Goal: Contribute content

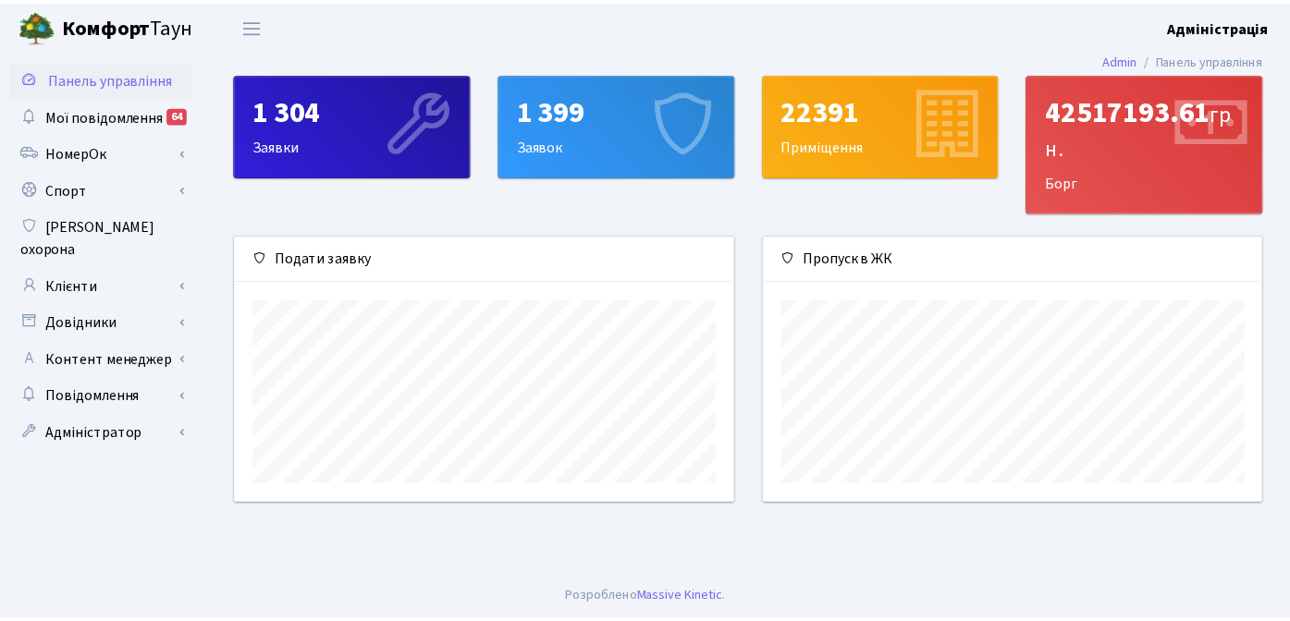
scroll to position [267, 504]
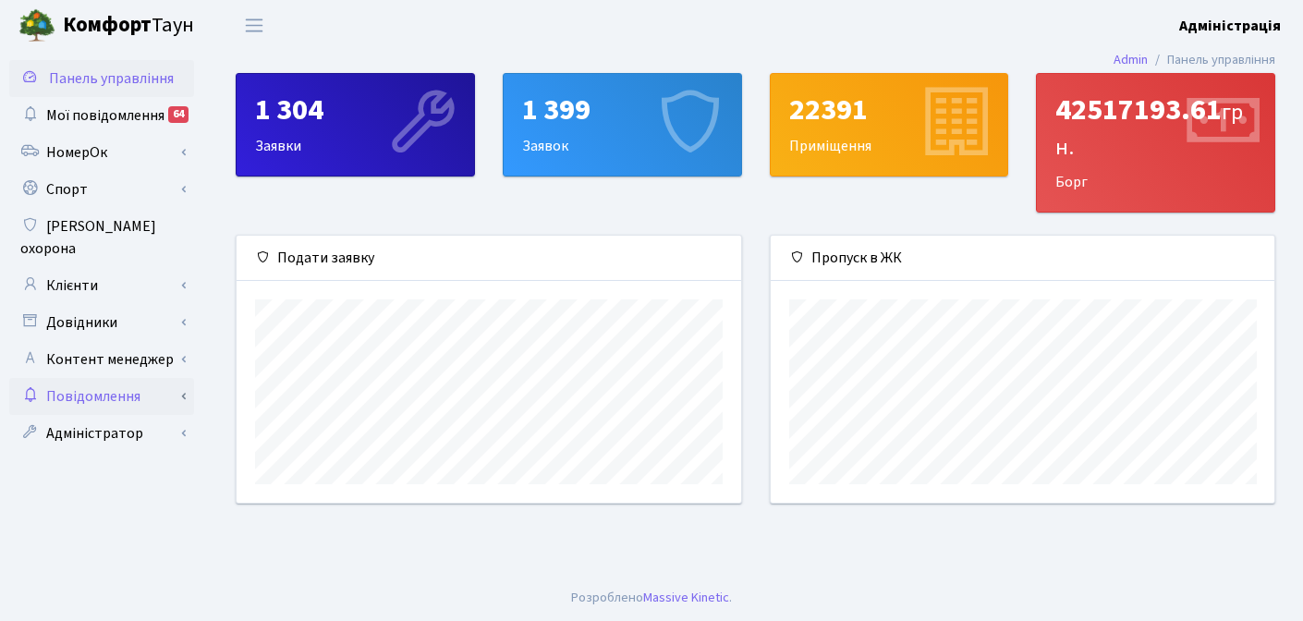
click at [94, 378] on link "Повідомлення" at bounding box center [101, 396] width 185 height 37
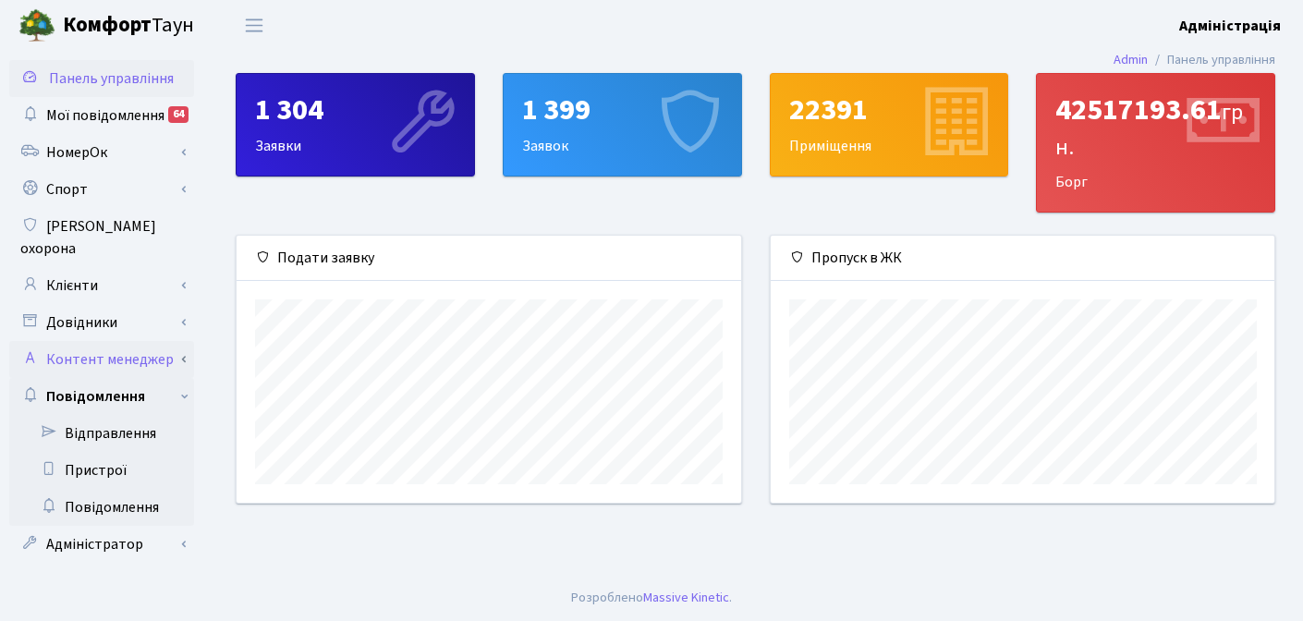
click at [103, 341] on link "Контент менеджер" at bounding box center [101, 359] width 185 height 37
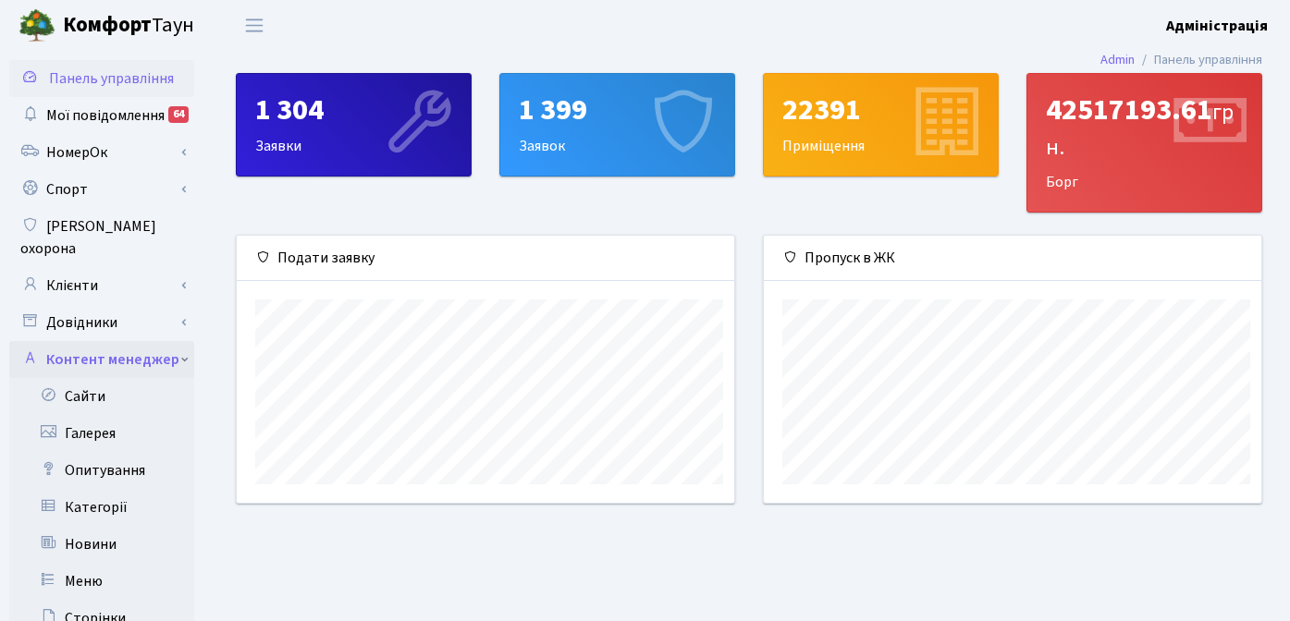
scroll to position [924149, 923919]
click at [92, 528] on link "Новини" at bounding box center [101, 544] width 185 height 37
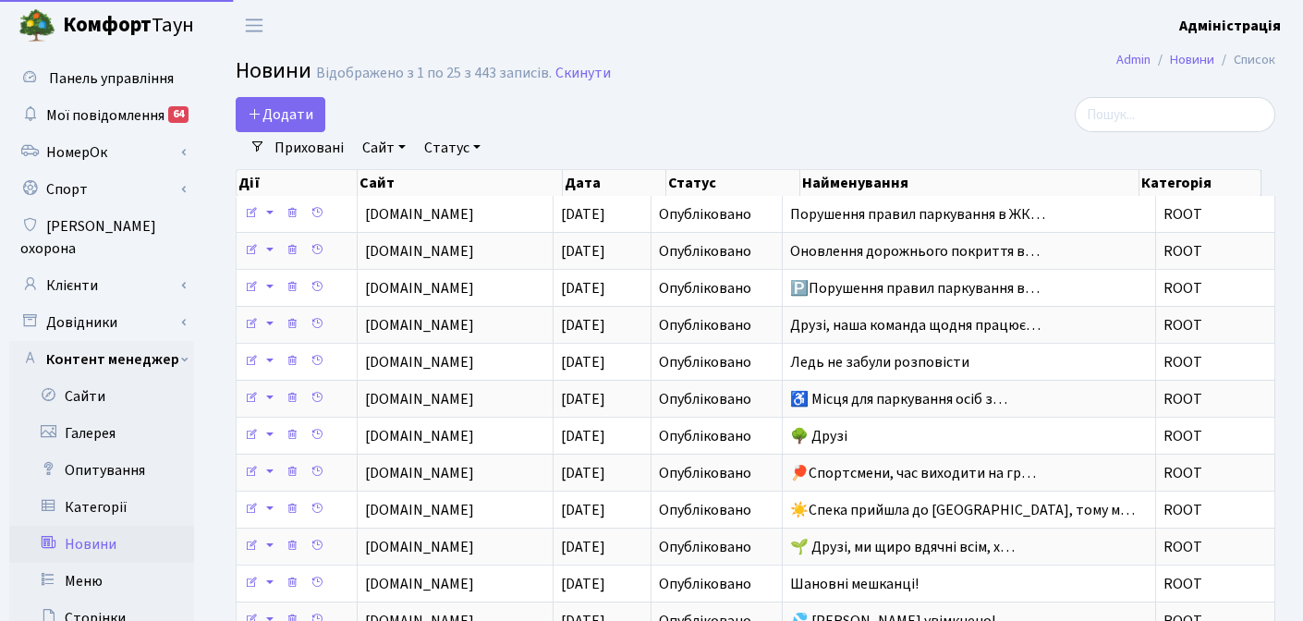
select select "25"
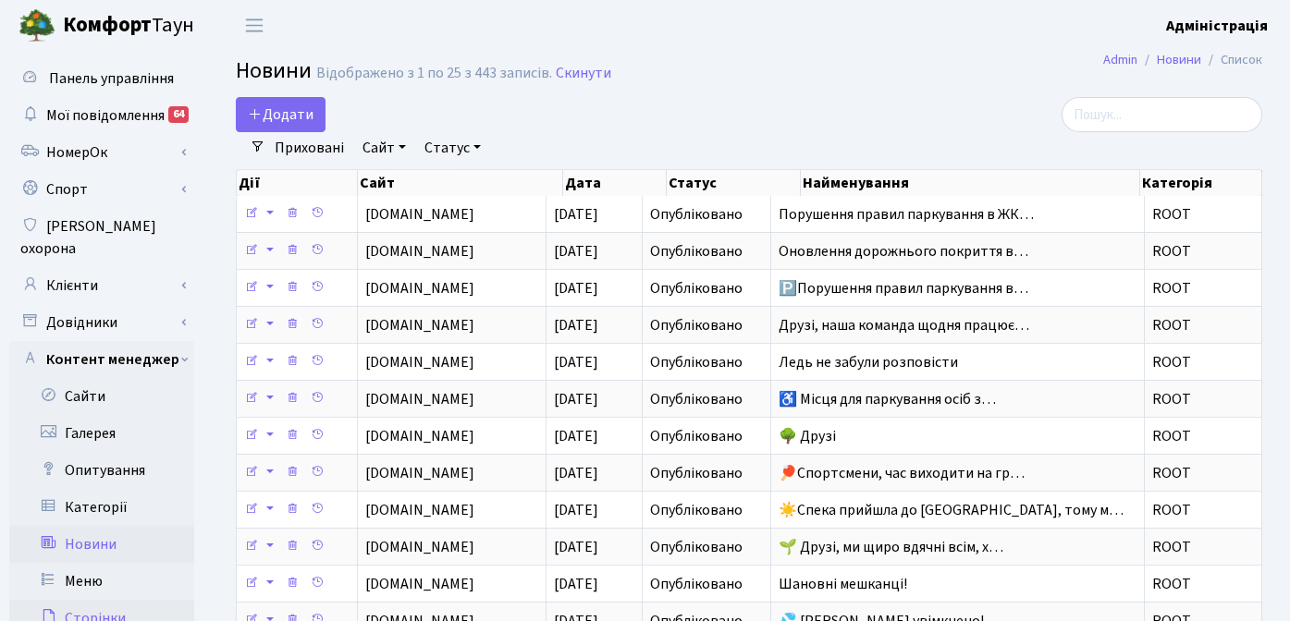
click at [104, 600] on link "Сторінки" at bounding box center [101, 618] width 185 height 37
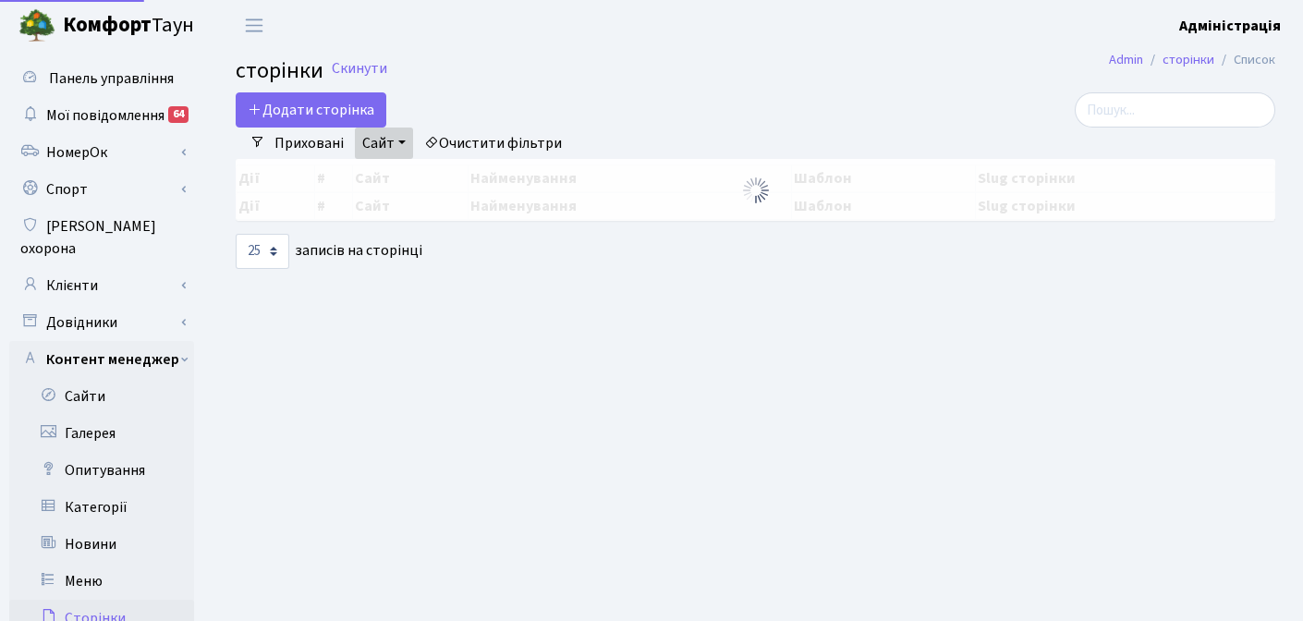
select select "25"
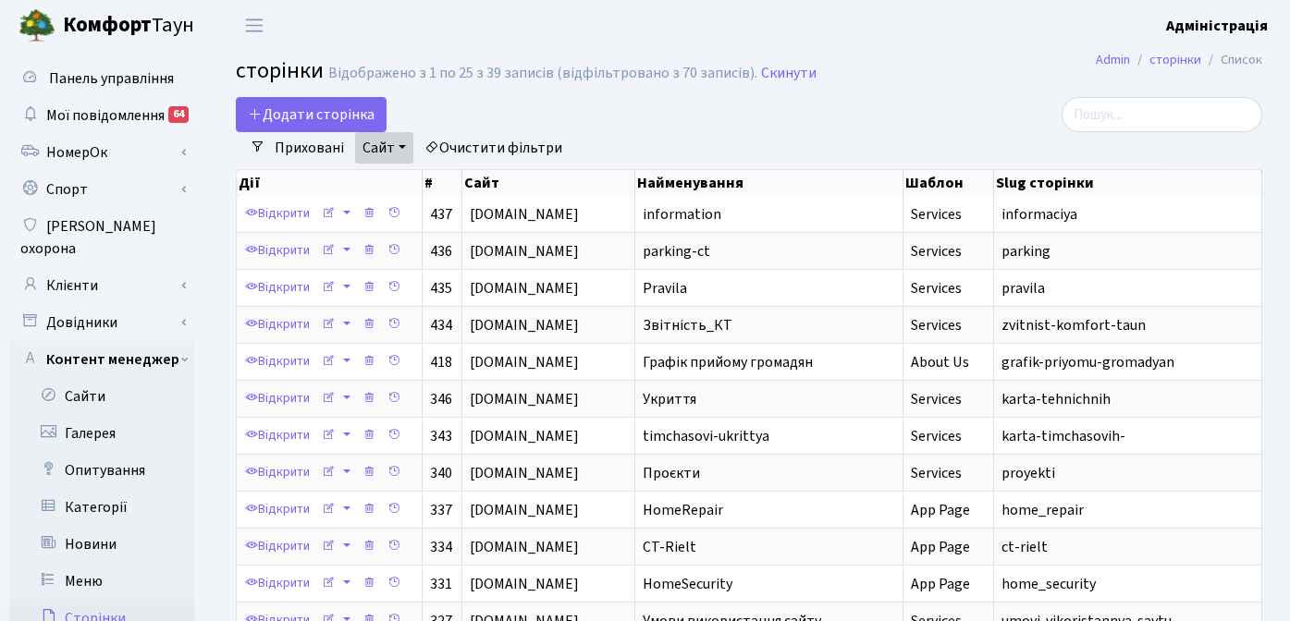
click at [485, 145] on link "Очистити фільтри" at bounding box center [493, 147] width 153 height 31
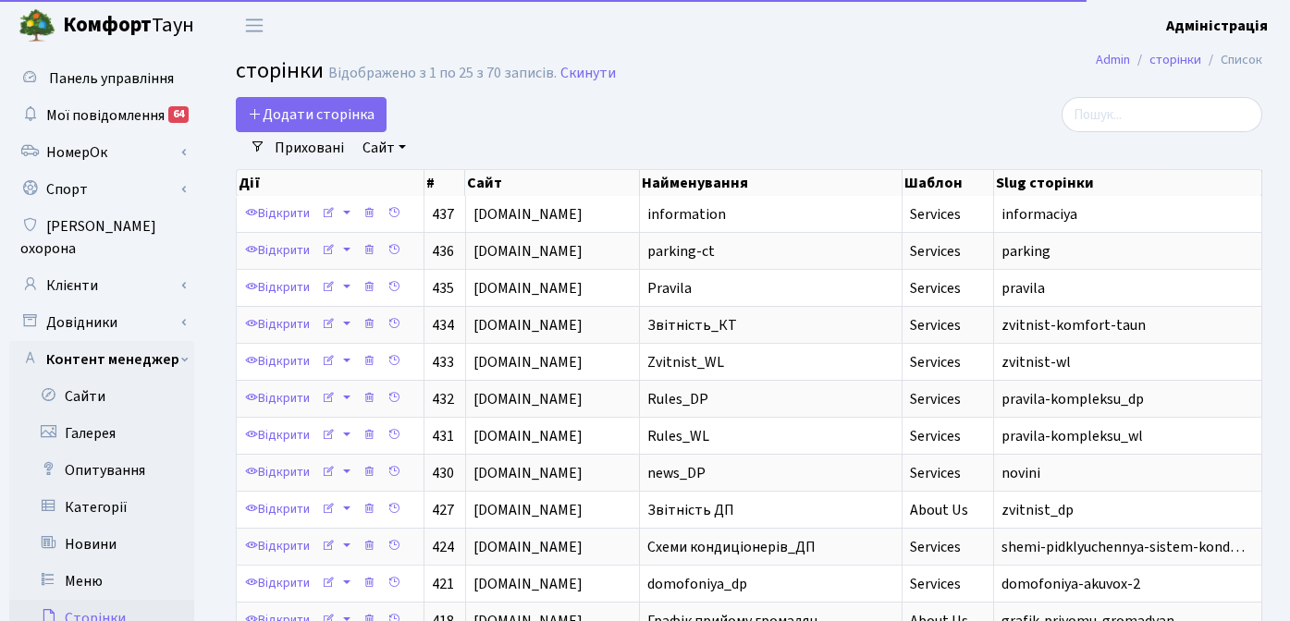
click at [389, 143] on link "Сайт" at bounding box center [384, 147] width 58 height 31
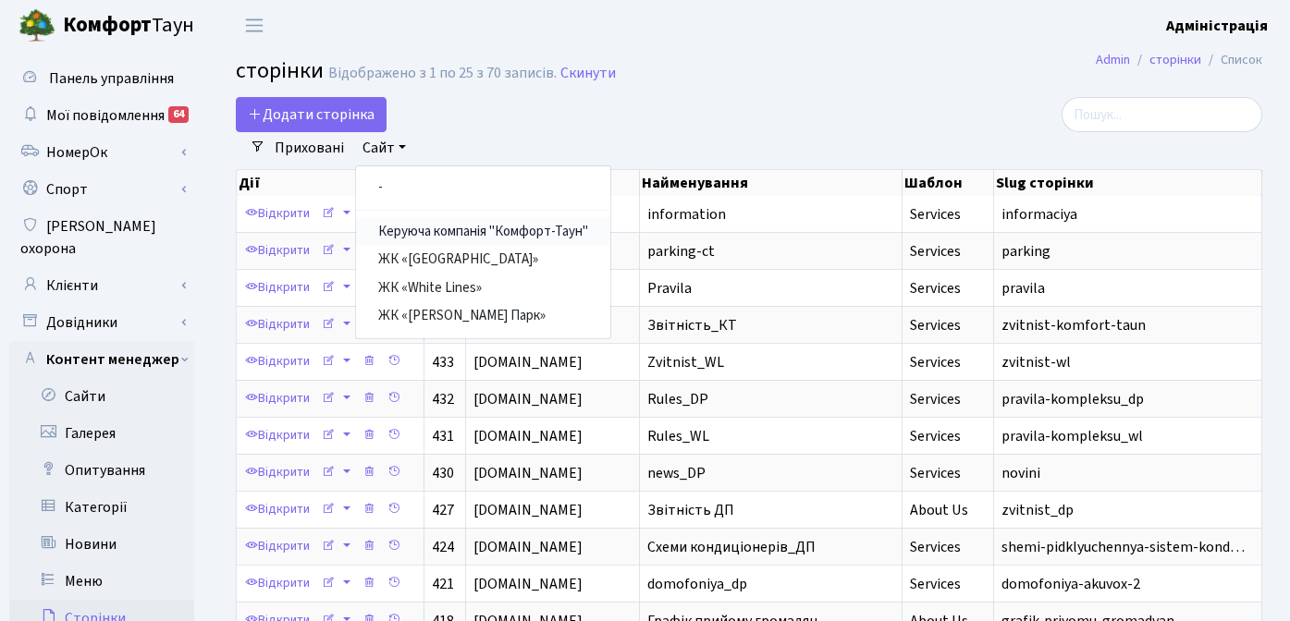
click at [442, 234] on link "Керуюча компанія "Комфорт-Таун"" at bounding box center [483, 232] width 254 height 29
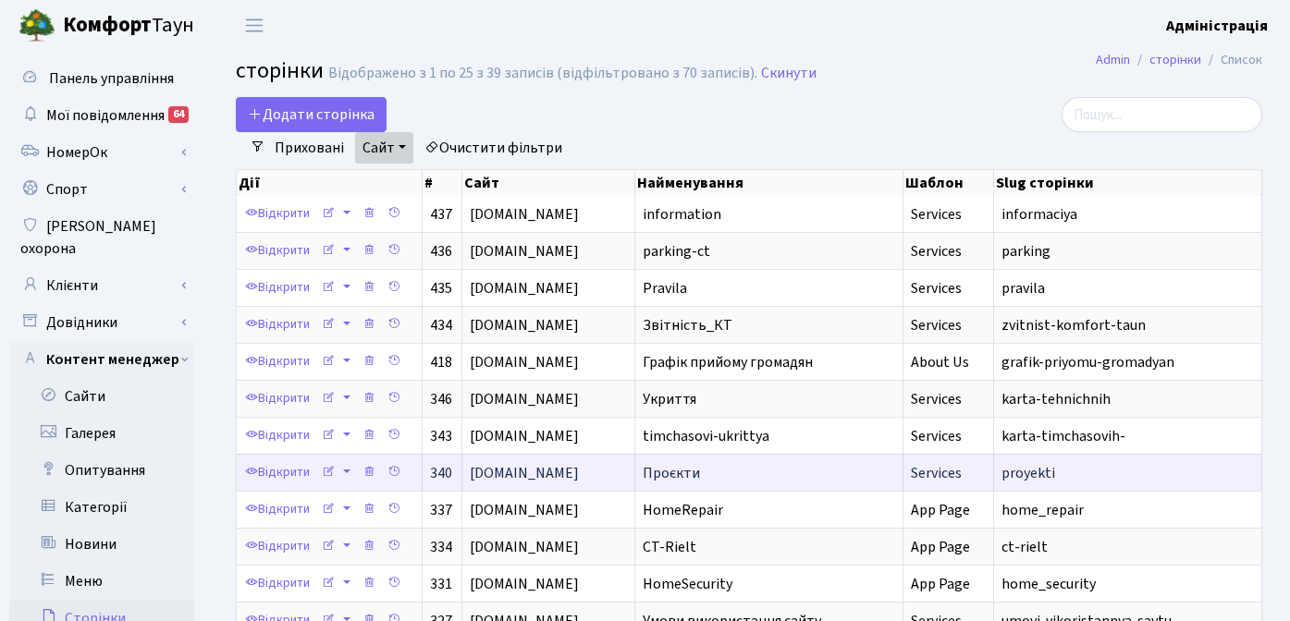
click at [705, 471] on td "Проєкти" at bounding box center [769, 472] width 268 height 37
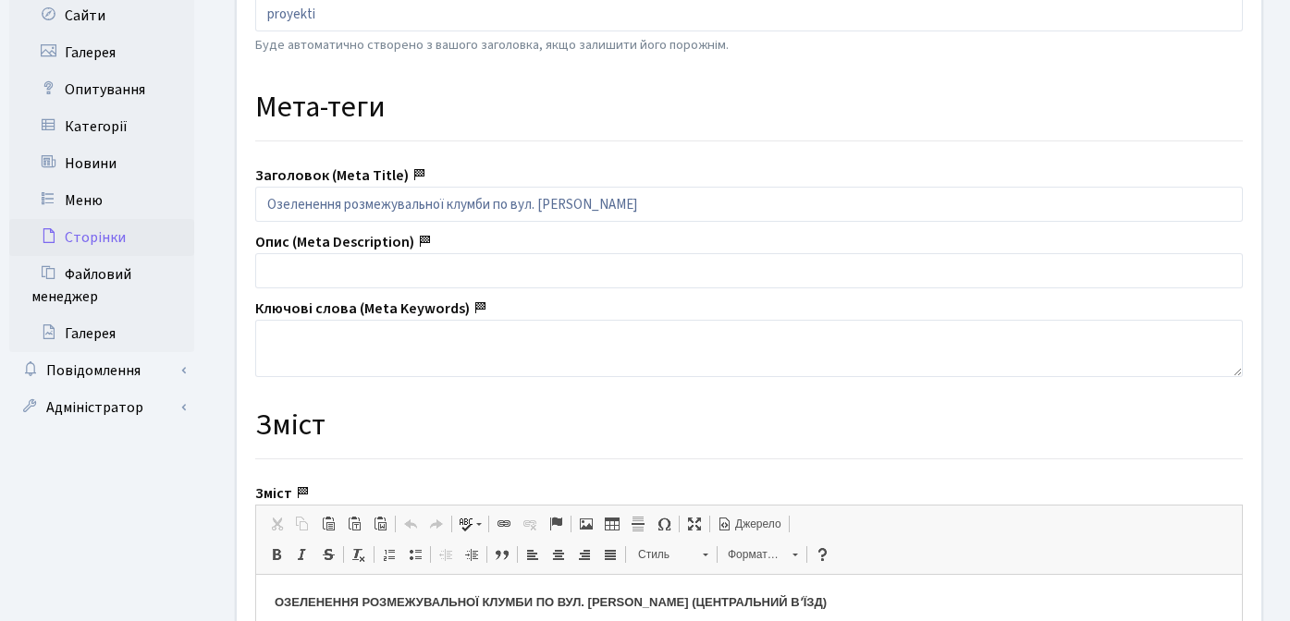
scroll to position [573, 0]
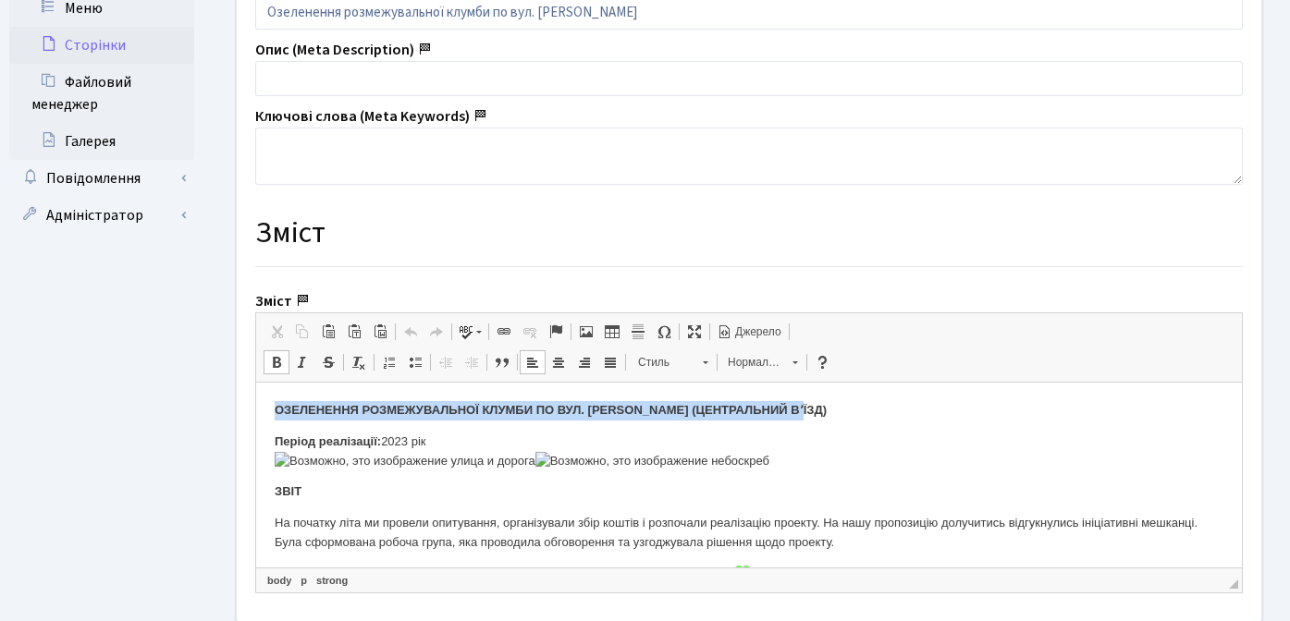
drag, startPoint x: 274, startPoint y: 414, endPoint x: 817, endPoint y: 413, distance: 543.6
click at [817, 413] on p "ОЗЕЛЕНЕННЯ РОЗМЕЖУВАЛЬНОЇ КЛУМБИ ПО ВУЛ. ЮРІЯ ЛИПИ (ЦЕНТРАЛЬНИЙ ВʼЇЗД)" at bounding box center [749, 410] width 948 height 19
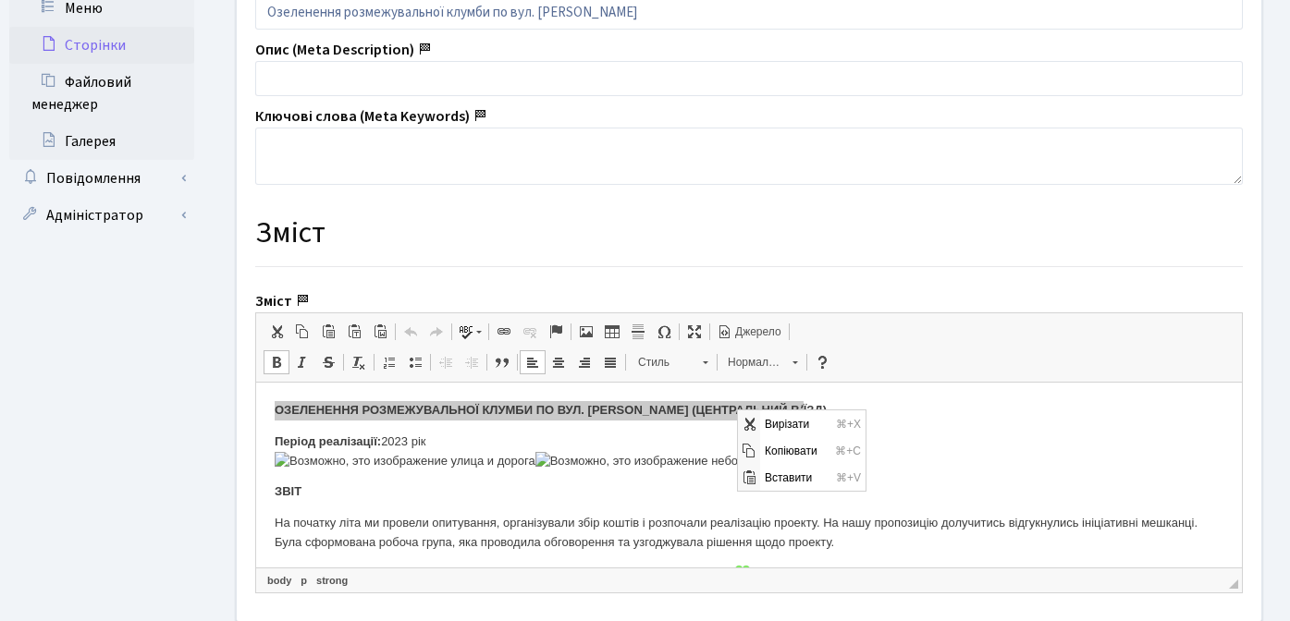
scroll to position [0, 0]
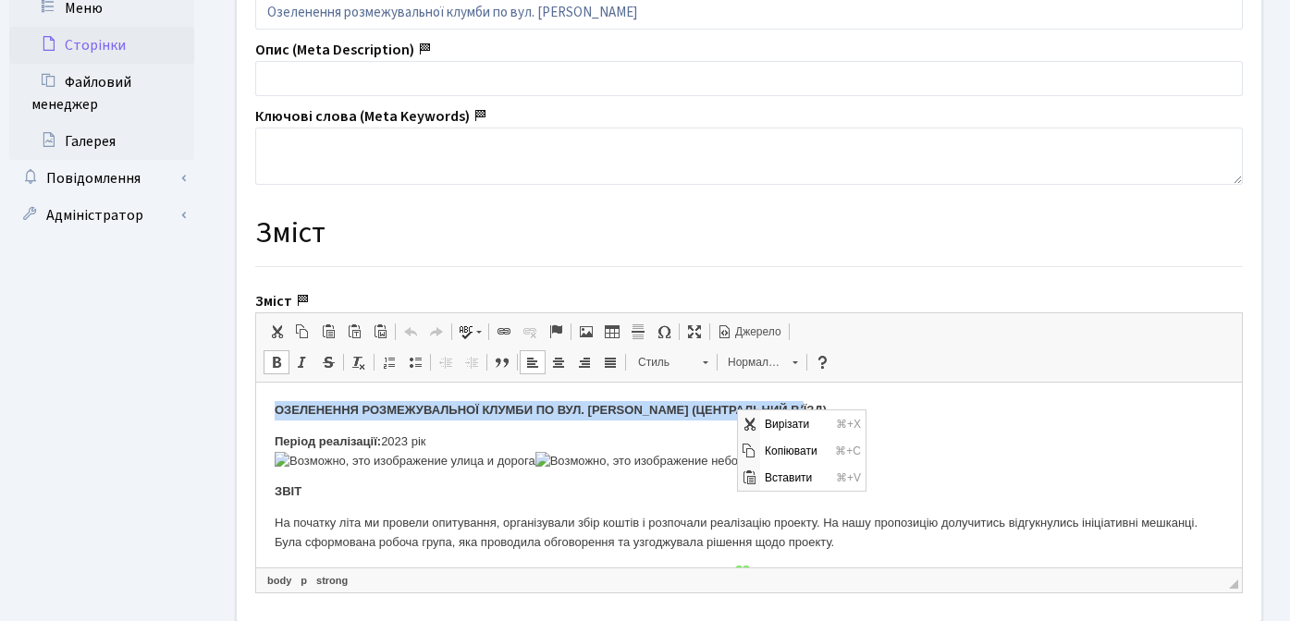
click at [674, 406] on strong "ОЗЕЛЕНЕННЯ РОЗМЕЖУВАЛЬНОЇ КЛУМБИ ПО ВУЛ. ЮРІЯ ЛИПИ (ЦЕНТРАЛЬНИЙ ВʼЇЗД)" at bounding box center [551, 410] width 552 height 14
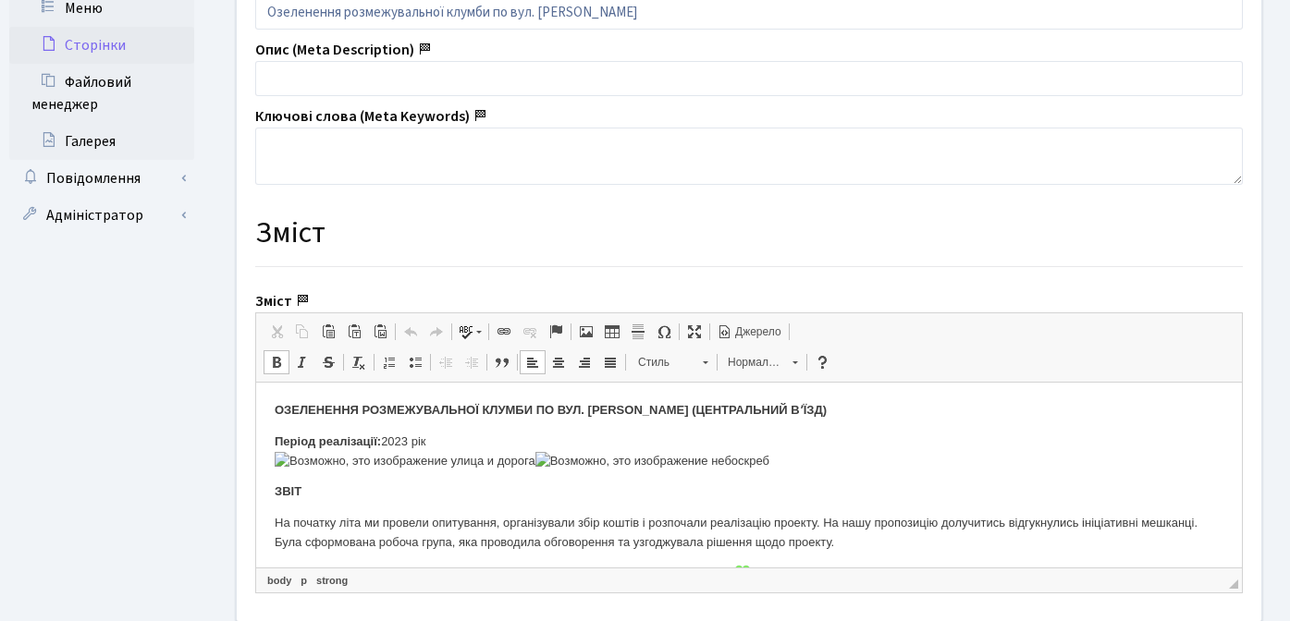
click at [575, 409] on strong "ОЗЕЛЕНЕННЯ РОЗМЕЖУВАЛЬНОЇ КЛУМБИ ПО ВУЛ. ЮРІЯ ЛИПИ (ЦЕНТРАЛЬНИЙ ВʼЇЗД)" at bounding box center [551, 410] width 552 height 14
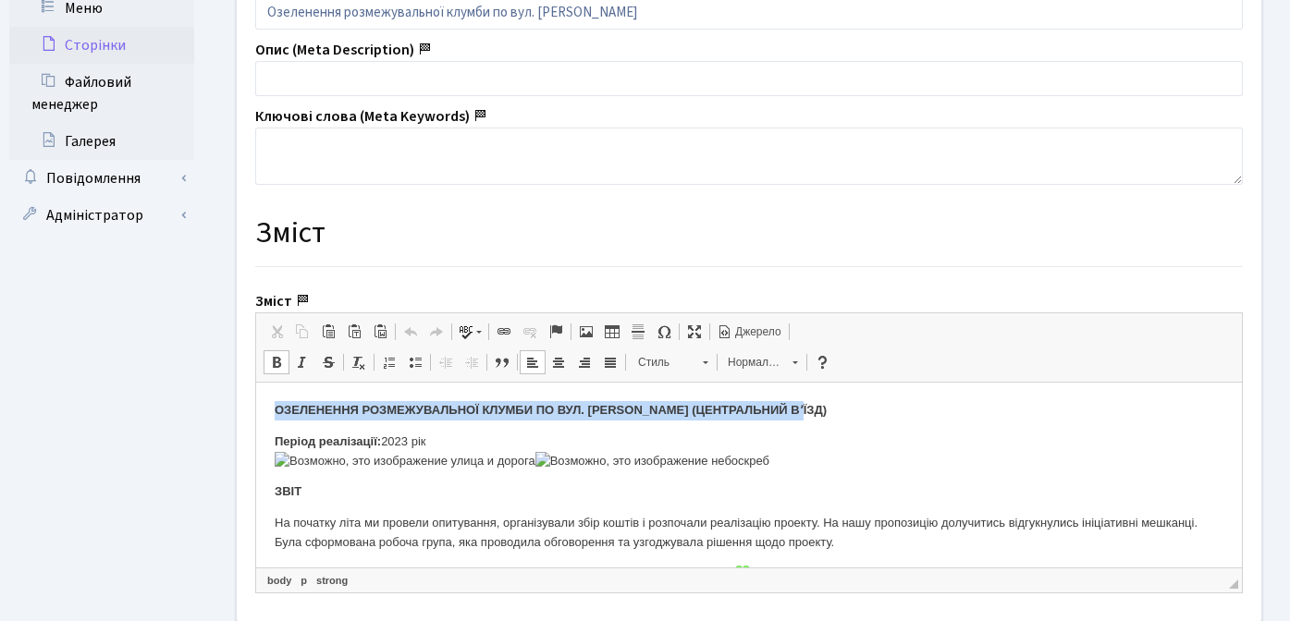
drag, startPoint x: 274, startPoint y: 410, endPoint x: 819, endPoint y: 408, distance: 545.4
click at [819, 408] on p "ОЗЕЛЕНЕННЯ РОЗМЕЖУВАЛЬНОЇ КЛУМБИ ПО ВУЛ. ЮРІЯ ЛИПИ (ЦЕНТРАЛЬНИЙ ВʼЇЗД)" at bounding box center [749, 410] width 948 height 19
click at [725, 409] on strong "ОЗЕЛЕНЕННЯ РОЗМЕЖУВАЛЬНОЇ КЛУМБИ ПО ВУЛ. ЮРІЯ ЛИПИ (ЦЕНТРАЛЬНИЙ ВʼЇЗД)" at bounding box center [551, 410] width 552 height 14
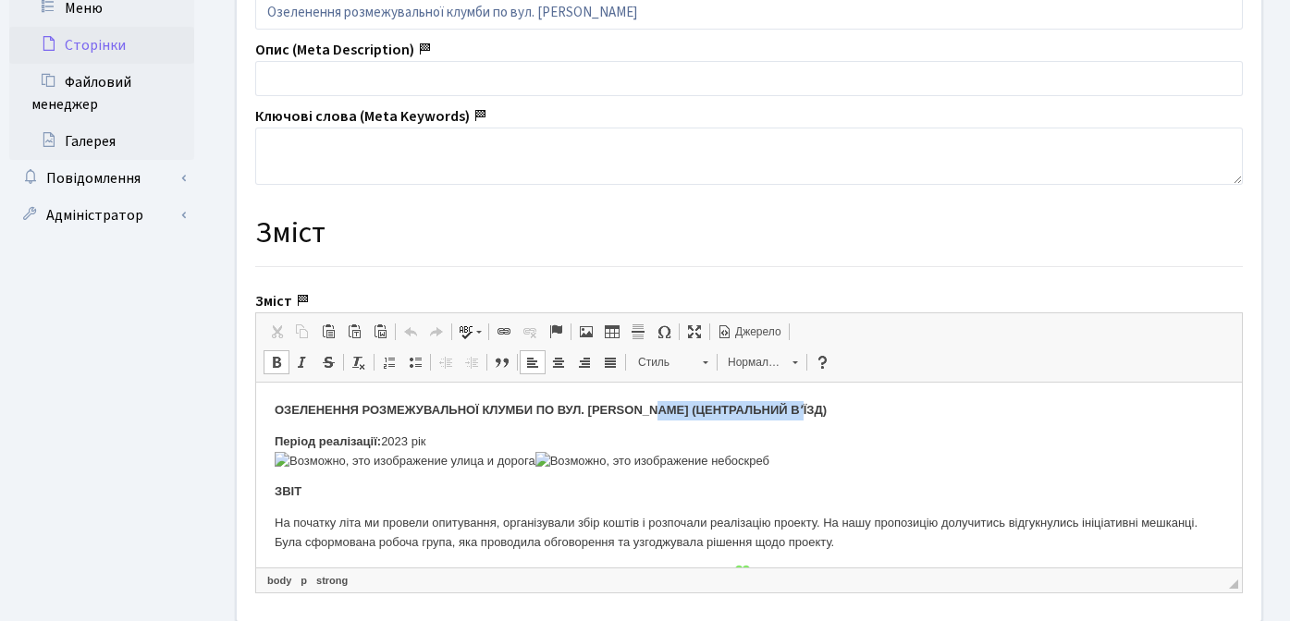
drag, startPoint x: 665, startPoint y: 412, endPoint x: 823, endPoint y: 412, distance: 158.1
click at [823, 412] on p "ОЗЕЛЕНЕННЯ РОЗМЕЖУВАЛЬНОЇ КЛУМБИ ПО ВУЛ. ЮРІЯ ЛИПИ (ЦЕНТРАЛЬНИЙ ВʼЇЗД)" at bounding box center [749, 410] width 948 height 19
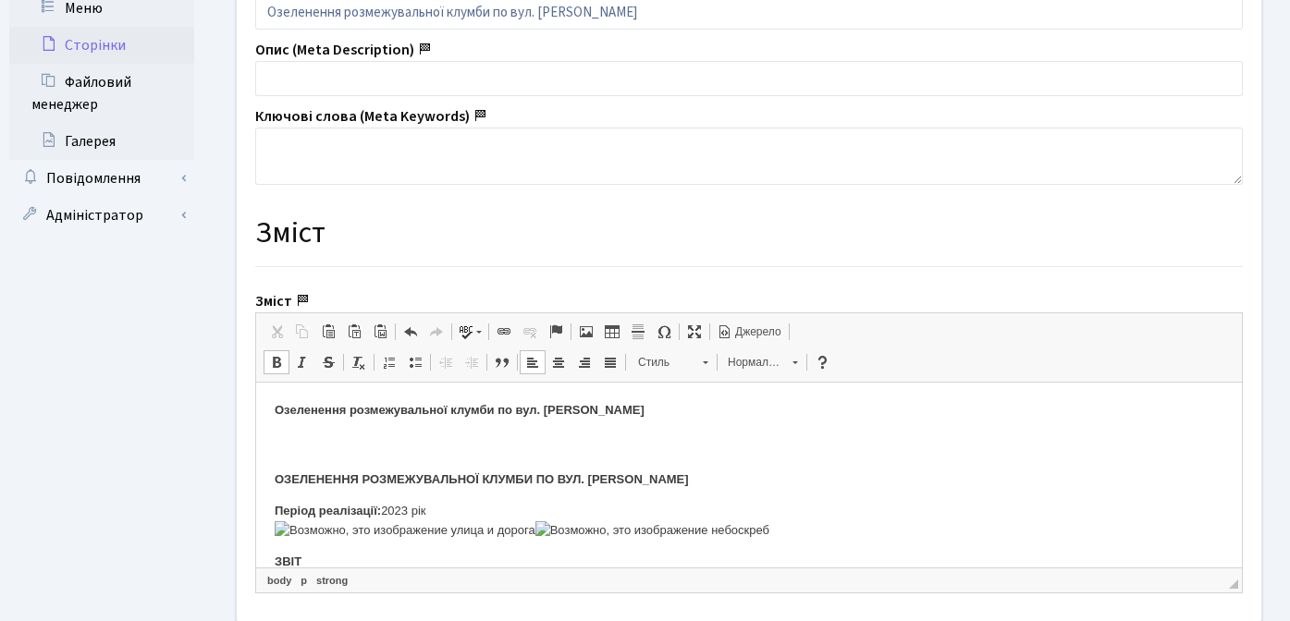
click at [275, 414] on strong "Озеленення розмежувальної клумби по вул. Юрія Липи" at bounding box center [460, 410] width 370 height 14
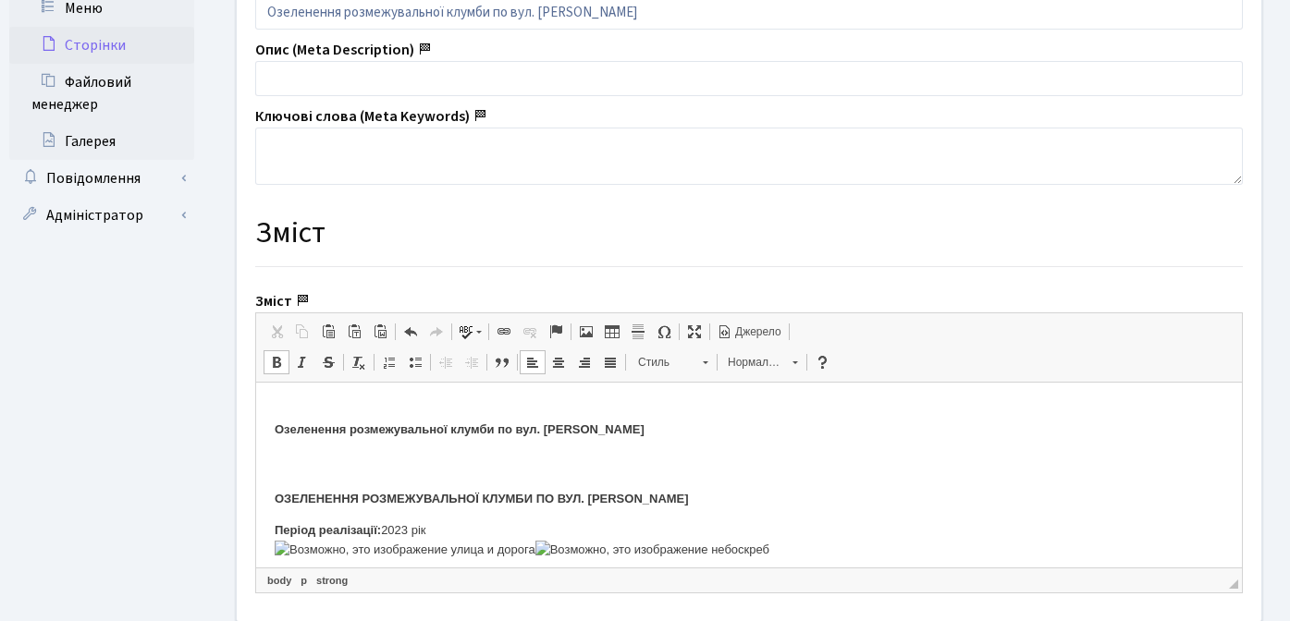
click at [662, 433] on p "​​​​​​​ Озеленення розмежувальної клумби по вул. Юрія Липи" at bounding box center [749, 420] width 948 height 39
click at [332, 403] on p "Озеленення розмежувальної клумби по вул. Юрія Липи" at bounding box center [749, 420] width 948 height 39
drag, startPoint x: 281, startPoint y: 407, endPoint x: 272, endPoint y: 409, distance: 9.4
click at [735, 412] on p "Оновлення дитячих та спортивних майданчиків в ЖК Комфорт Таун Озеленення розмеж…" at bounding box center [749, 420] width 948 height 39
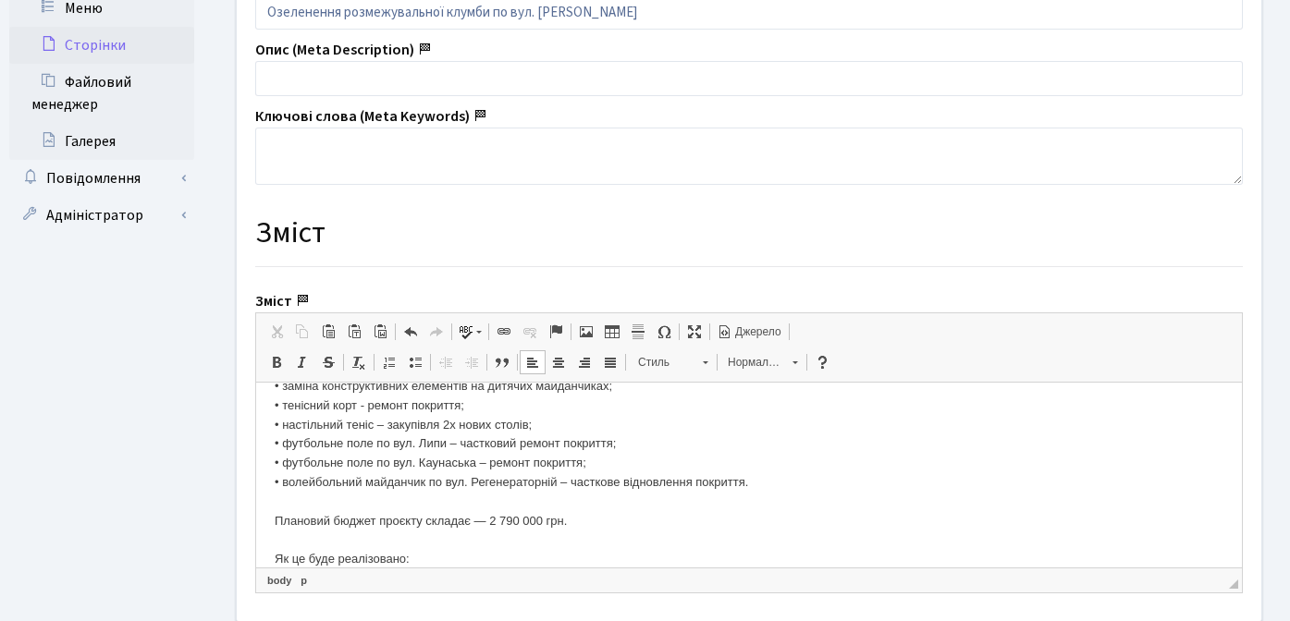
scroll to position [315, 0]
drag, startPoint x: 463, startPoint y: 442, endPoint x: 524, endPoint y: 441, distance: 61.0
click at [524, 441] on p "Оновлення дитячих та спортивних майданчиків в ЖК Комфорт Таун Шановні мешканці,…" at bounding box center [749, 518] width 948 height 865
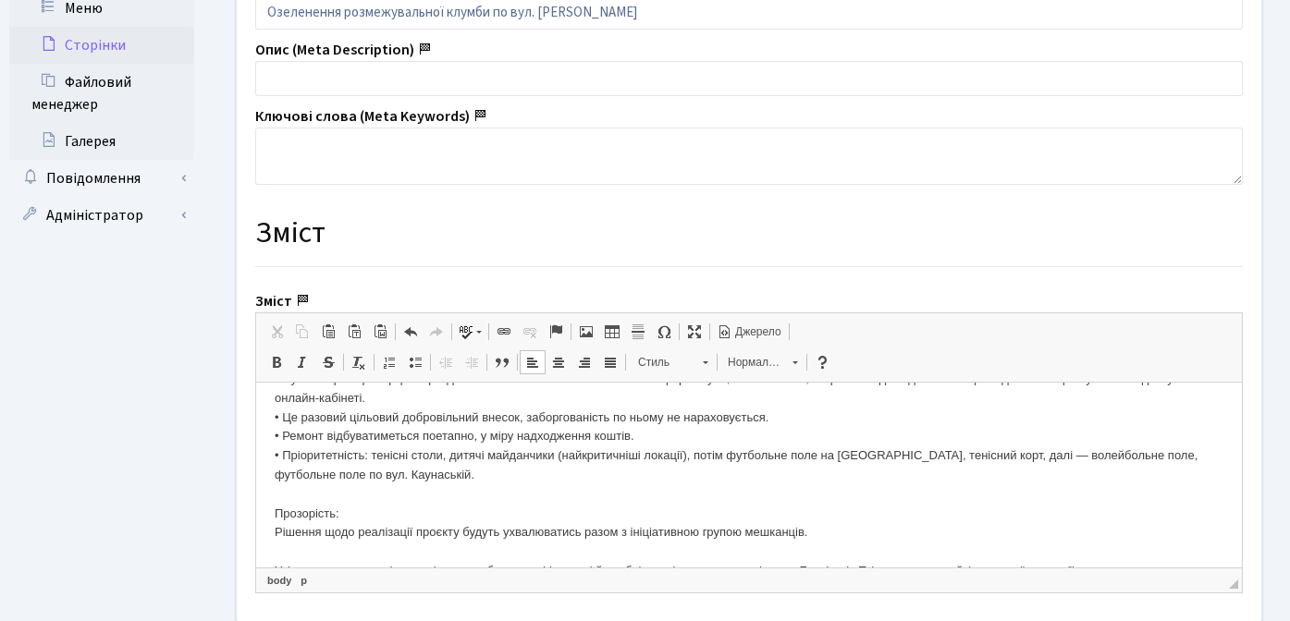
scroll to position [517, 0]
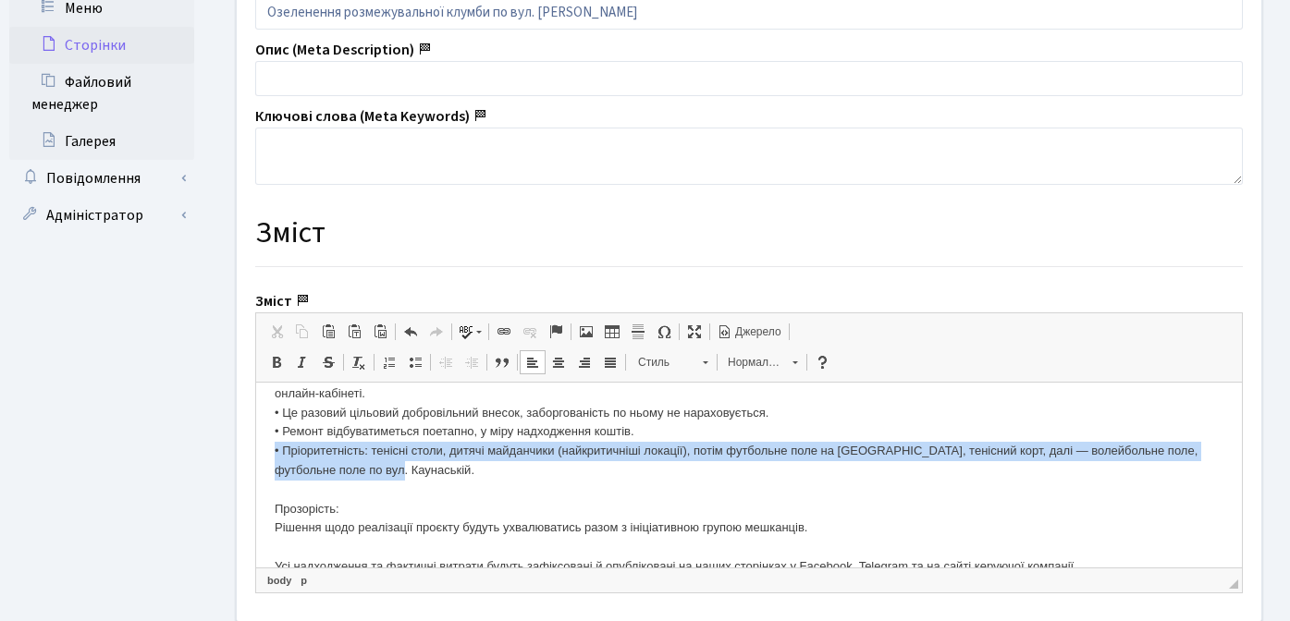
drag, startPoint x: 453, startPoint y: 475, endPoint x: 263, endPoint y: 454, distance: 191.6
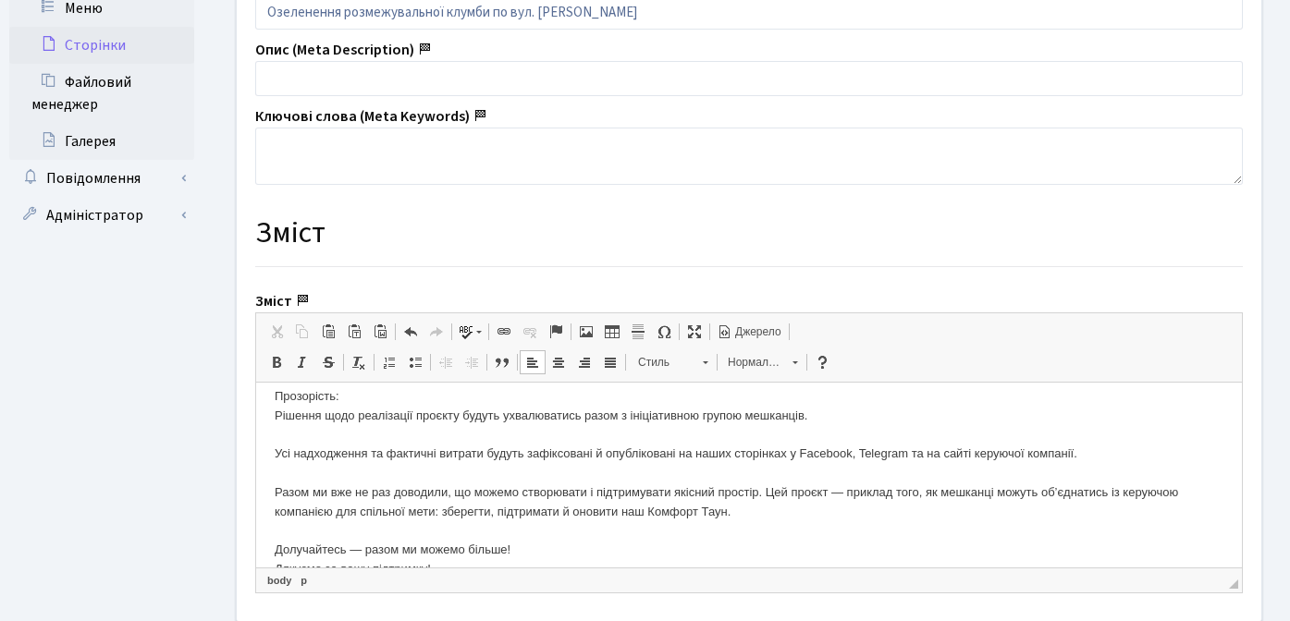
scroll to position [613, 0]
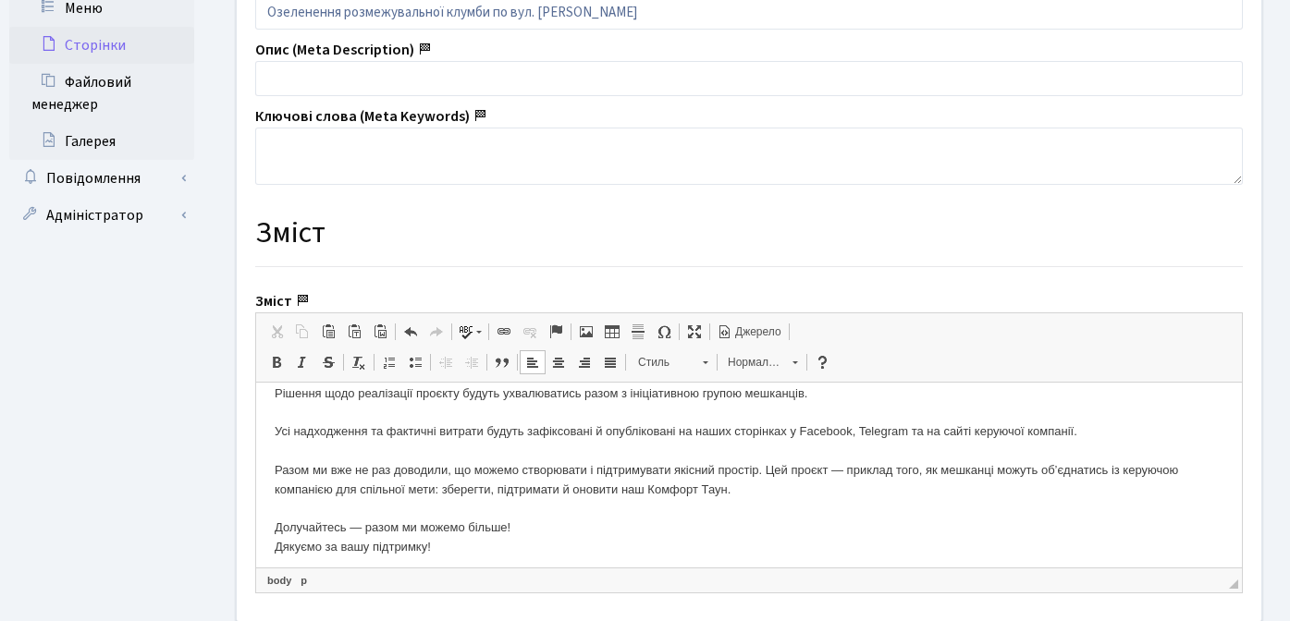
click at [1120, 431] on p "Оновлення дитячих та спортивних майданчиків в ЖК Комфорт Таун Шановні мешканці,…" at bounding box center [749, 201] width 948 height 826
click at [476, 551] on p "Оновлення дитячих та спортивних майданчиків в ЖК Комфорт Таун Шановні мешканці,…" at bounding box center [749, 201] width 948 height 826
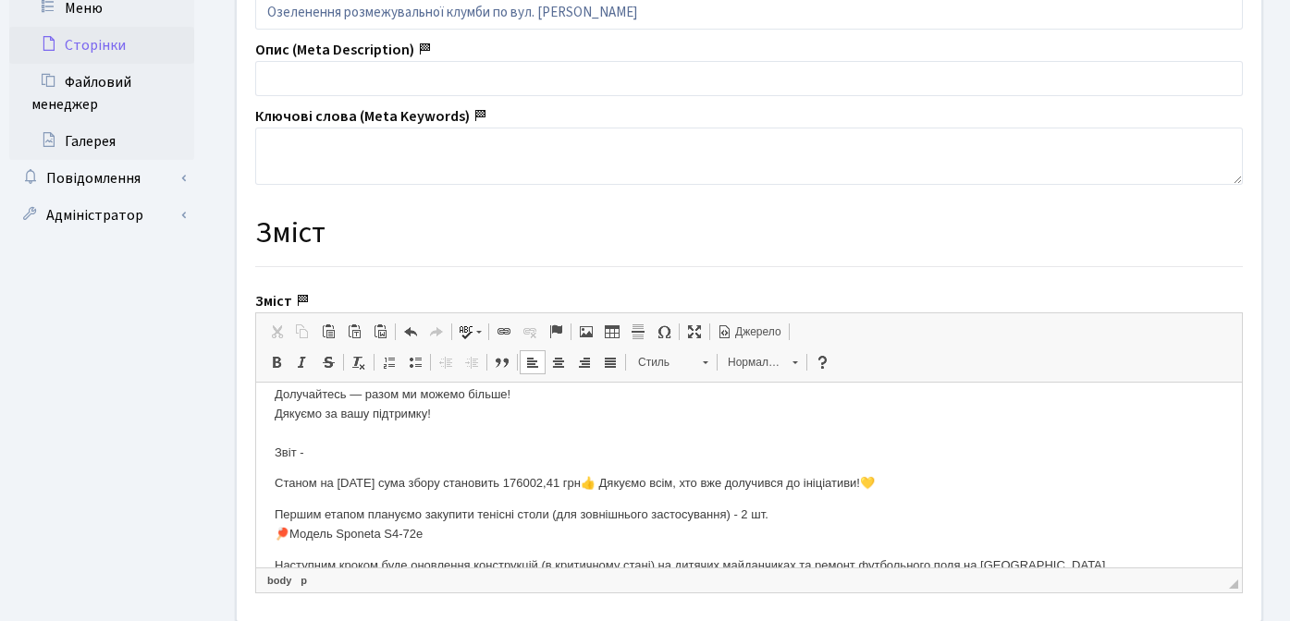
scroll to position [728, 0]
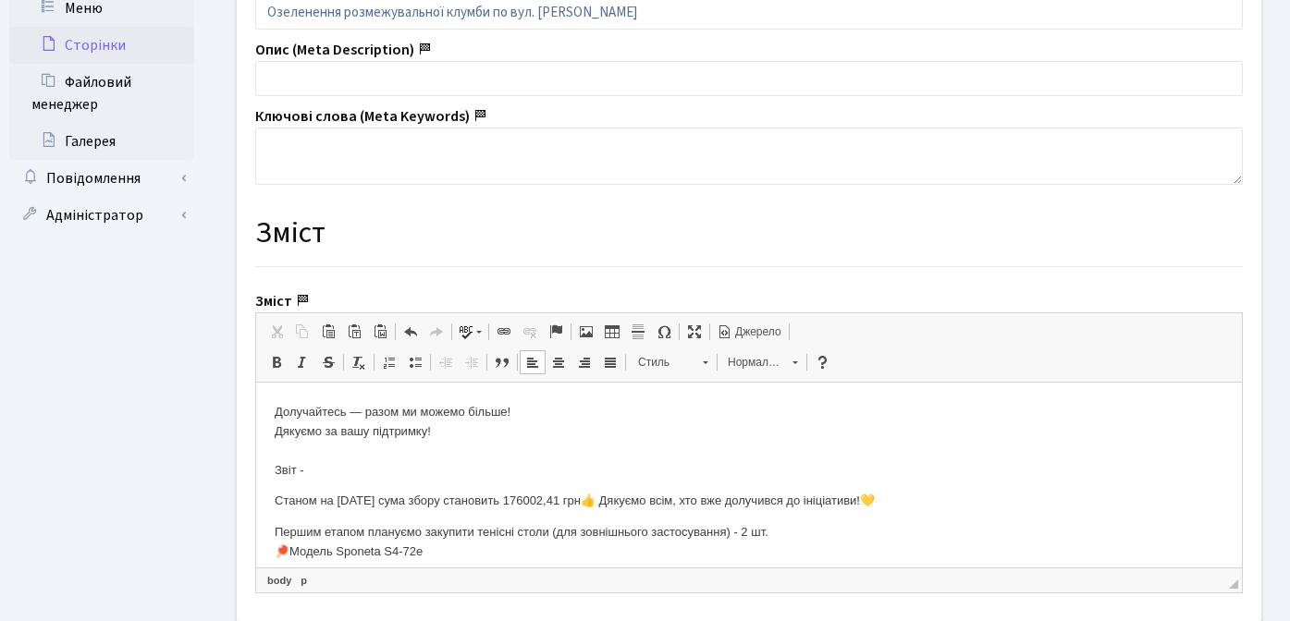
click at [354, 471] on p "Оновлення дитячих та спортивних майданчиків в ЖК Комфорт Таун Шановні мешканці,…" at bounding box center [749, 76] width 948 height 807
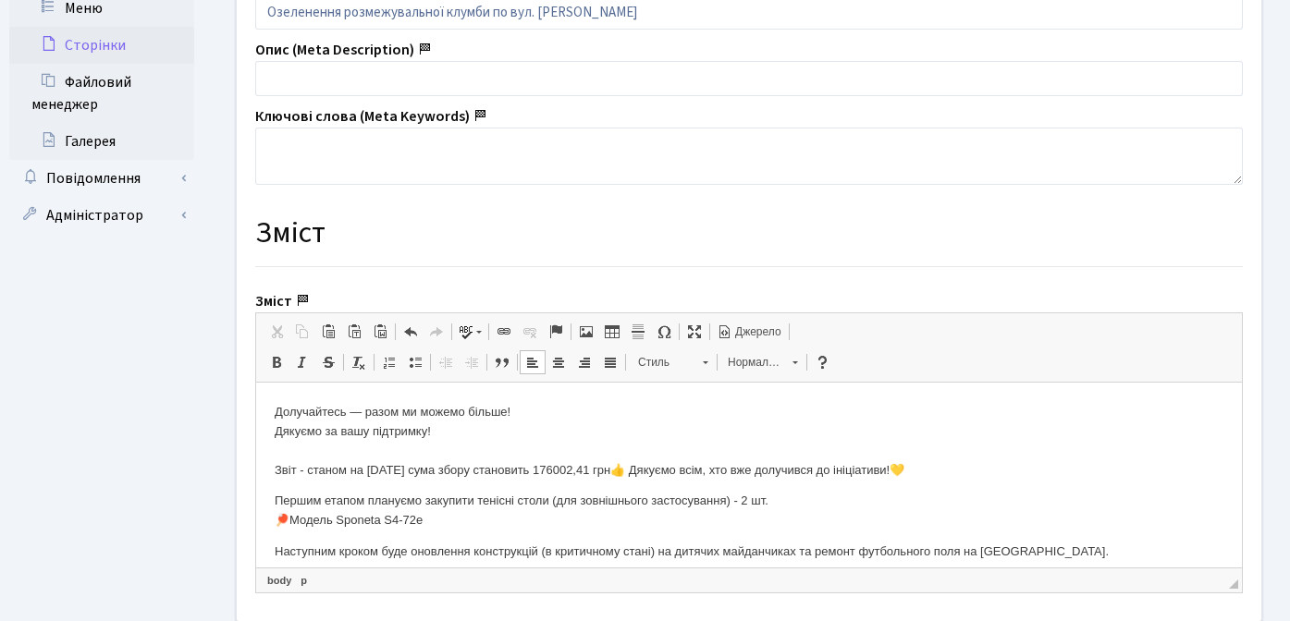
click at [511, 483] on body "Оновлення дитячих та спортивних майданчиків в ЖК Комфорт Таун Шановні мешканці,…" at bounding box center [749, 621] width 948 height 1897
click at [574, 470] on p "Оновлення дитячих та спортивних майданчиків в ЖК Комфорт Таун Шановні мешканці,…" at bounding box center [749, 76] width 948 height 807
click at [608, 499] on p "Першим етапом плануємо закупити тенісні столи (для зовнішнього застосування) - …" at bounding box center [749, 511] width 948 height 39
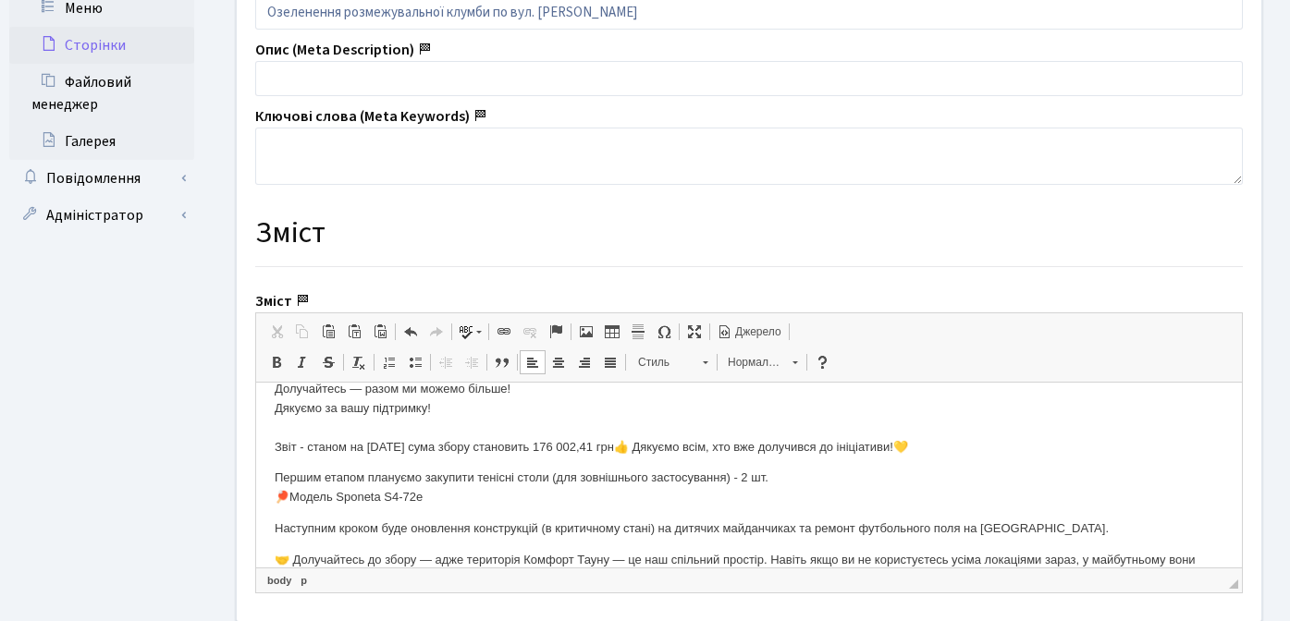
scroll to position [754, 0]
drag, startPoint x: 369, startPoint y: 476, endPoint x: 477, endPoint y: 472, distance: 108.2
click at [477, 472] on p "Першим етапом плануємо закупити тенісні столи (для зовнішнього застосування) - …" at bounding box center [749, 485] width 948 height 39
click at [482, 517] on p "Наступним кроком буде оновлення конструкцій (в критичному стані) на дитячих май…" at bounding box center [749, 526] width 948 height 19
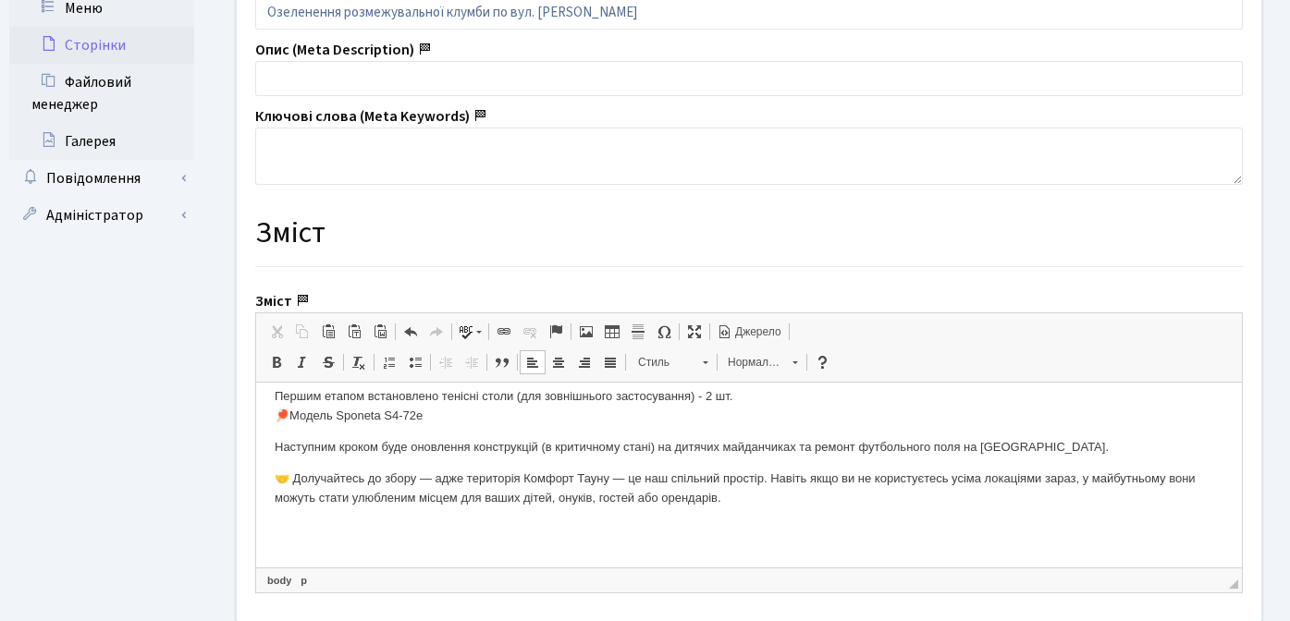
scroll to position [837, 0]
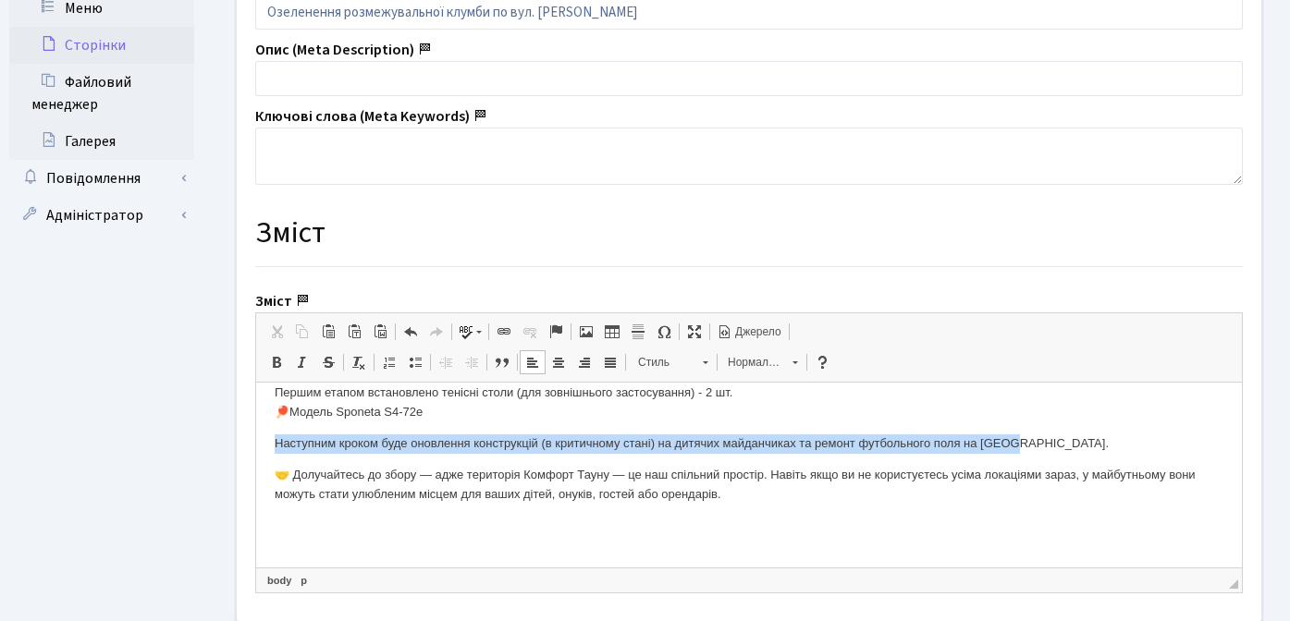
drag, startPoint x: 269, startPoint y: 444, endPoint x: 1106, endPoint y: 450, distance: 836.6
click at [1106, 450] on html "Оновлення дитячих та спортивних майданчиків в ЖК Комфорт Таун Шановні мешканці,…" at bounding box center [748, 513] width 985 height 1934
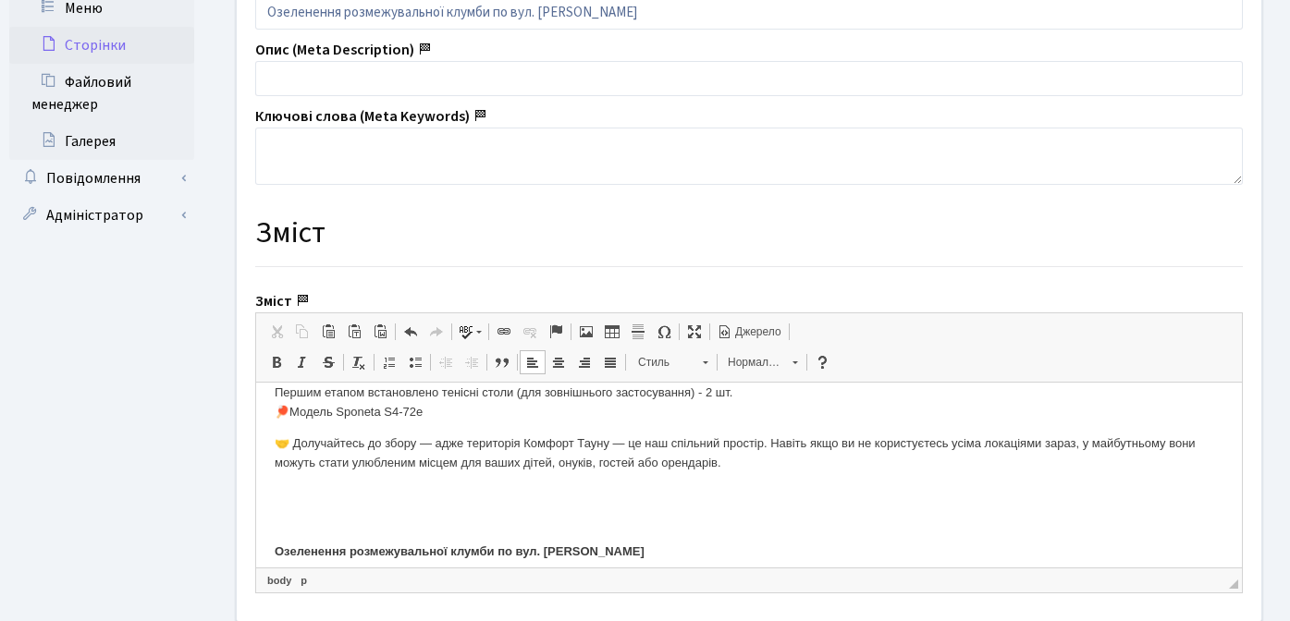
click at [646, 502] on p "Озеленення розмежувальної клумби по вул. Юрія Липи" at bounding box center [749, 523] width 948 height 77
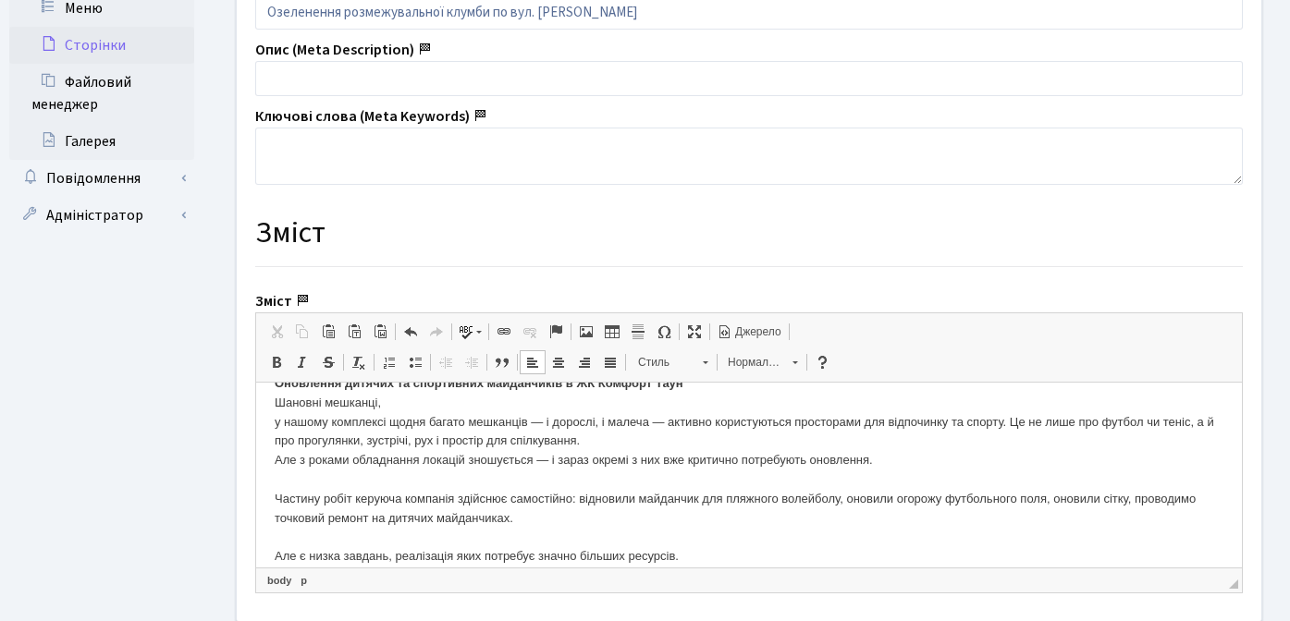
scroll to position [0, 0]
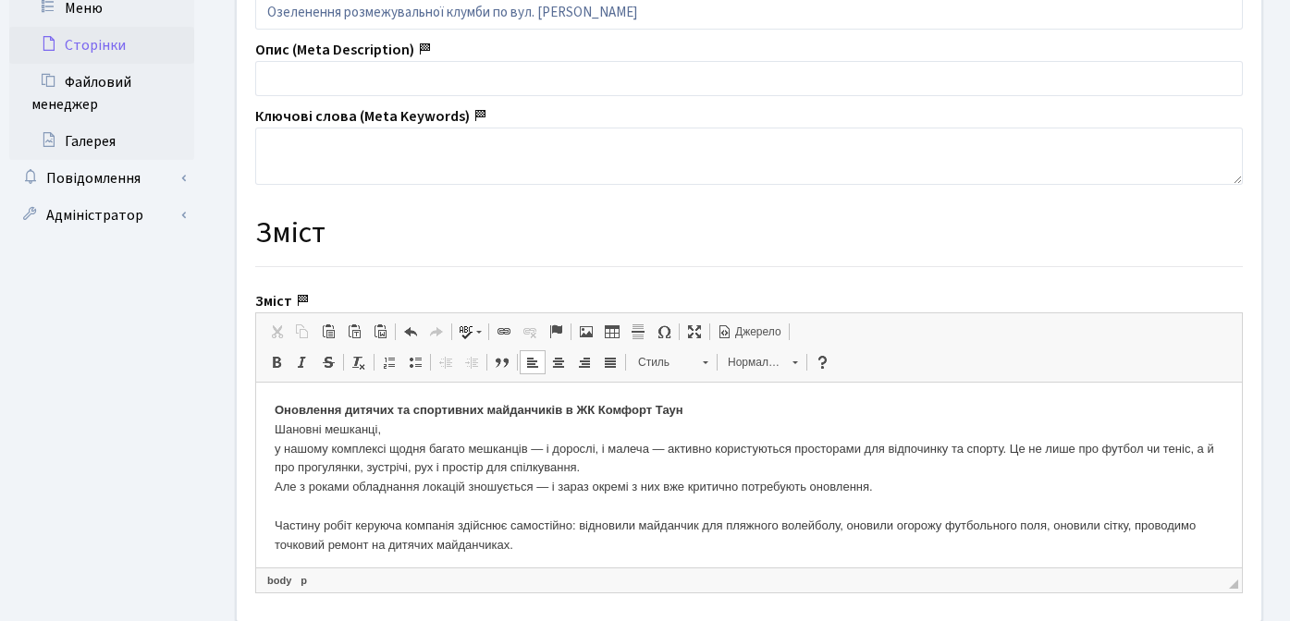
click at [275, 410] on strong "Оновлення дитячих та спортивних майданчиків в ЖК Комфорт Таун" at bounding box center [479, 410] width 409 height 14
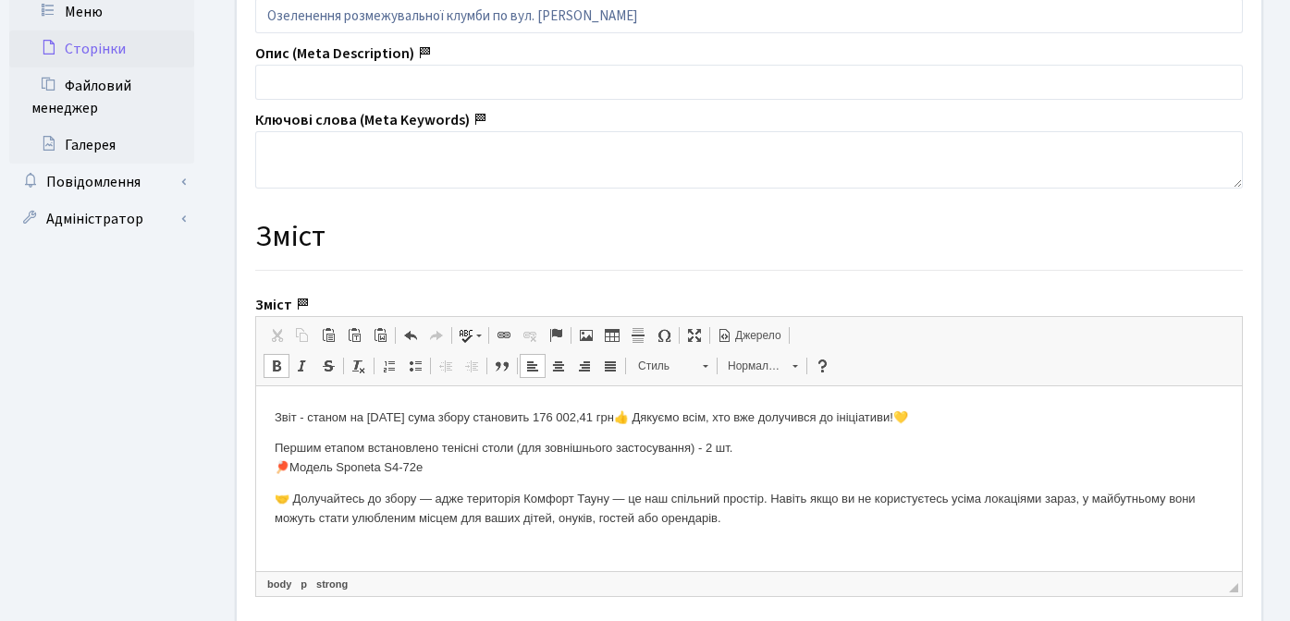
scroll to position [809, 0]
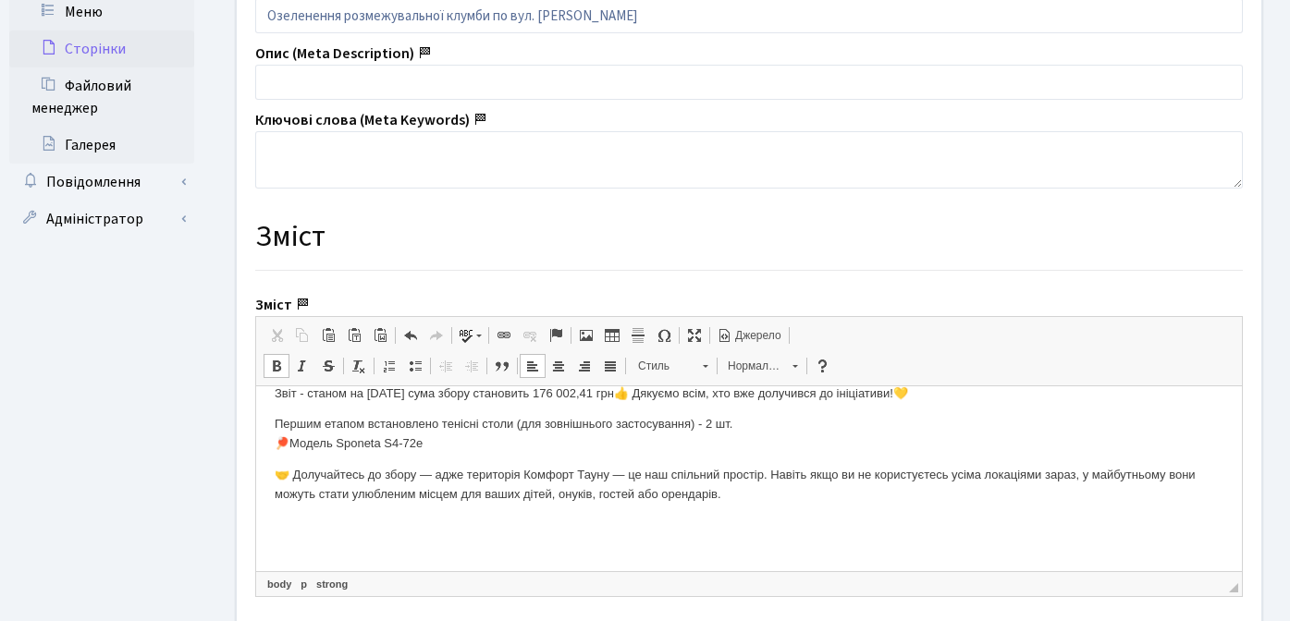
click at [814, 496] on p "🤝 Долучайтесь до збору — адже територія Комфорт Тауну — це наш спільний простір…" at bounding box center [749, 485] width 948 height 39
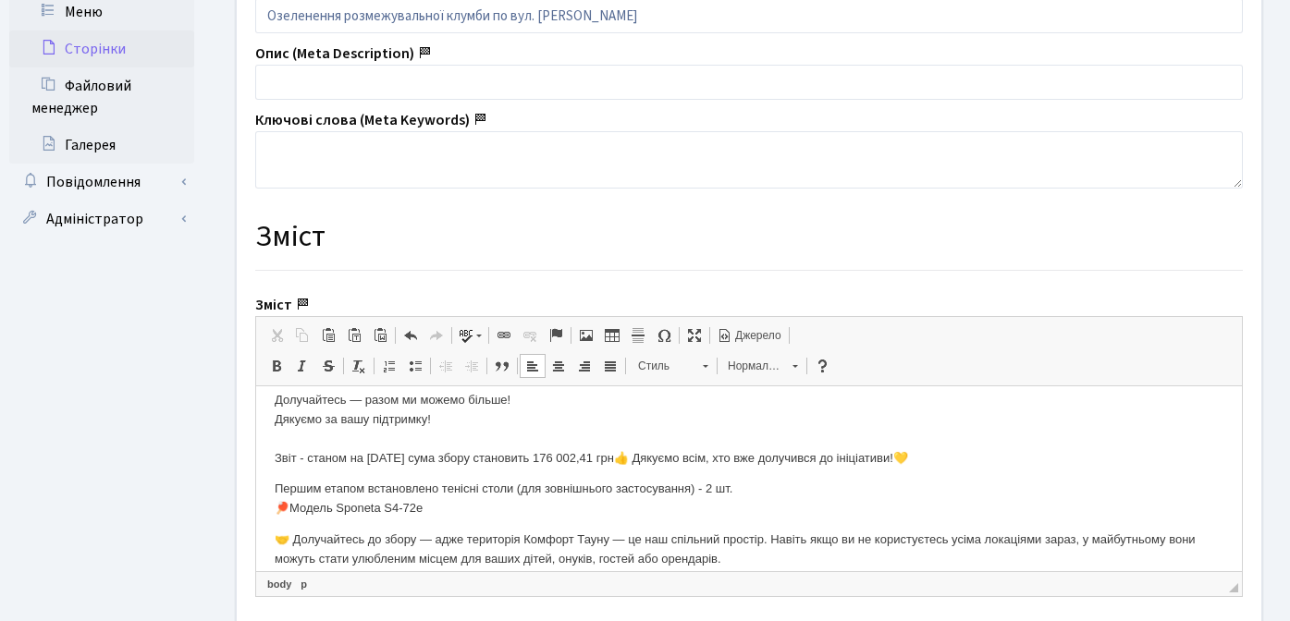
scroll to position [751, 0]
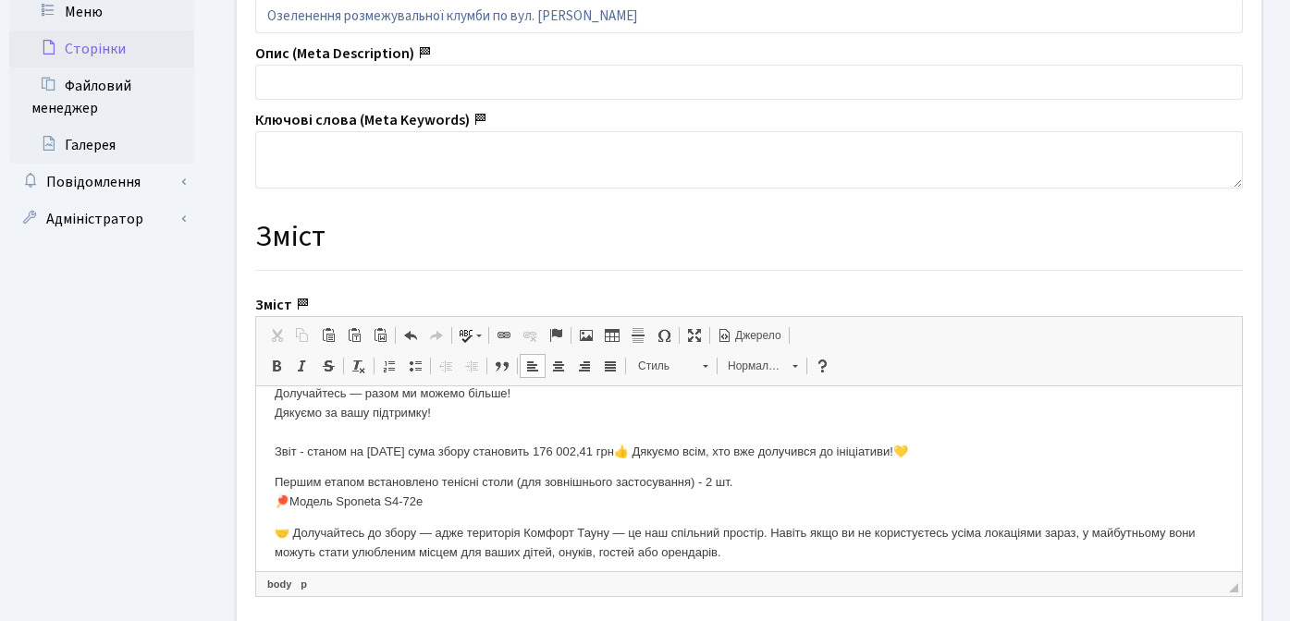
click at [310, 454] on p "Оновлення дитячих та спортивних майданчиків в ЖК Комфорт Таун Шановні мешканці,…" at bounding box center [749, 57] width 948 height 807
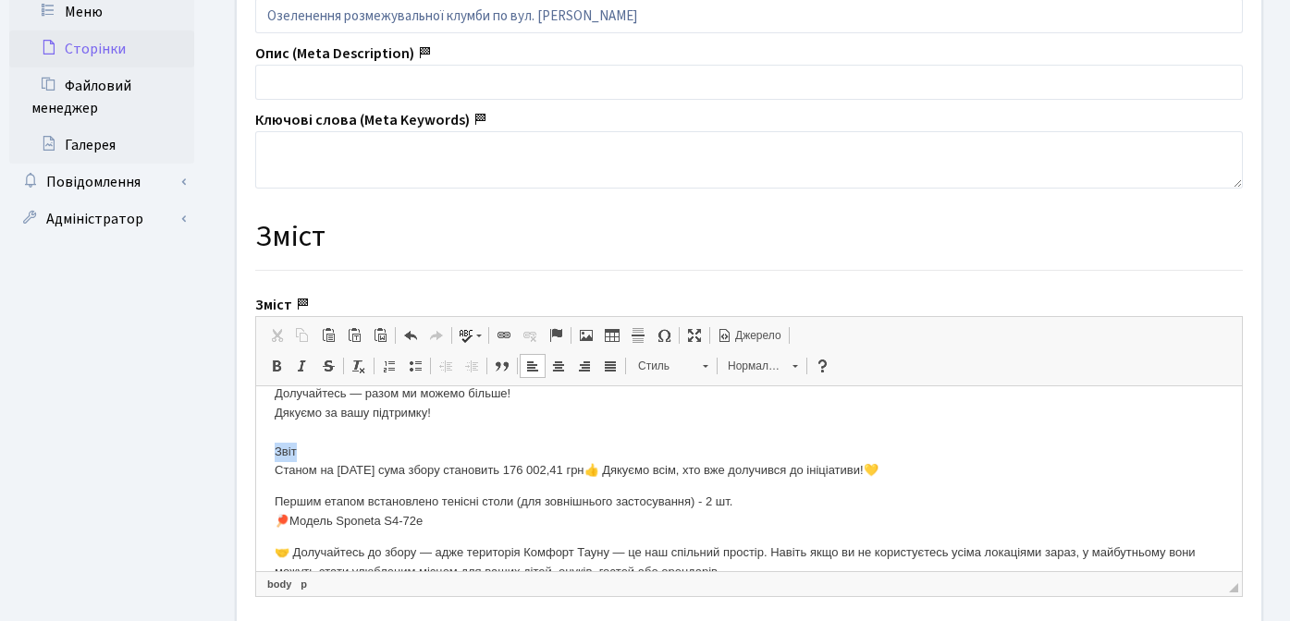
drag, startPoint x: 352, startPoint y: 446, endPoint x: 273, endPoint y: 444, distance: 79.5
click at [273, 444] on html "Оновлення дитячих та спортивних майданчиків в ЖК Комфорт Таун Шановні мешканці,…" at bounding box center [748, 597] width 985 height 1922
click at [420, 468] on p "Оновлення дитячих та спортивних майданчиків в ЖК Комфорт Таун Шановні мешканці,…" at bounding box center [749, 67] width 948 height 826
drag, startPoint x: 304, startPoint y: 450, endPoint x: 281, endPoint y: 451, distance: 23.1
click at [281, 451] on p "Оновлення дитячих та спортивних майданчиків в ЖК Комфорт Таун Шановні мешканці,…" at bounding box center [749, 67] width 948 height 826
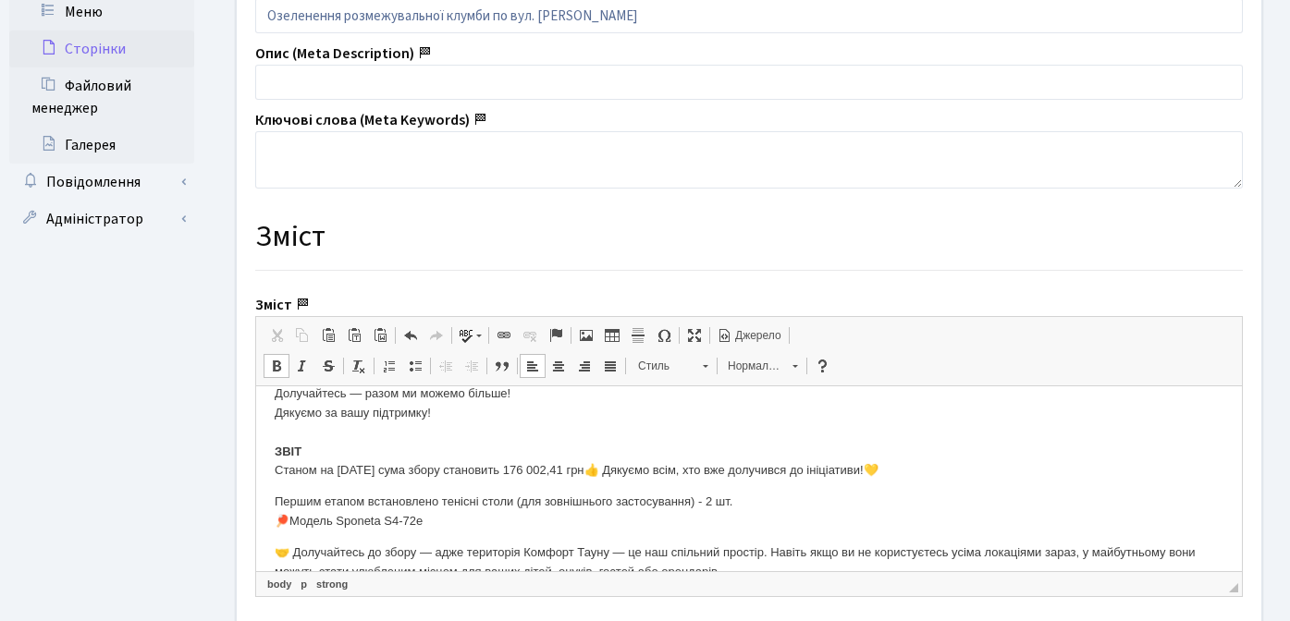
click at [384, 483] on body "Оновлення дитячих та спортивних майданчиків в ЖК Комфорт Таун Шановні мешканці,…" at bounding box center [749, 596] width 948 height 1885
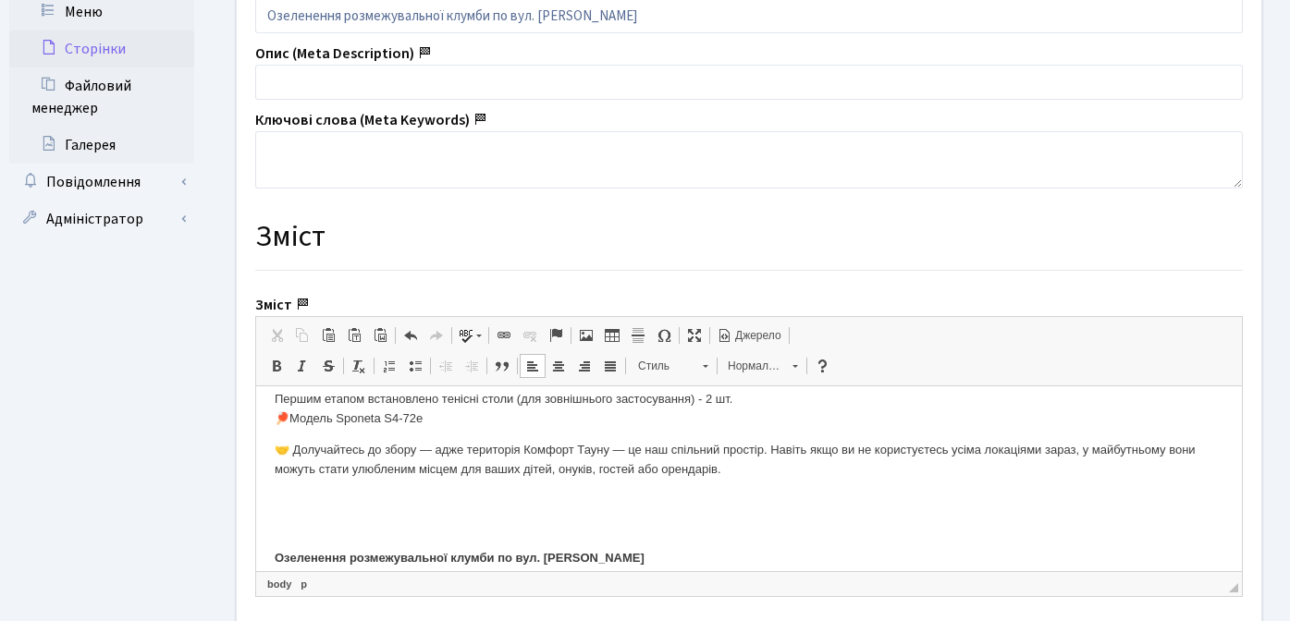
scroll to position [854, 0]
click at [369, 508] on p "Озеленення розмежувальної клумби по вул. Юрія Липи" at bounding box center [749, 528] width 948 height 77
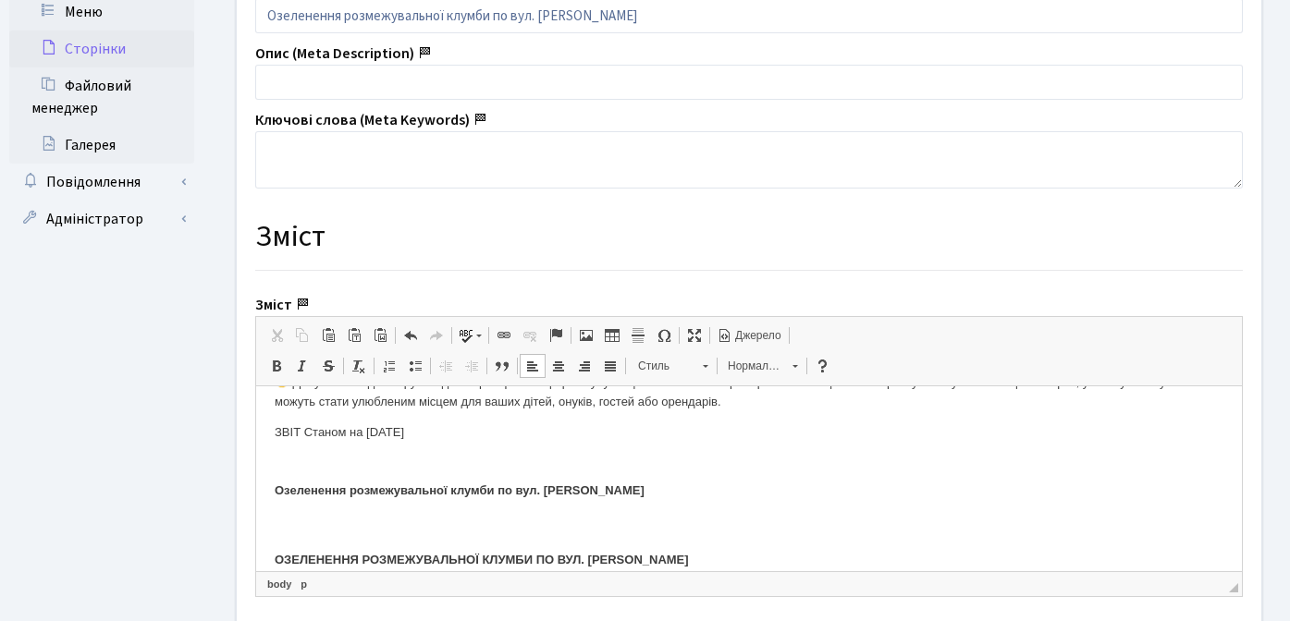
scroll to position [899, 0]
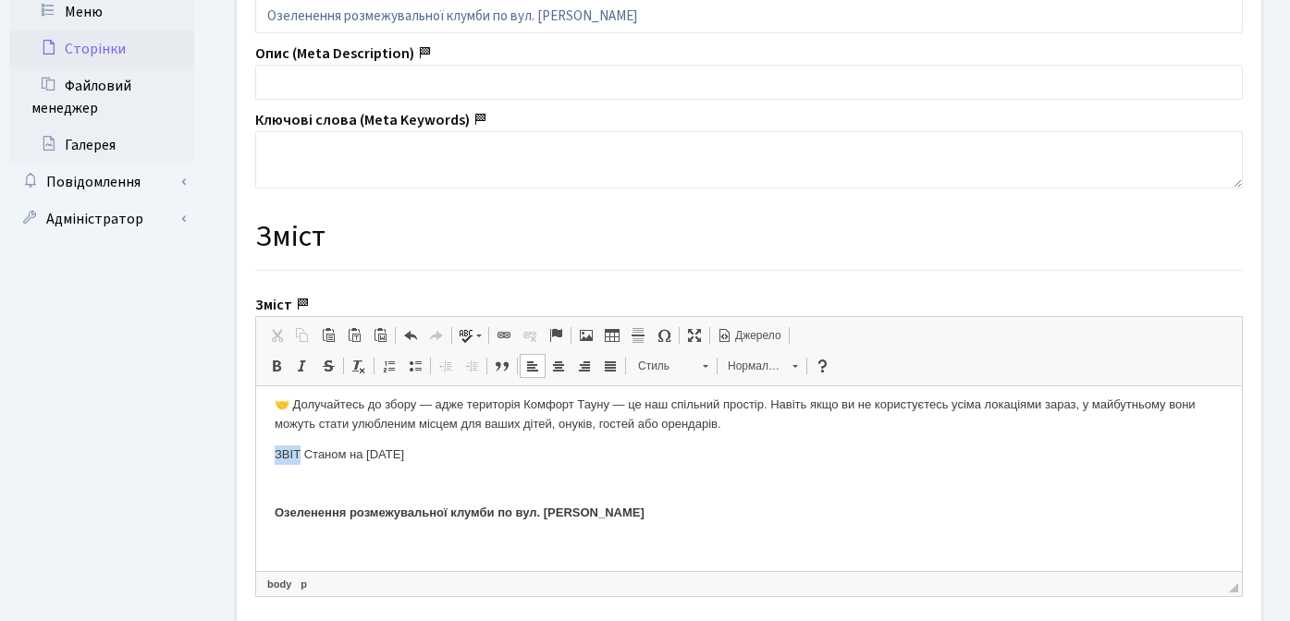
drag, startPoint x: 301, startPoint y: 452, endPoint x: 268, endPoint y: 450, distance: 33.3
click at [268, 450] on html "Оновлення дитячих та спортивних майданчиків в ЖК Комфорт Таун Шановні мешканці,…" at bounding box center [748, 449] width 985 height 1922
click at [291, 440] on body "Оновлення дитячих та спортивних майданчиків в ЖК Комфорт Таун Шановні мешканці,…" at bounding box center [749, 448] width 948 height 1885
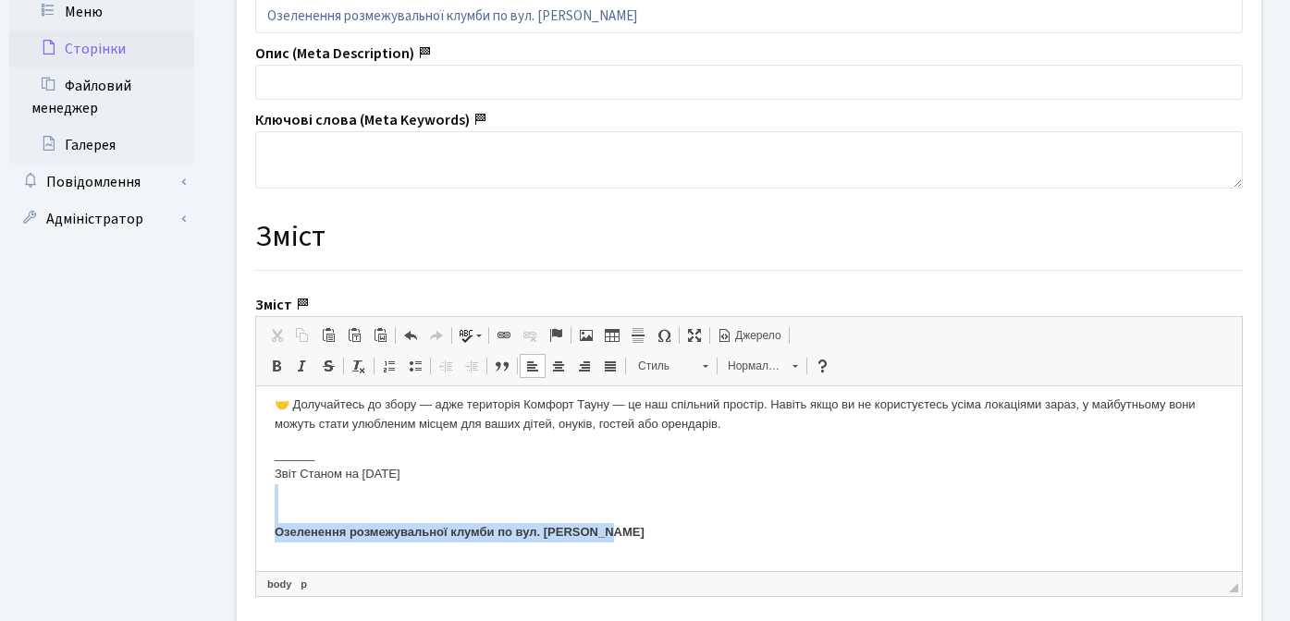
drag, startPoint x: 639, startPoint y: 534, endPoint x: 320, endPoint y: 521, distance: 319.2
click at [320, 521] on p "______ ​​​​​​​ Звіт Станом на 29 серпня Озеленення розмежувальної клумби по вул…" at bounding box center [749, 494] width 948 height 96
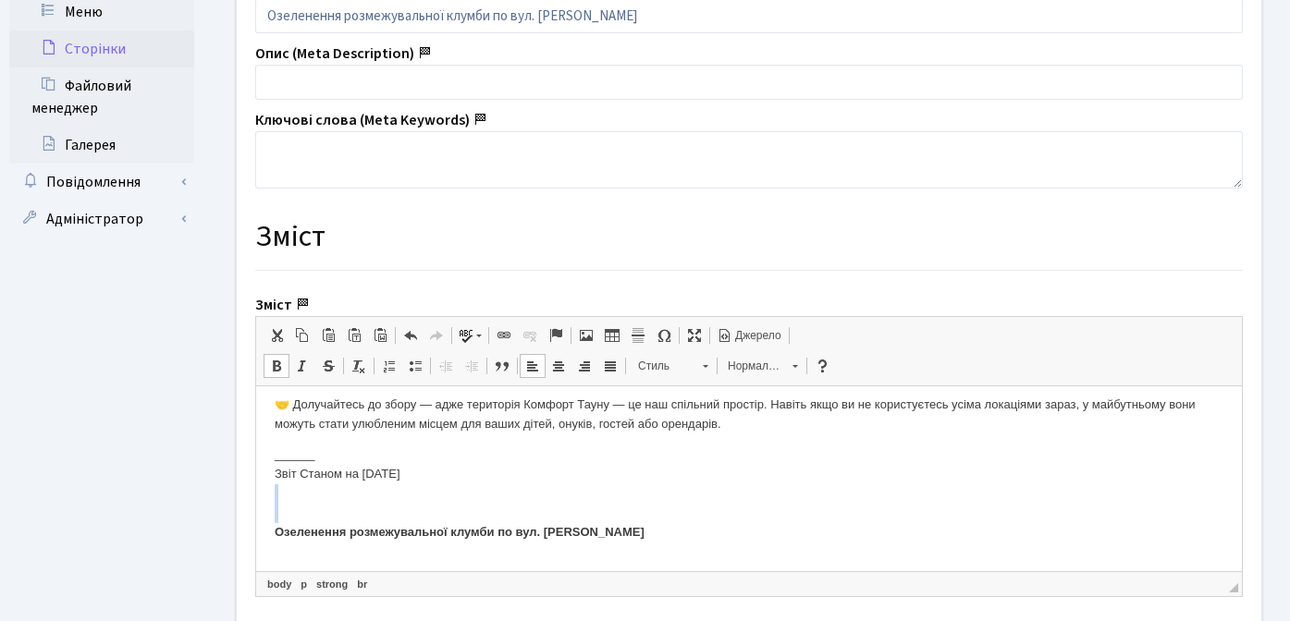
click strong "Озеленення розмежувальної клумби по вул. Юрія Липи"
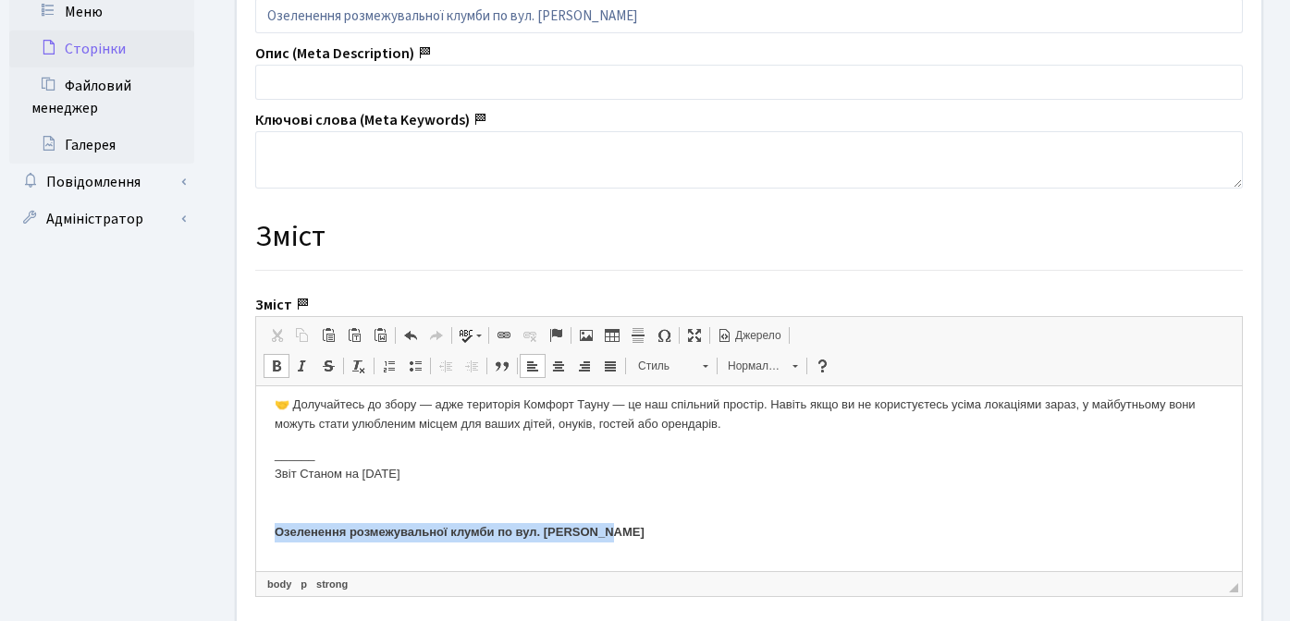
drag, startPoint x: 622, startPoint y: 531, endPoint x: 275, endPoint y: 539, distance: 347.7
click at [275, 539] on p "______ Звіт Станом на 29 серпня Озеленення розмежувальної клумби по вул. Юрія Л…" at bounding box center [749, 494] width 948 height 96
click at [793, 366] on span at bounding box center [795, 366] width 6 height 3
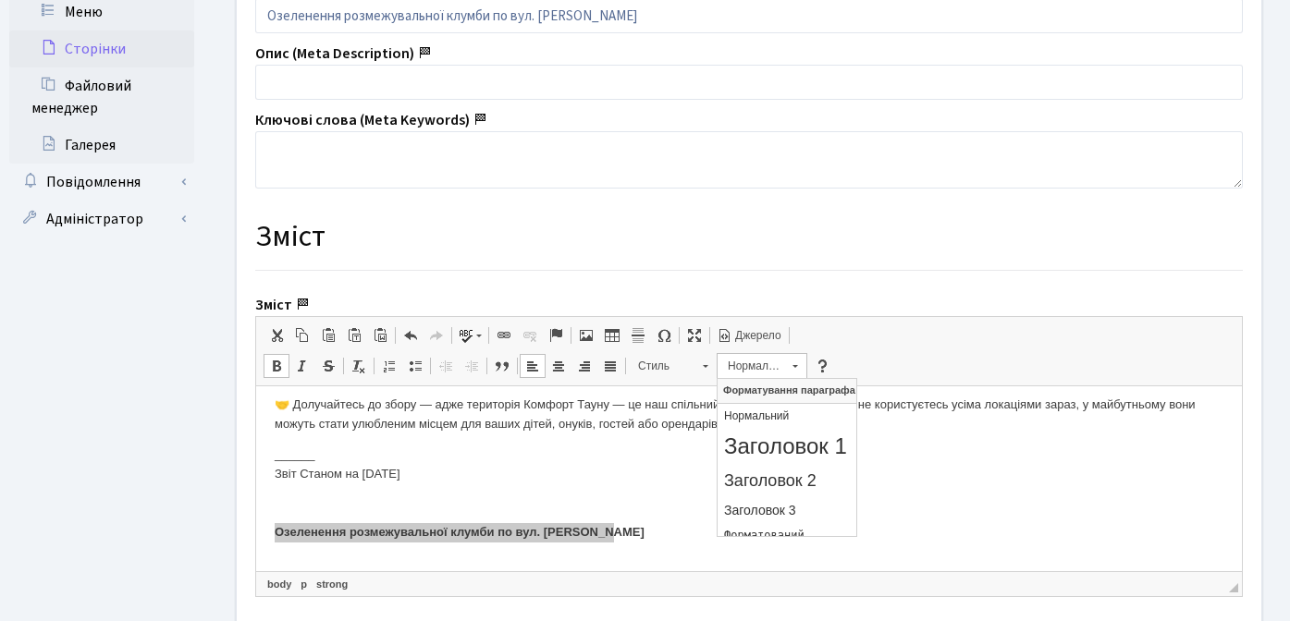
scroll to position [0, 0]
click at [790, 509] on h3 "Заголовок 3" at bounding box center [787, 511] width 126 height 16
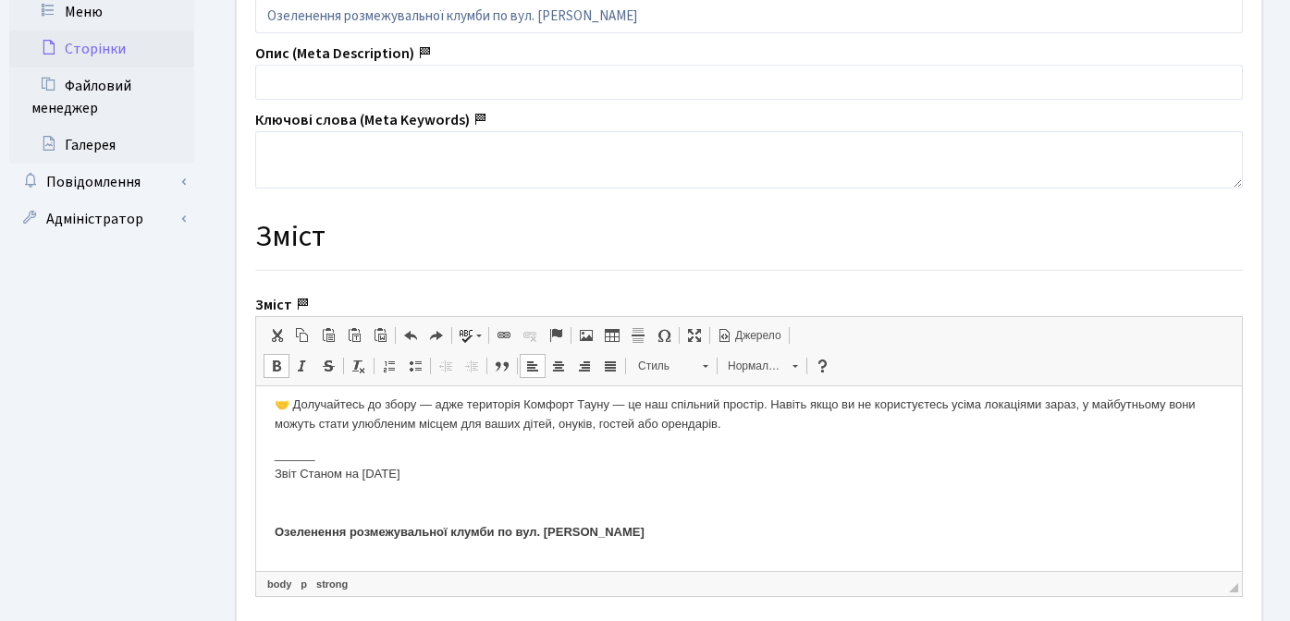
click at [362, 538] on strong "Озеленення розмежувальної клумби по вул. Юрія Липи" at bounding box center [460, 532] width 370 height 14
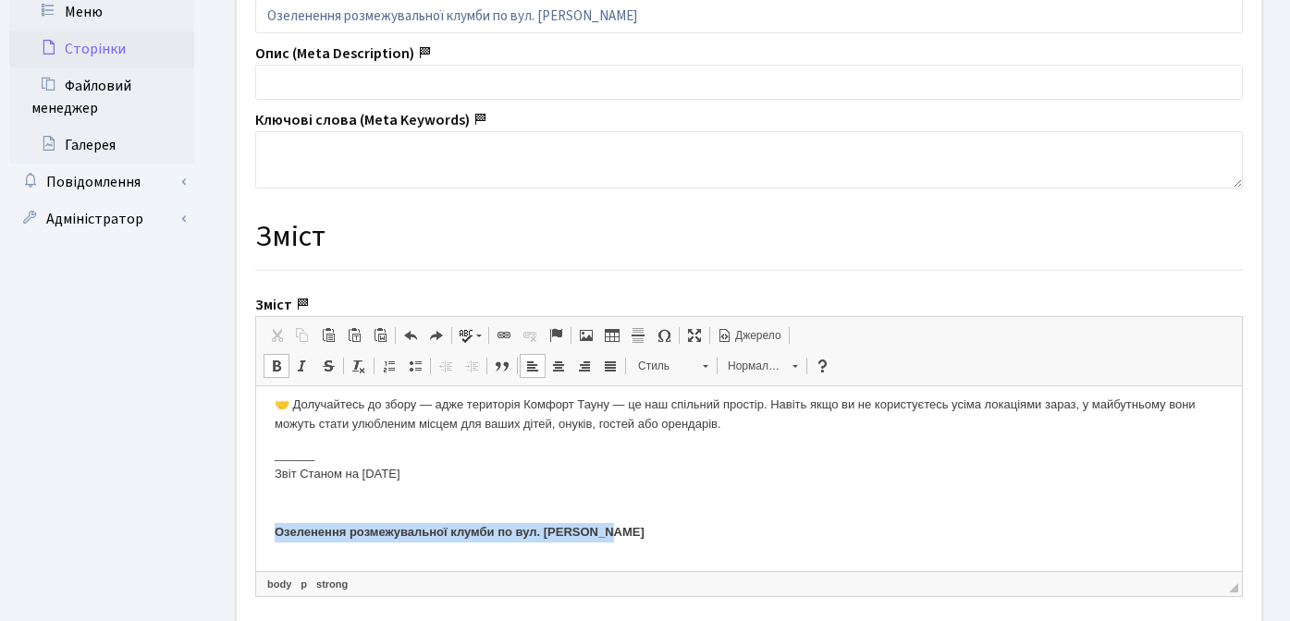
drag, startPoint x: 277, startPoint y: 533, endPoint x: 611, endPoint y: 532, distance: 333.7
click at [611, 532] on strong "Озеленення розмежувальної клумби по вул. Юрія Липи" at bounding box center [460, 532] width 370 height 14
click at [748, 364] on span "Нормальний" at bounding box center [750, 366] width 65 height 24
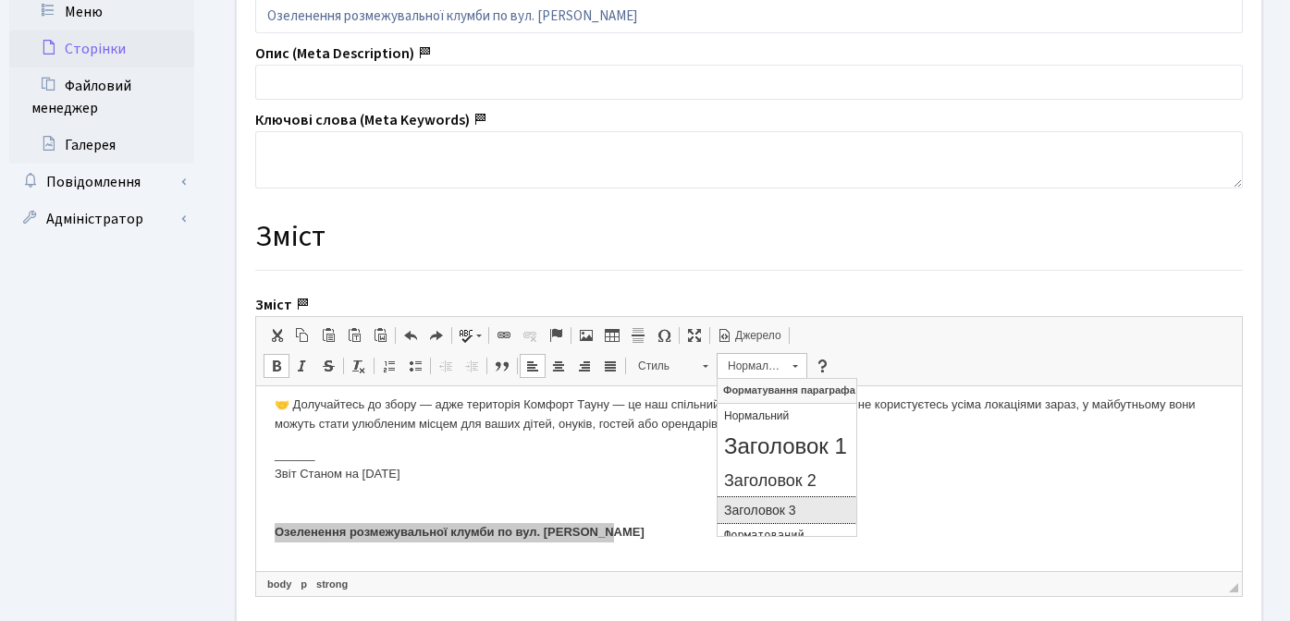
click at [760, 505] on h3 "Заголовок 3" at bounding box center [787, 511] width 126 height 16
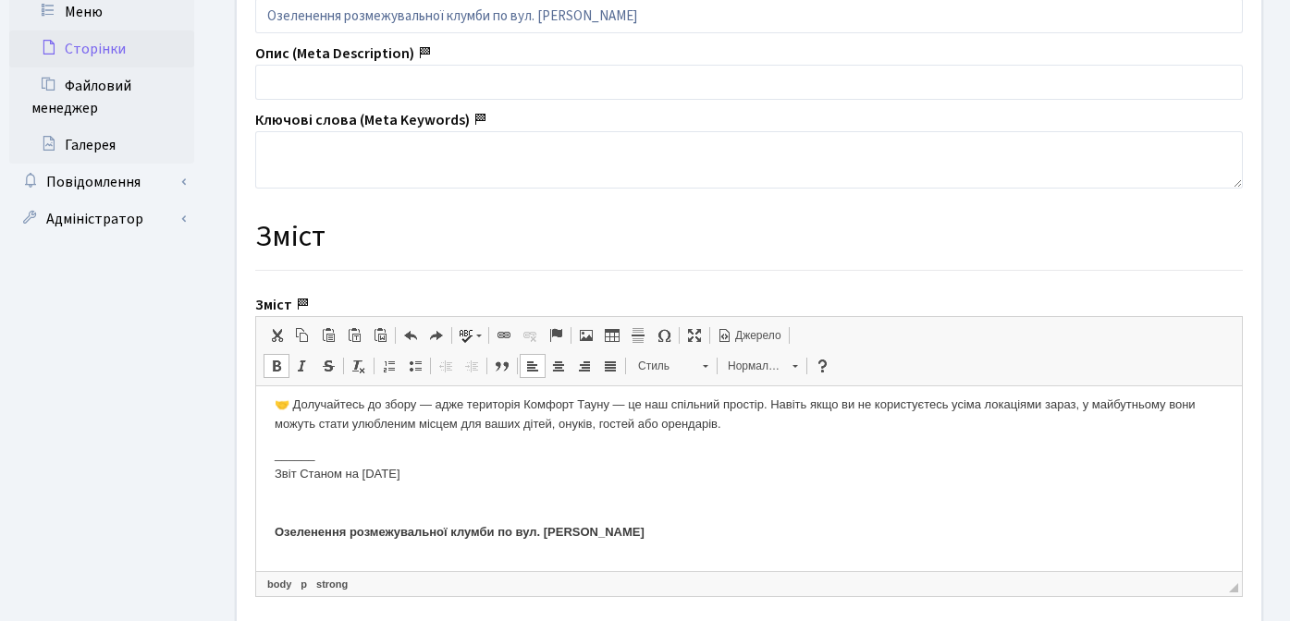
click at [365, 446] on p "______ Звіт Станом на 29 серпня Озеленення розмежувальної клумби по вул. Юрія Л…" at bounding box center [749, 494] width 948 height 96
drag, startPoint x: 275, startPoint y: 454, endPoint x: 463, endPoint y: 473, distance: 188.7
click at [463, 473] on p "______ Звіт Станом на 29 серпня Озеленення розмежувальної клумби по вул. Юрія Л…" at bounding box center [749, 494] width 948 height 96
drag, startPoint x: 376, startPoint y: 480, endPoint x: 791, endPoint y: 427, distance: 418.4
click at [791, 427] on body "Оновлення дитячих та спортивних майданчиків в ЖК Комфорт Таун Шановні мешканці,…" at bounding box center [749, 457] width 948 height 1903
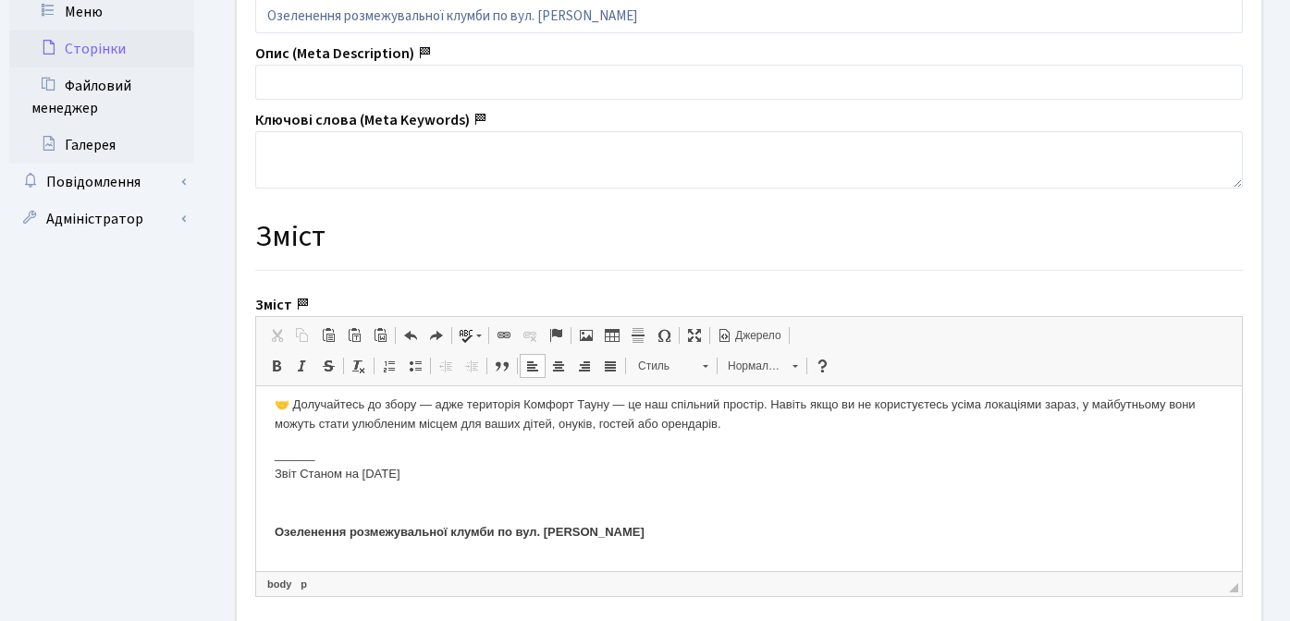
click at [387, 459] on p "______ Звіт Станом на 29 серпня Озеленення розмежувальної клумби по вул. Юрія Л…" at bounding box center [749, 494] width 948 height 96
click at [271, 454] on html "Оновлення дитячих та спортивних майданчиків в ЖК Комфорт Таун Шановні мешканці,…" at bounding box center [748, 458] width 985 height 1940
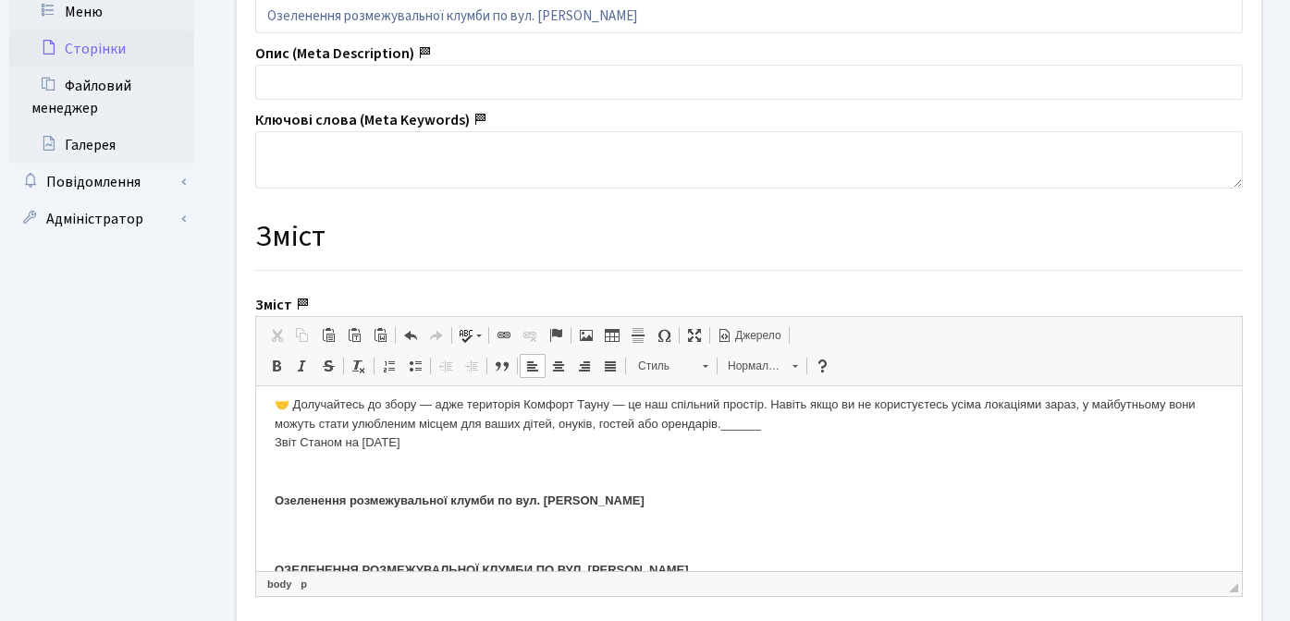
click at [275, 448] on p "🤝 Долучайтесь до збору — адже територія Комфорт Тауну — це наш спільний простір…" at bounding box center [749, 454] width 948 height 116
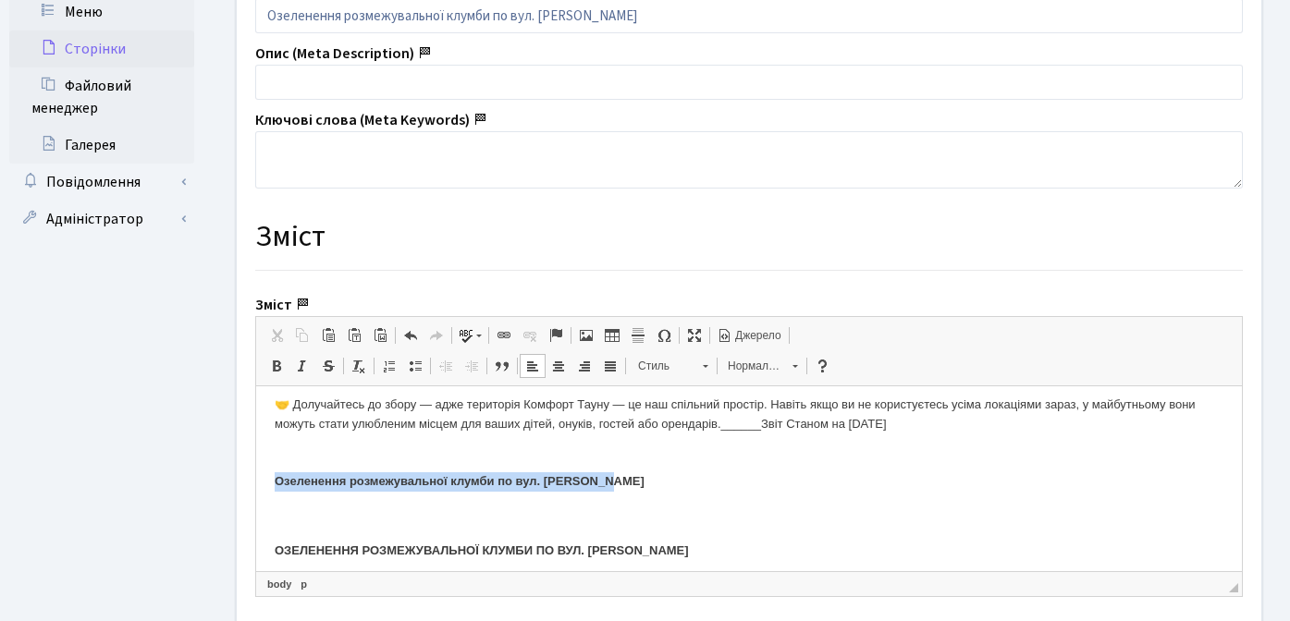
drag, startPoint x: 275, startPoint y: 483, endPoint x: 630, endPoint y: 483, distance: 355.9
click at [630, 483] on p "🤝 Долучайтесь до збору — адже територія Комфорт Тауну — це наш спільний простір…" at bounding box center [749, 444] width 948 height 96
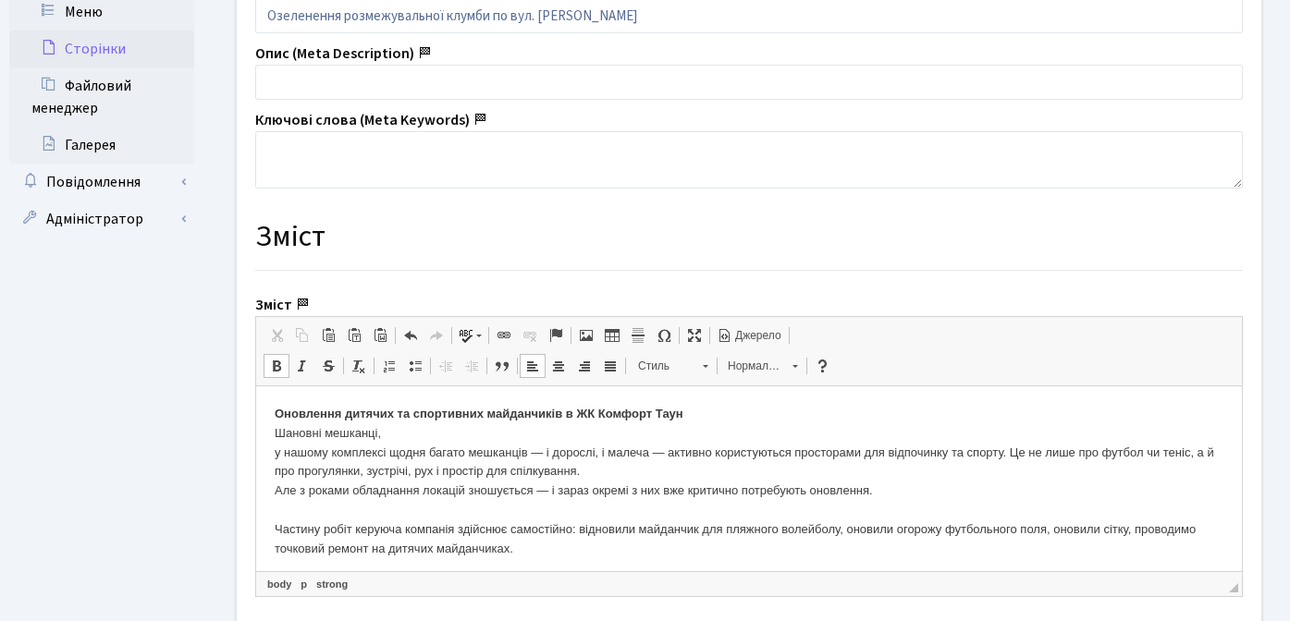
click at [275, 415] on strong "Оновлення дитячих та спортивних майданчиків в ЖК Комфорт Таун" at bounding box center [479, 414] width 409 height 14
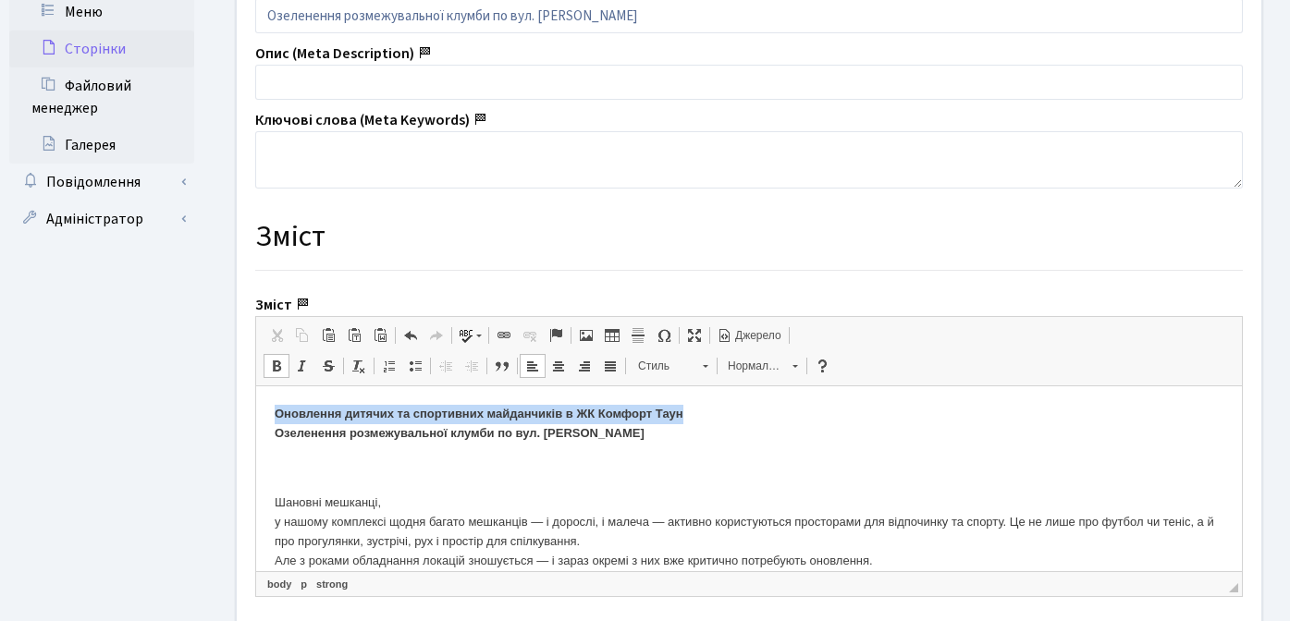
drag, startPoint x: 274, startPoint y: 415, endPoint x: 698, endPoint y: 411, distance: 424.3
click at [698, 411] on p "Оновлення дитячих та спортивних майданчиків в ЖК Комфорт Таун Озеленення розмеж…" at bounding box center [749, 424] width 948 height 39
copy strong "Оновлення дитячих та спортивних майданчиків в ЖК Комфорт Таун"
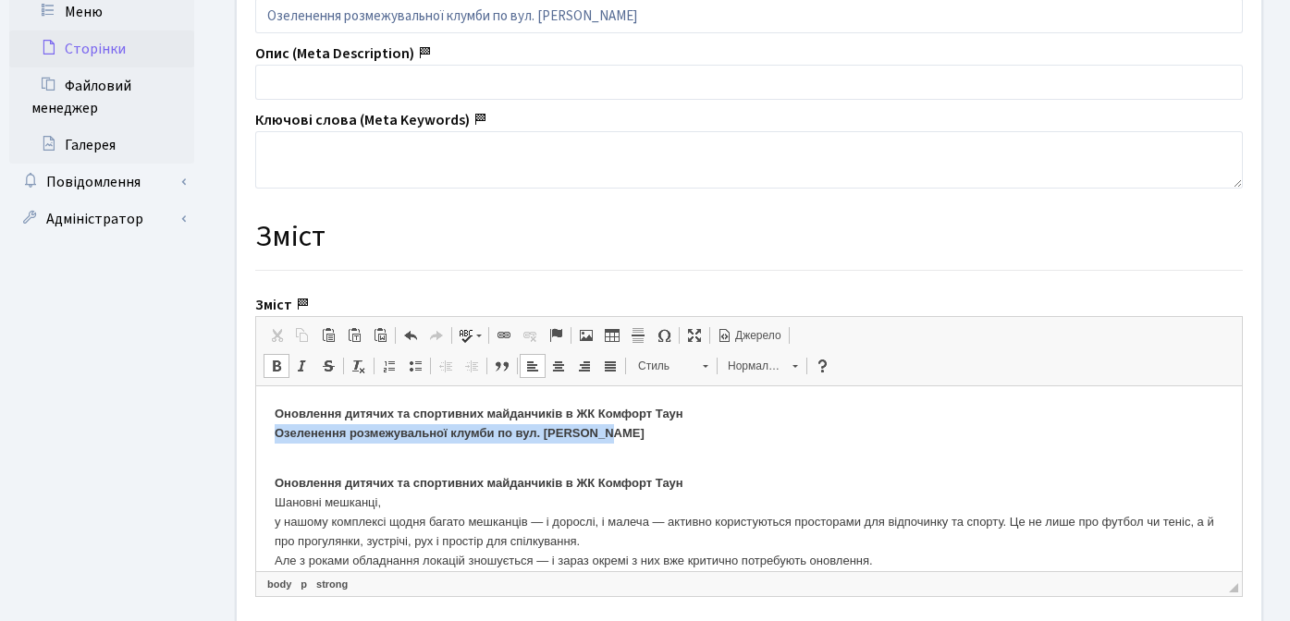
drag, startPoint x: 271, startPoint y: 434, endPoint x: 626, endPoint y: 438, distance: 355.0
copy strong "Озеленення розмежувальної клумби по вул. Юрія Липи"
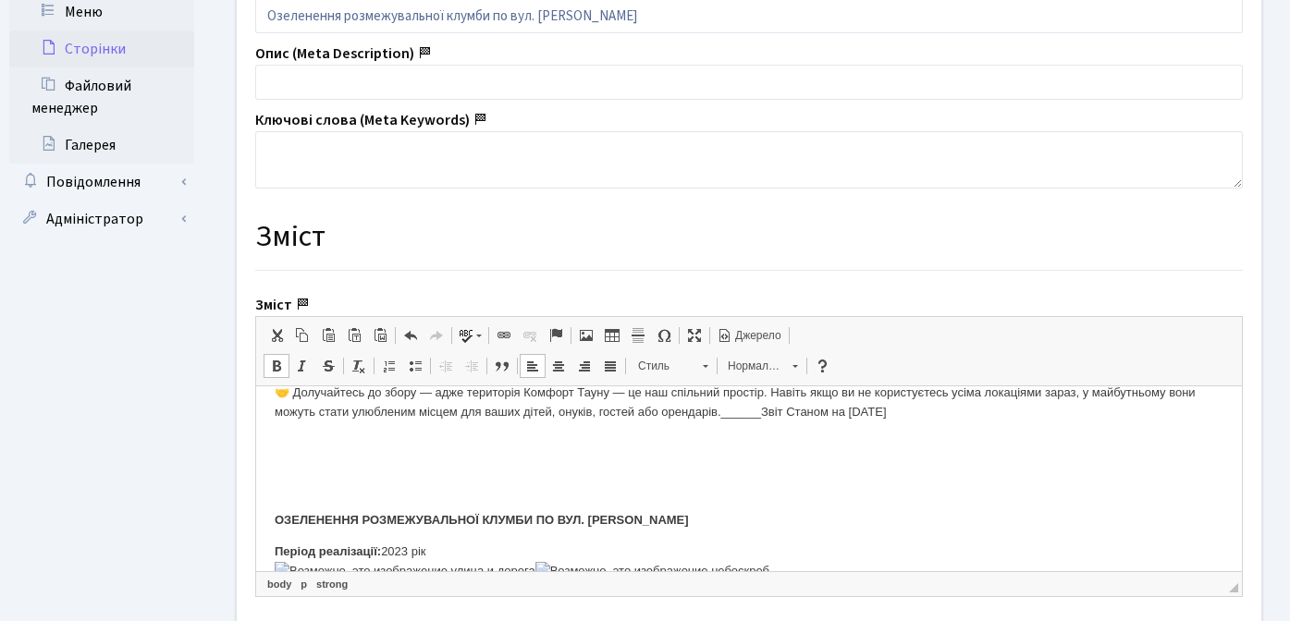
scroll to position [984, 0]
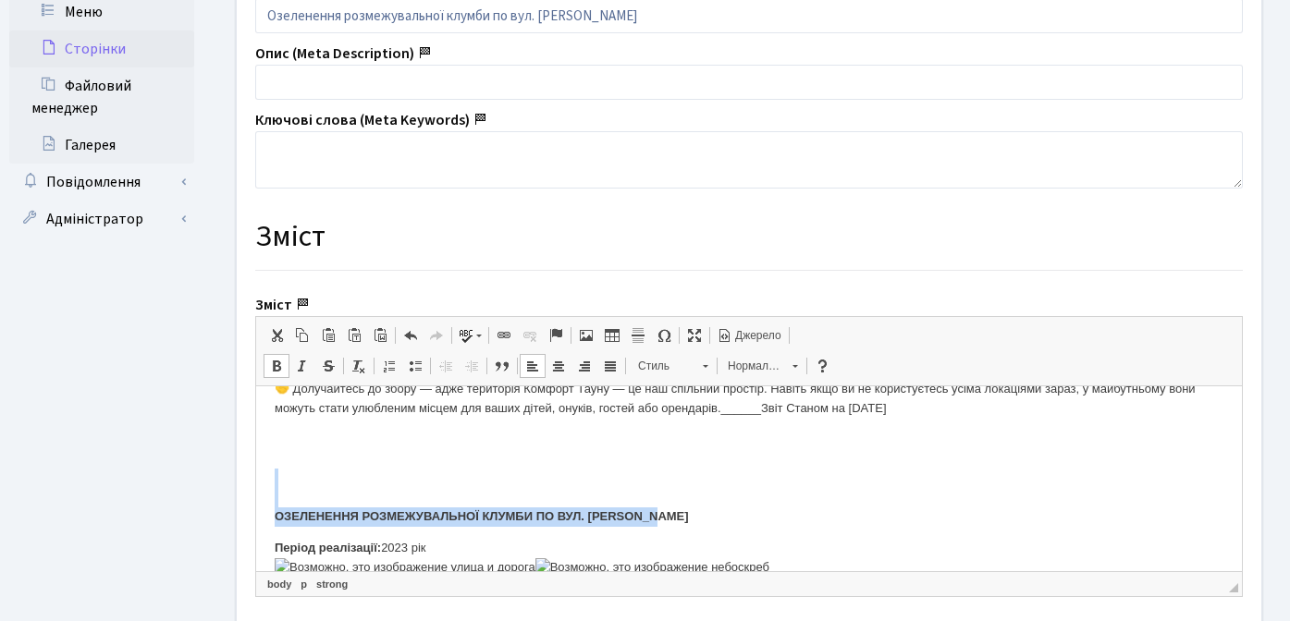
drag, startPoint x: 281, startPoint y: 492, endPoint x: 691, endPoint y: 517, distance: 410.3
click at [691, 517] on p "ОЗЕЛЕНЕННЯ РОЗМЕЖУВАЛЬНОЇ КЛУМБИ ПО ВУЛ. ЮРІЯ ЛИПИ" at bounding box center [749, 497] width 948 height 57
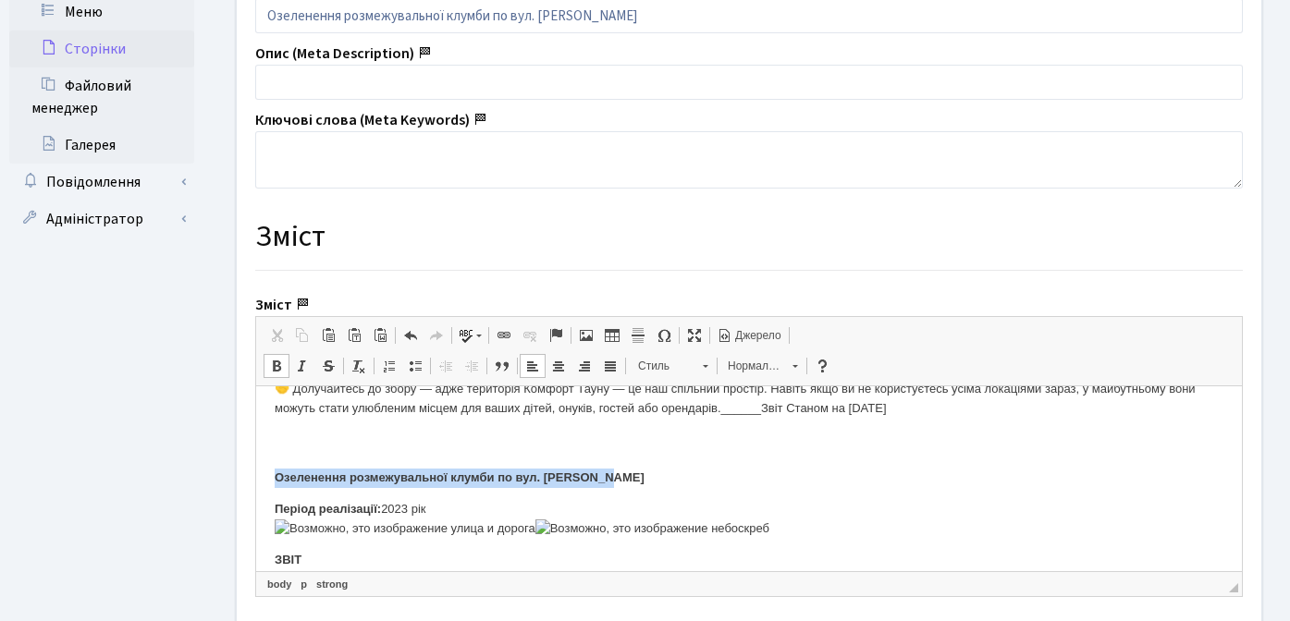
drag, startPoint x: 271, startPoint y: 481, endPoint x: 618, endPoint y: 476, distance: 347.6
click at [618, 476] on html "Оновлення дитячих та спортивних майданчиків в ЖК Комфорт Таун Озеленення розмеж…" at bounding box center [748, 354] width 985 height 1902
click at [763, 367] on span "Нормальний" at bounding box center [750, 366] width 65 height 24
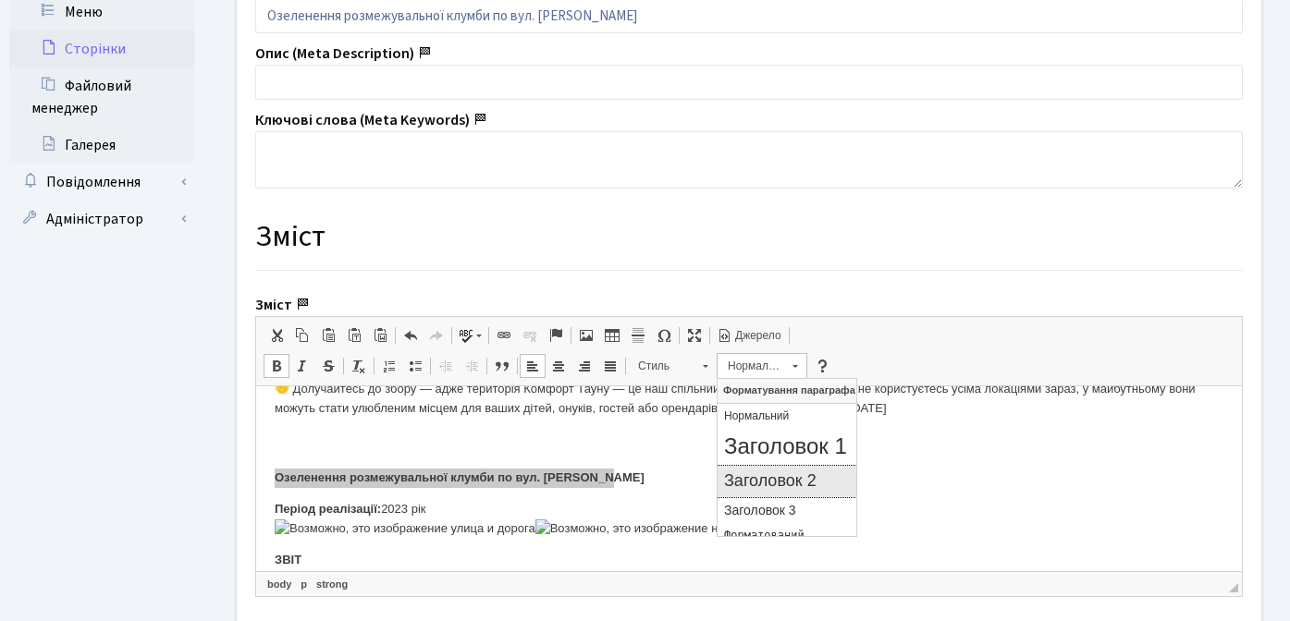
click at [787, 477] on h2 "Заголовок 2" at bounding box center [787, 481] width 126 height 20
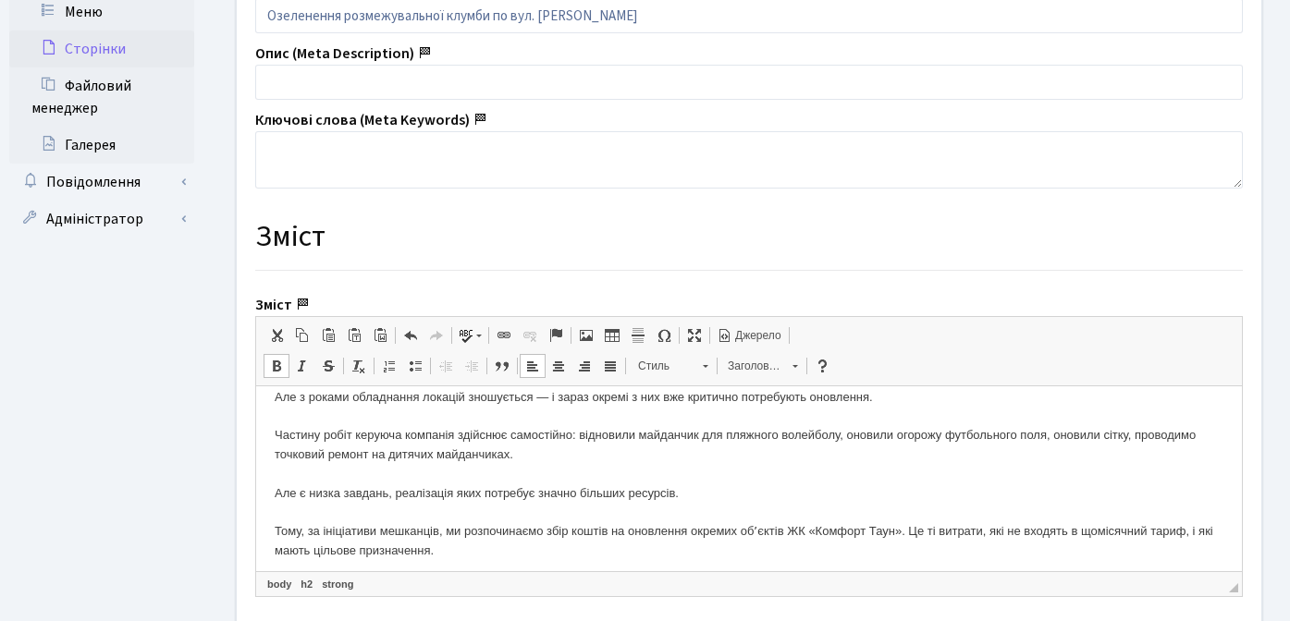
scroll to position [0, 0]
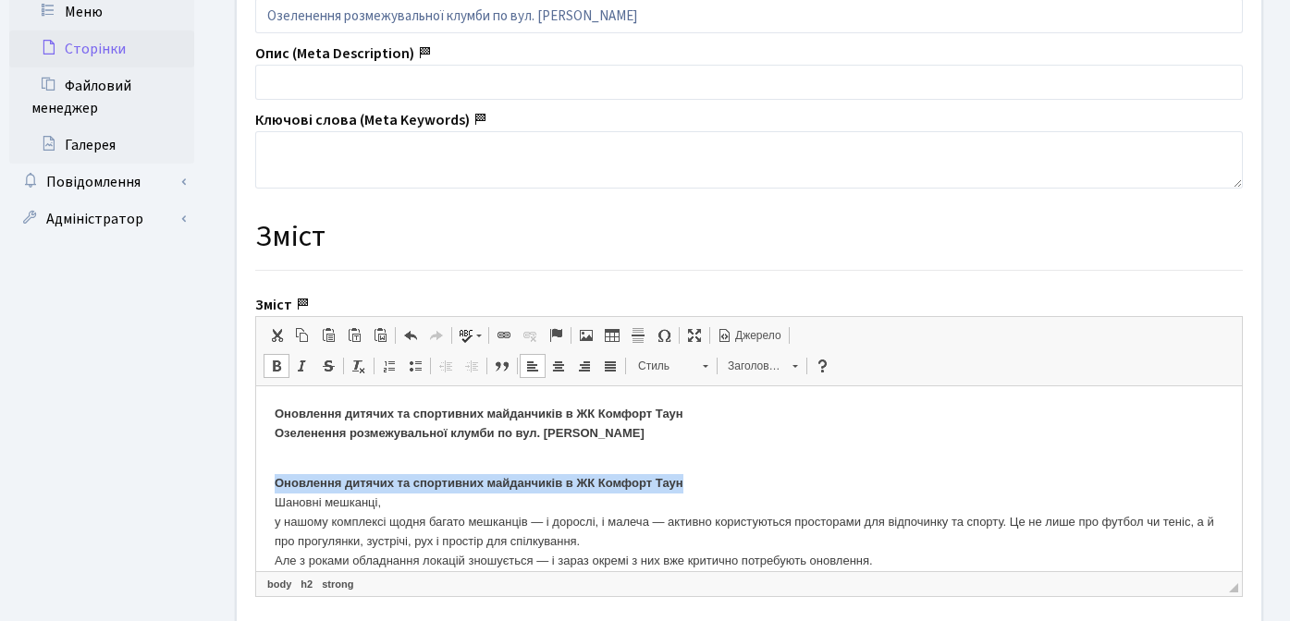
drag, startPoint x: 274, startPoint y: 481, endPoint x: 702, endPoint y: 482, distance: 428.0
click at [749, 367] on span "Нормальний" at bounding box center [750, 366] width 65 height 24
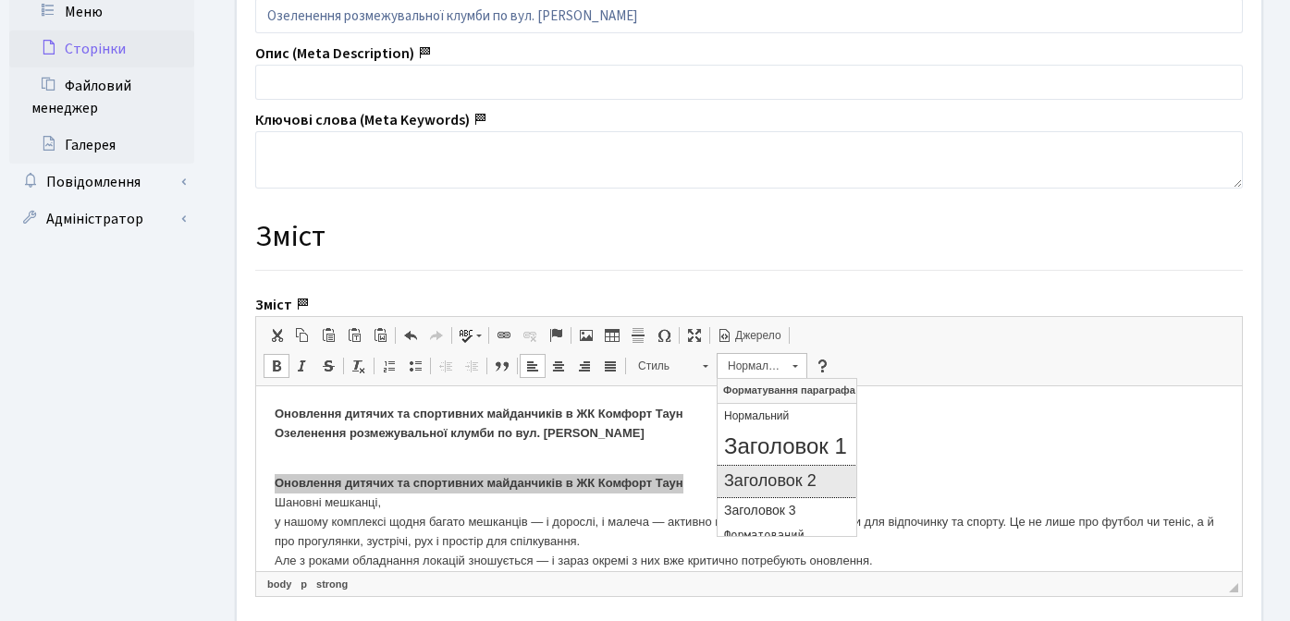
click at [772, 487] on h2 "Заголовок 2" at bounding box center [787, 481] width 126 height 20
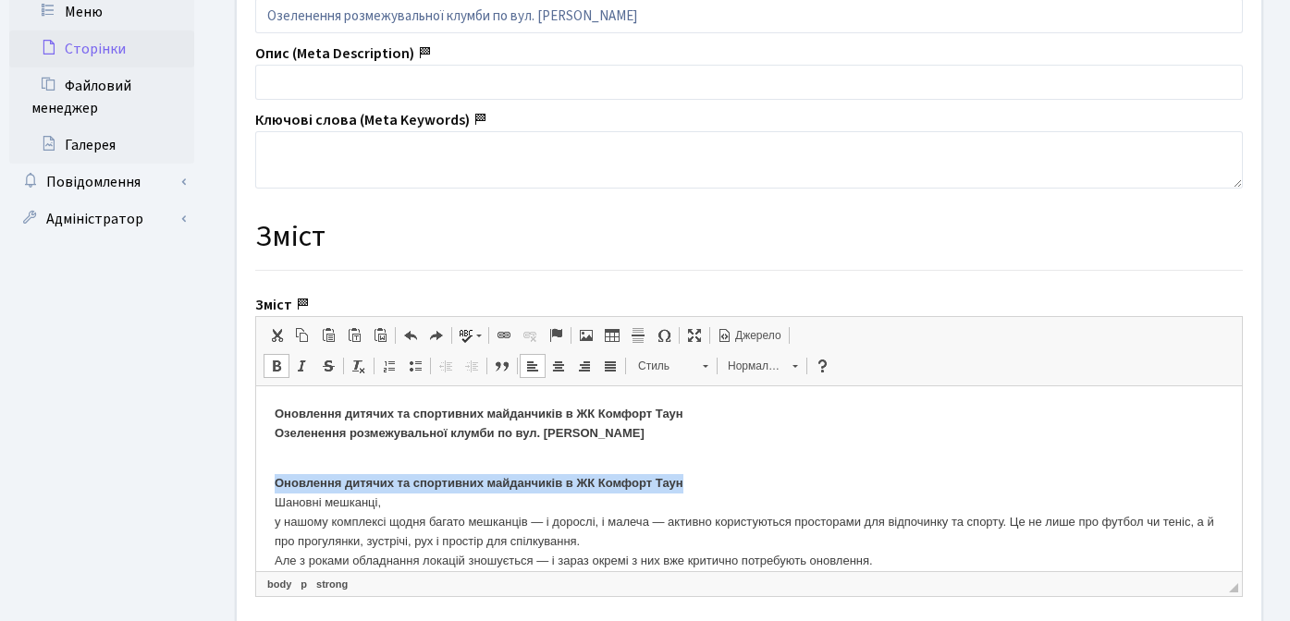
click at [601, 488] on strong "Оновлення дитячих та спортивних майданчиків в ЖК Комфорт Таун" at bounding box center [479, 483] width 409 height 14
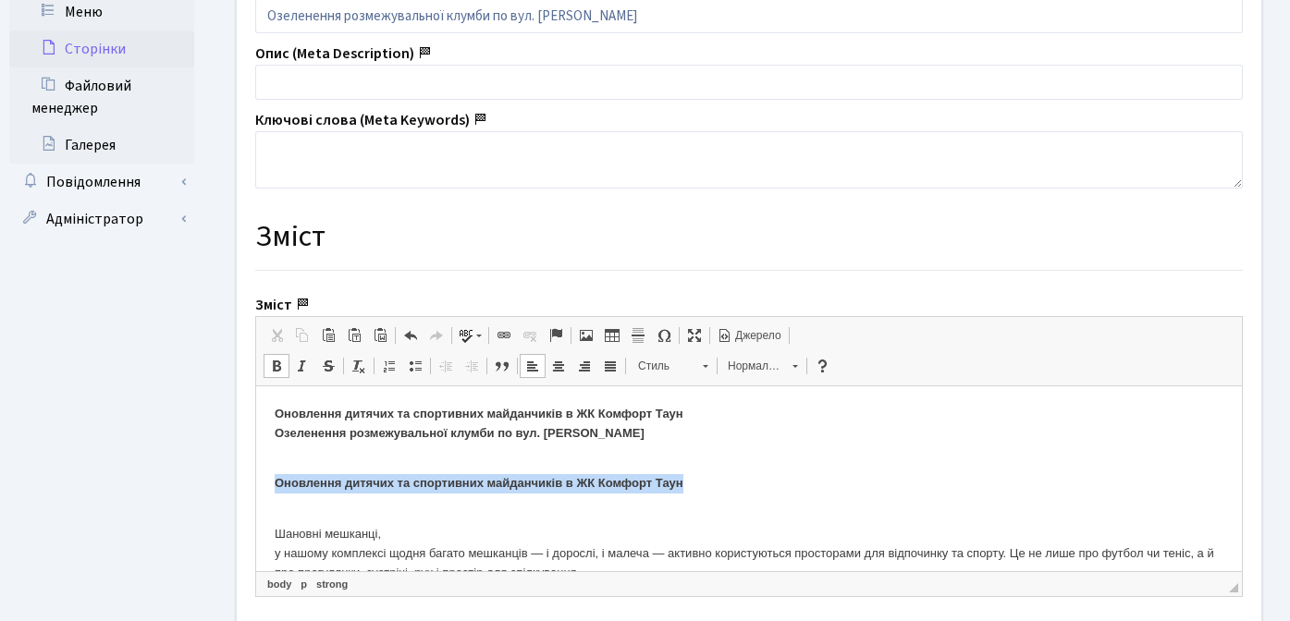
drag, startPoint x: 276, startPoint y: 483, endPoint x: 703, endPoint y: 477, distance: 426.2
click at [703, 477] on p "Оновлення дитячих та спортивних майданчиків в ЖК Комфорт Таун" at bounding box center [749, 475] width 948 height 39
click at [746, 366] on span "Нормальний" at bounding box center [750, 366] width 65 height 24
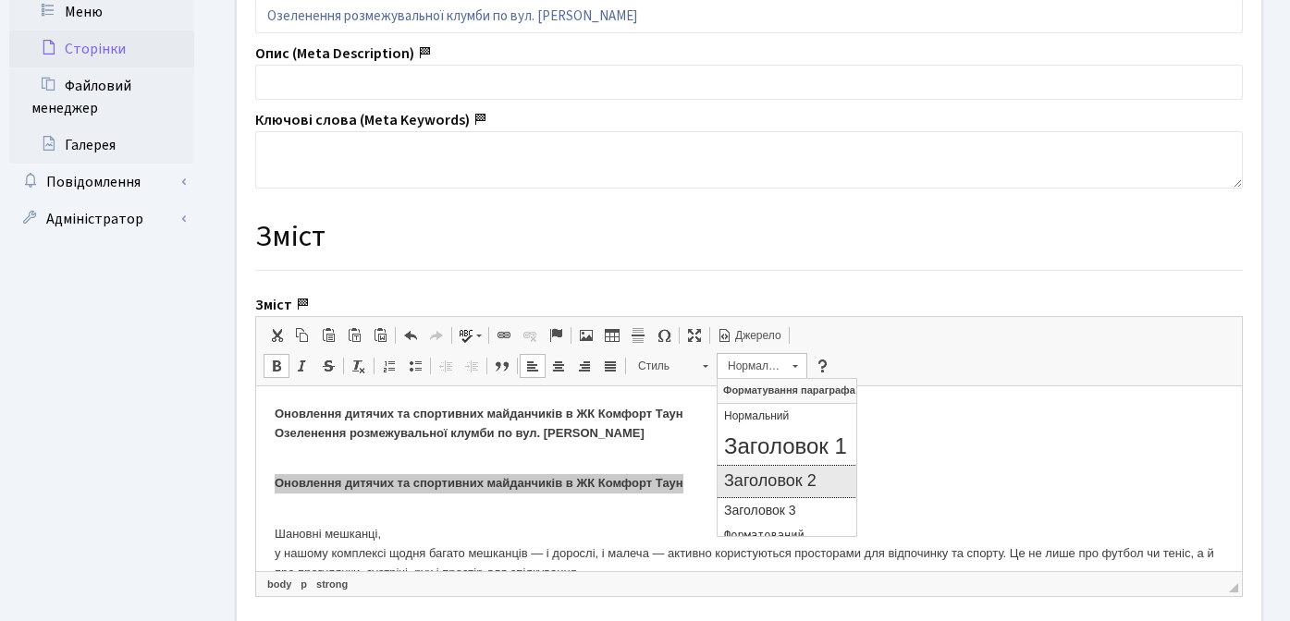
drag, startPoint x: 781, startPoint y: 485, endPoint x: 1242, endPoint y: 477, distance: 461.4
click at [781, 485] on h2 "Заголовок 2" at bounding box center [787, 481] width 126 height 20
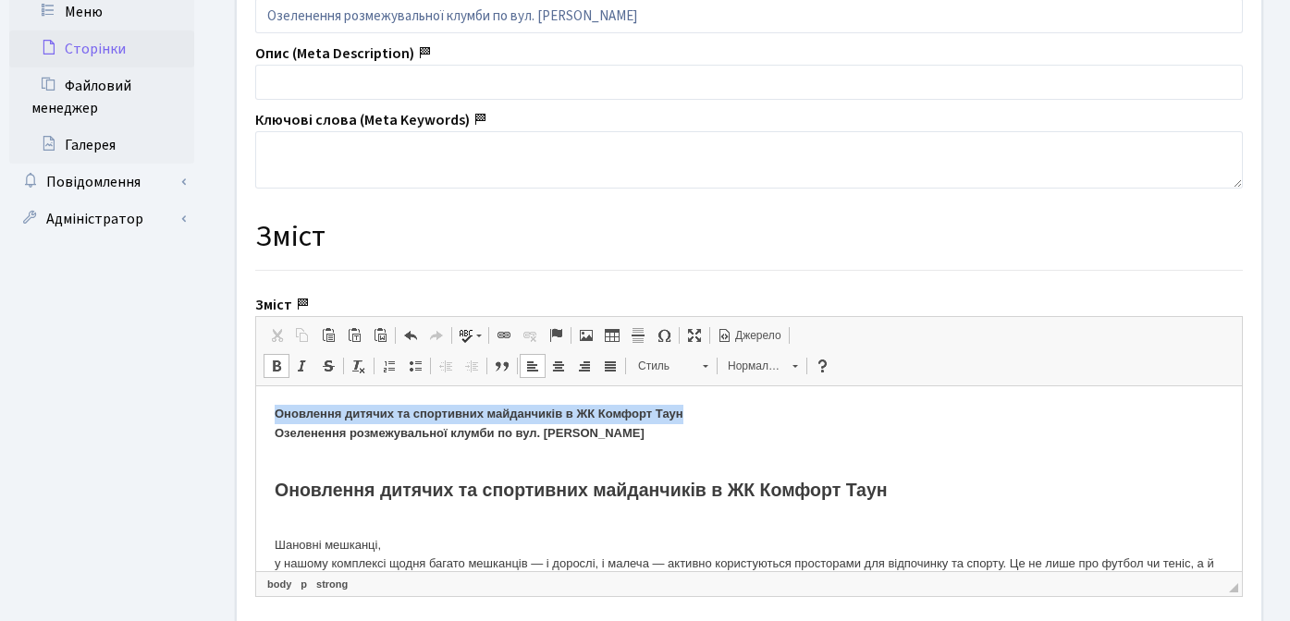
drag, startPoint x: 274, startPoint y: 415, endPoint x: 692, endPoint y: 419, distance: 418.8
click at [692, 419] on p "Оновлення дитячих та спортивних майданчиків в ЖК Комфорт Таун Озеленення розмеж…" at bounding box center [749, 424] width 948 height 39
click at [554, 336] on span at bounding box center [555, 335] width 15 height 15
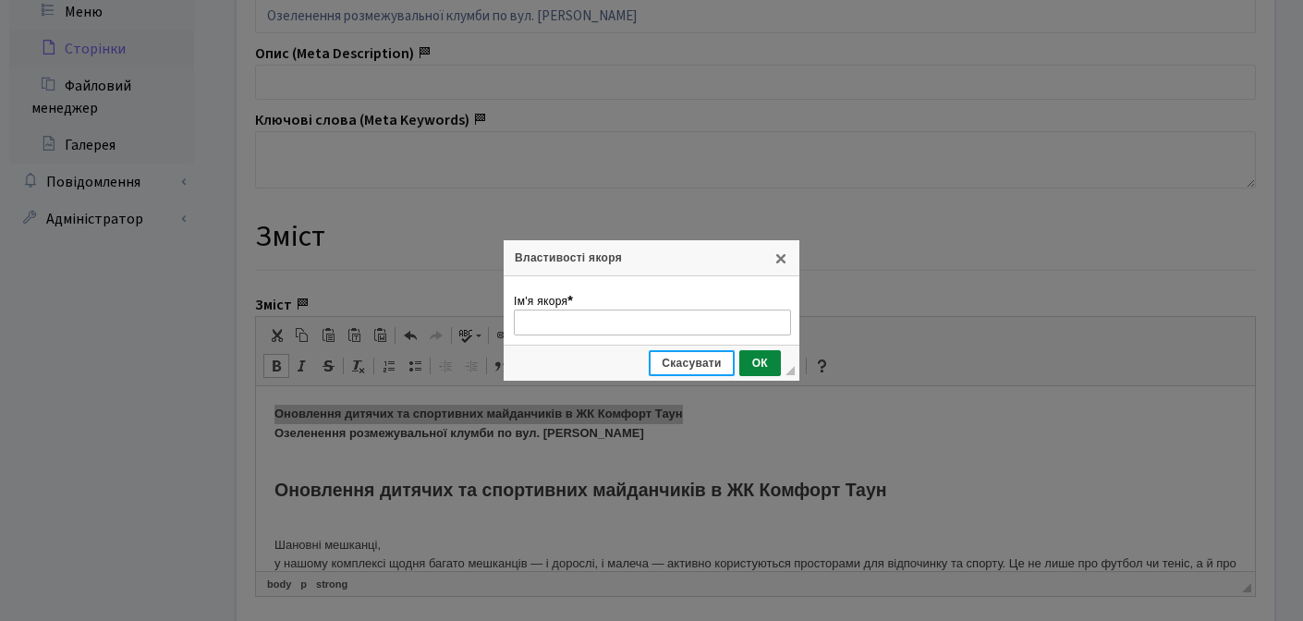
click at [707, 361] on span "Скасувати" at bounding box center [692, 363] width 82 height 13
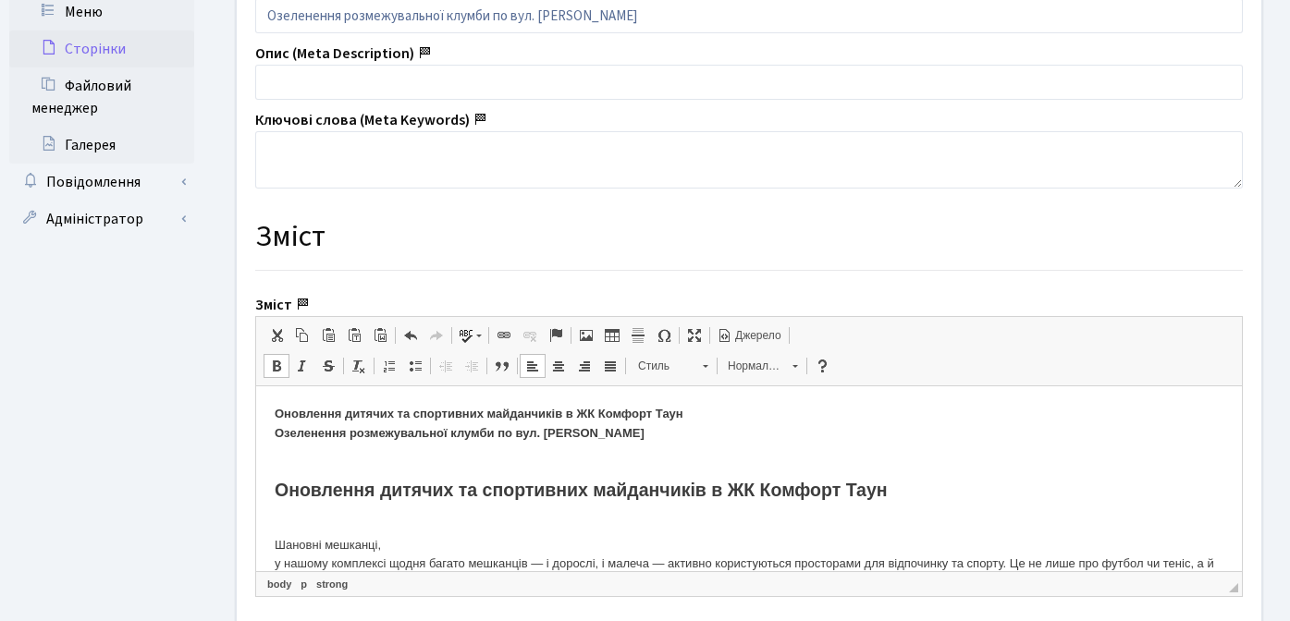
click at [387, 494] on strong "Оновлення дитячих та спортивних майданчиків в ЖК Комфорт Таун" at bounding box center [581, 490] width 613 height 20
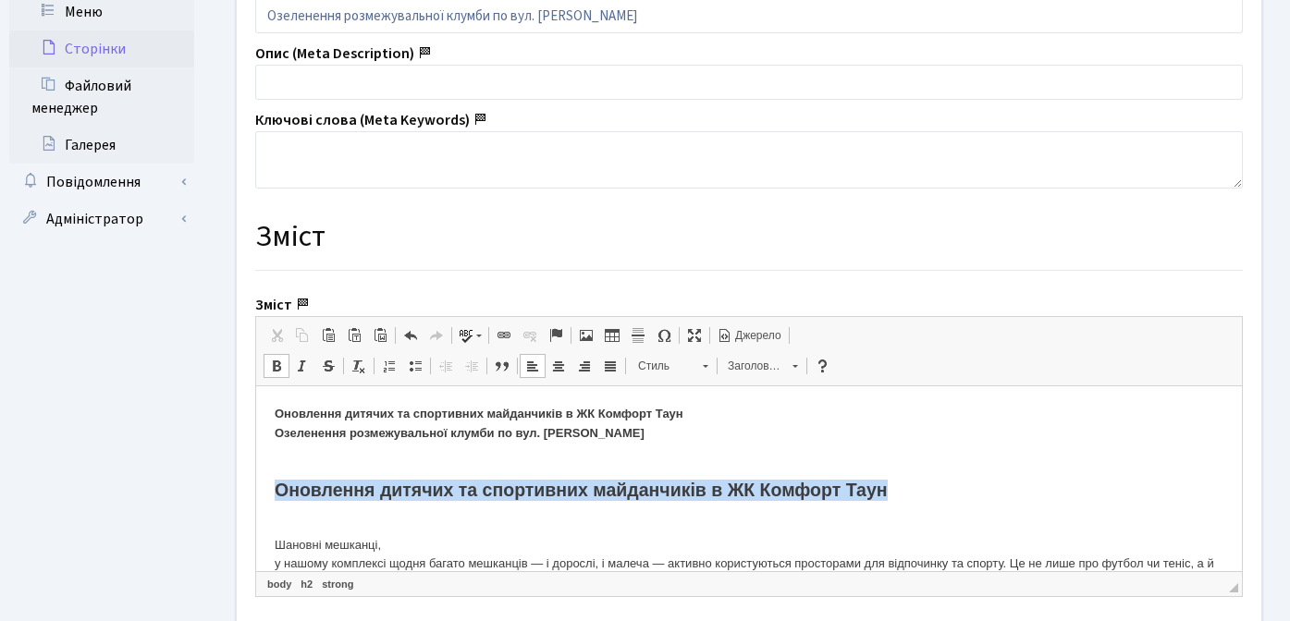
drag, startPoint x: 274, startPoint y: 492, endPoint x: 908, endPoint y: 488, distance: 634.2
click at [908, 488] on h2 "Оновлення дитячих та спортивних майданчиків в ЖК Комфорт Таун" at bounding box center [749, 480] width 948 height 43
click at [553, 336] on span at bounding box center [555, 335] width 15 height 15
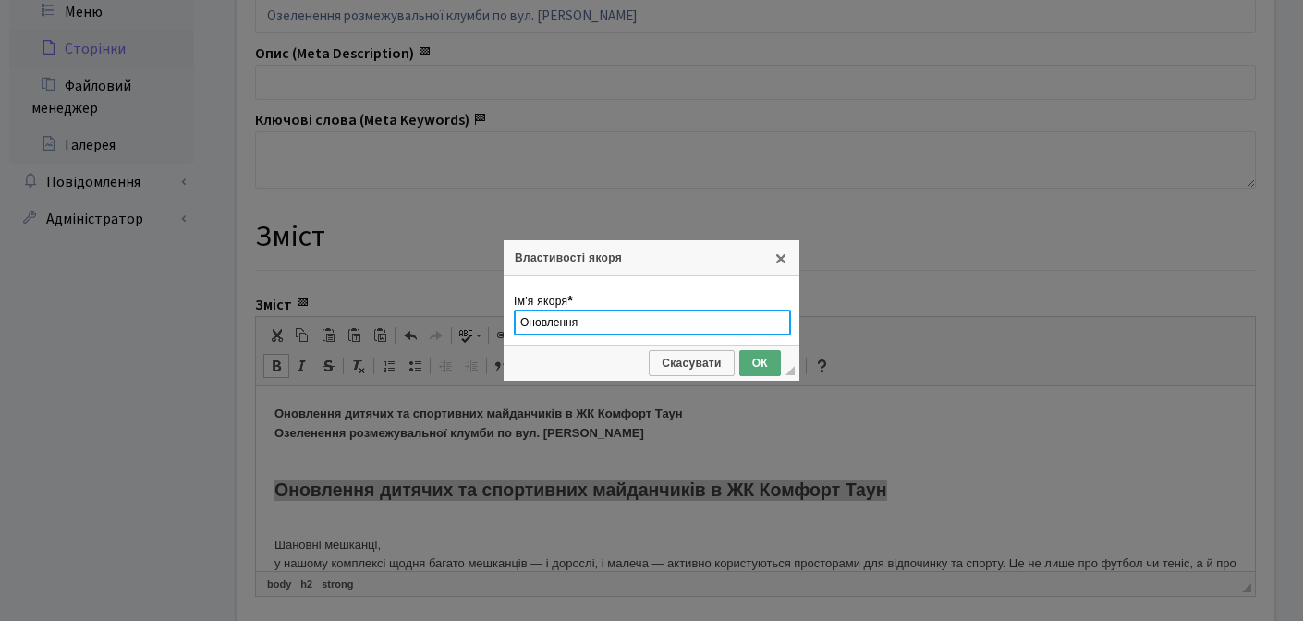
type input "Оновлення"
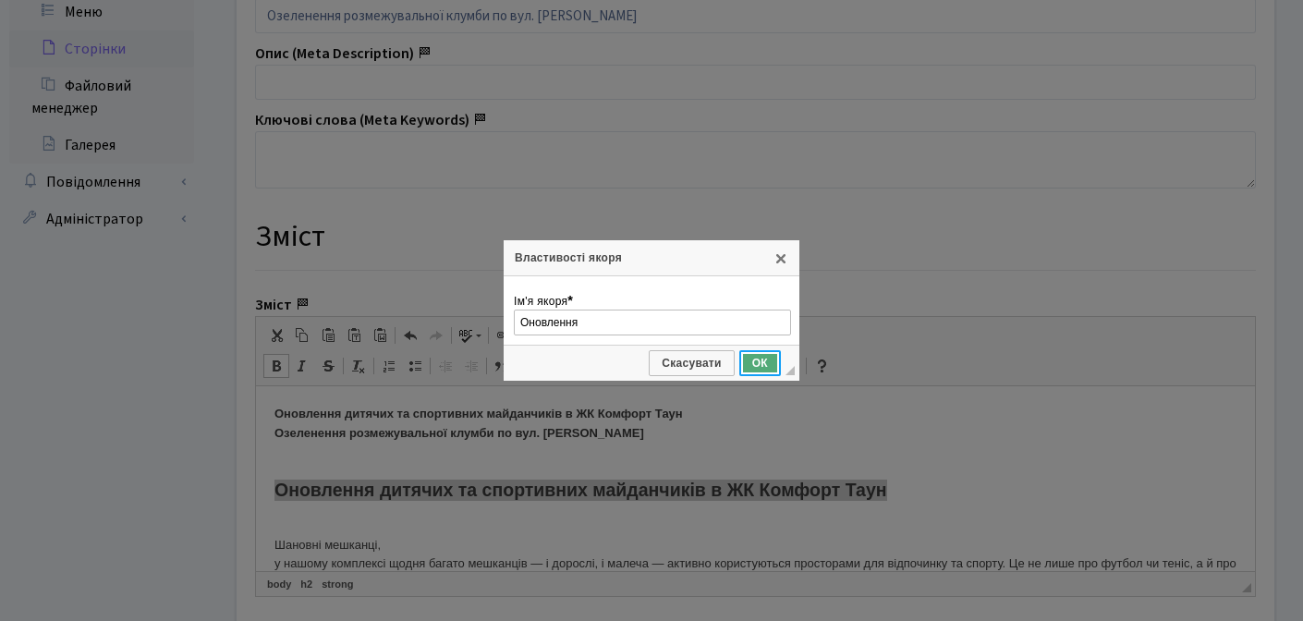
click at [758, 361] on span "ОК" at bounding box center [760, 363] width 38 height 13
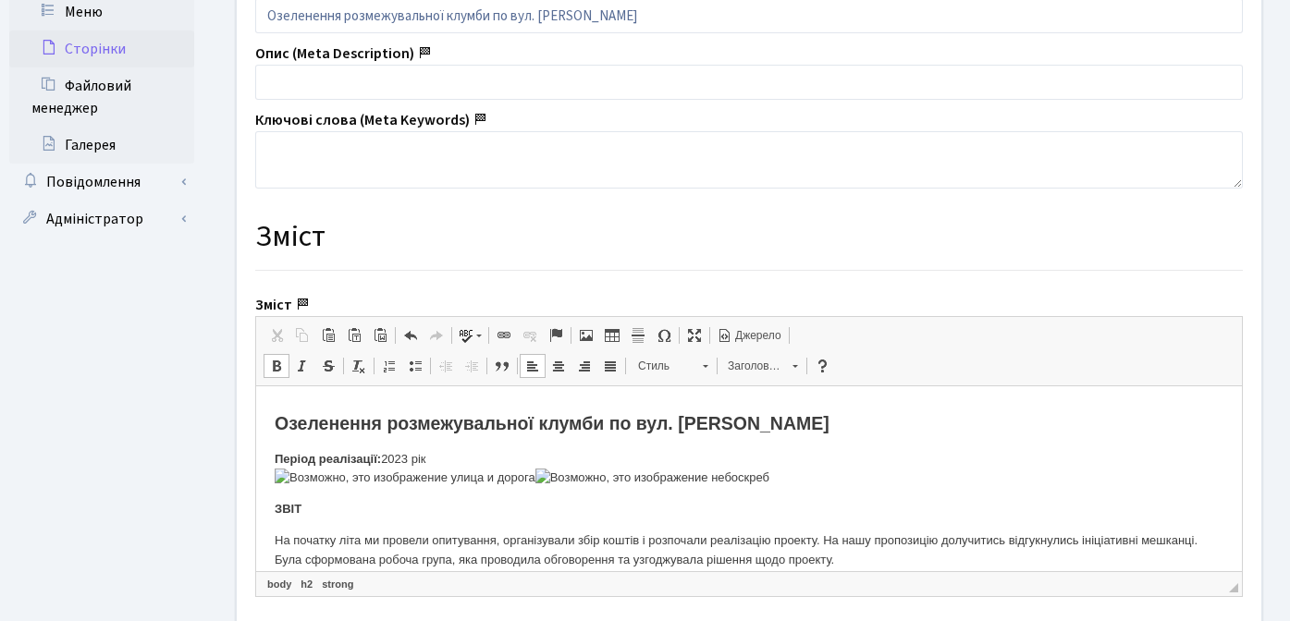
scroll to position [1079, 0]
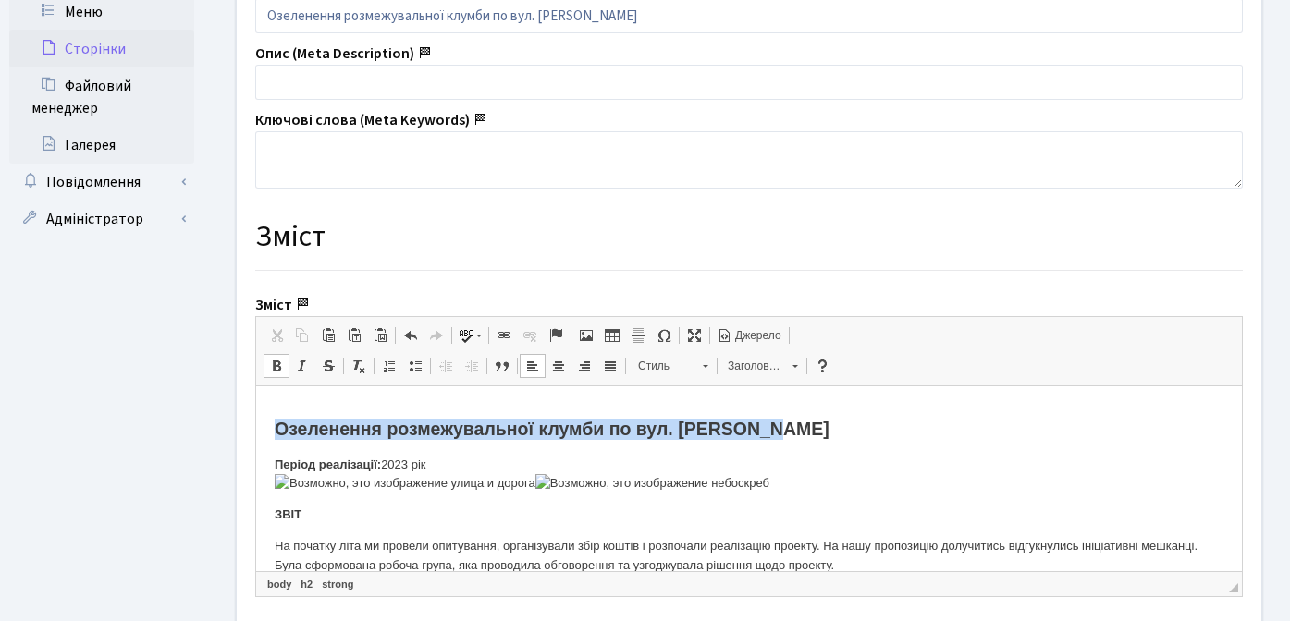
drag, startPoint x: 275, startPoint y: 429, endPoint x: 807, endPoint y: 436, distance: 532.5
click at [807, 436] on h2 "Озеленення розмежувальної клумби по вул. Юрія Липи" at bounding box center [749, 429] width 948 height 21
click at [556, 333] on span at bounding box center [555, 335] width 15 height 15
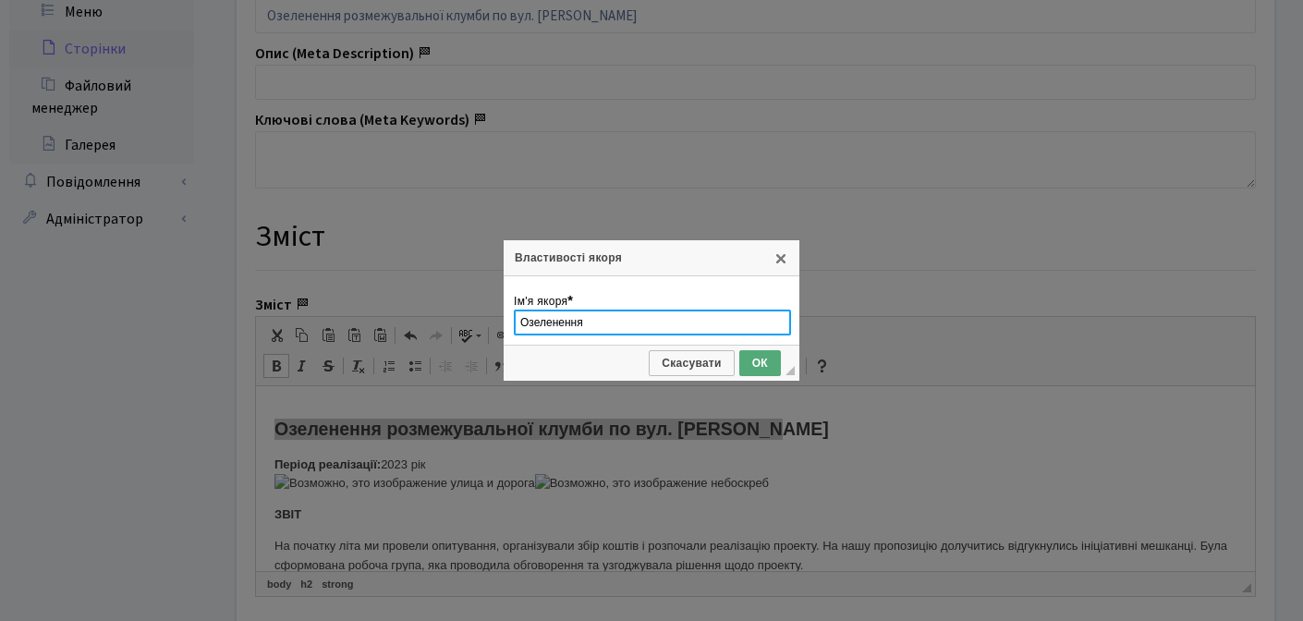
type input "Озеленення"
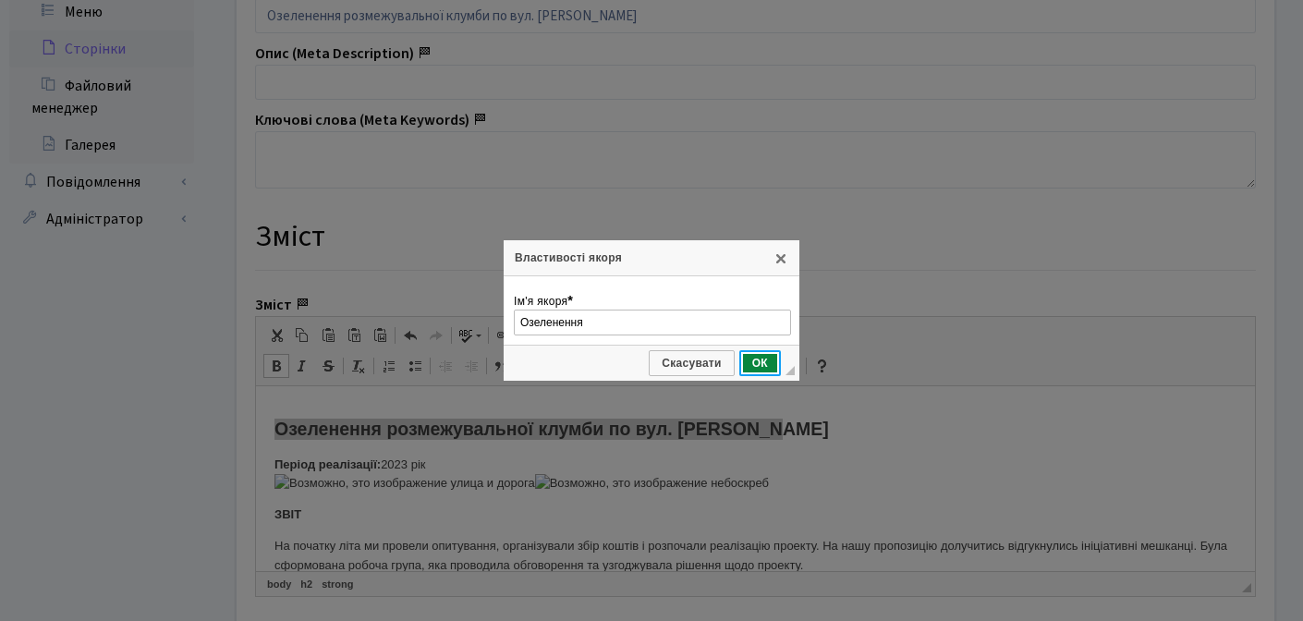
click at [766, 361] on span "ОК" at bounding box center [760, 363] width 38 height 13
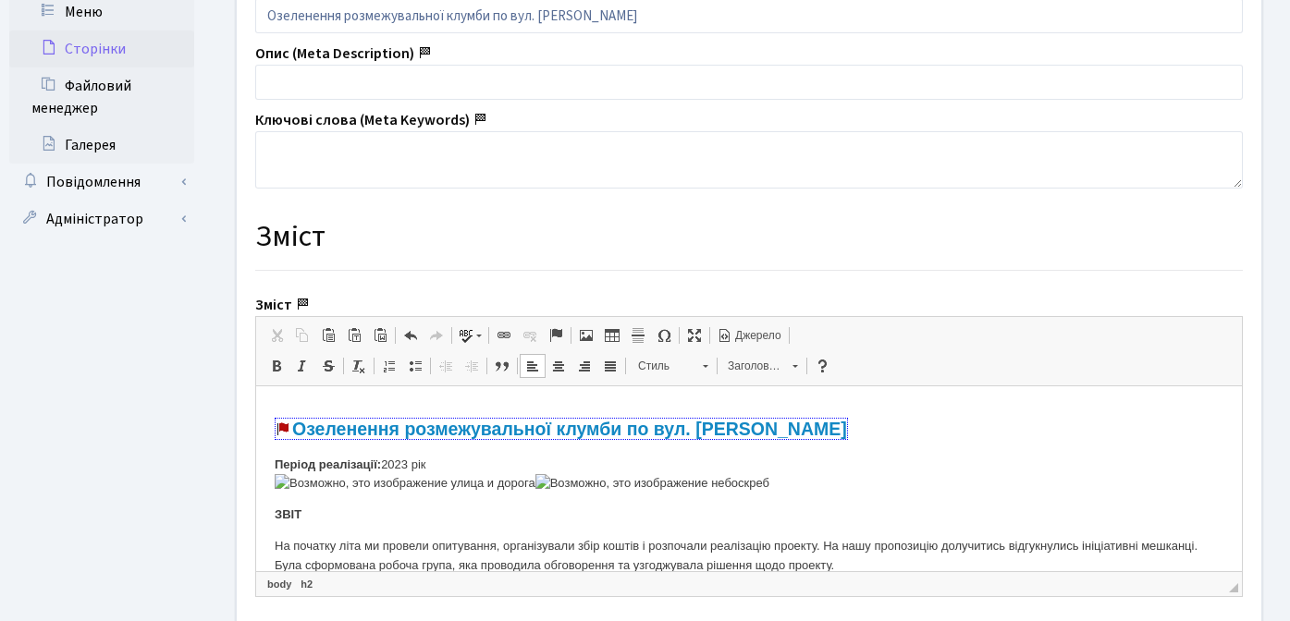
click at [426, 504] on body "Оновлення дитячих та спортивних майданчиків в ЖК Комфорт Таун Озеленення розмеж…" at bounding box center [749, 283] width 948 height 1915
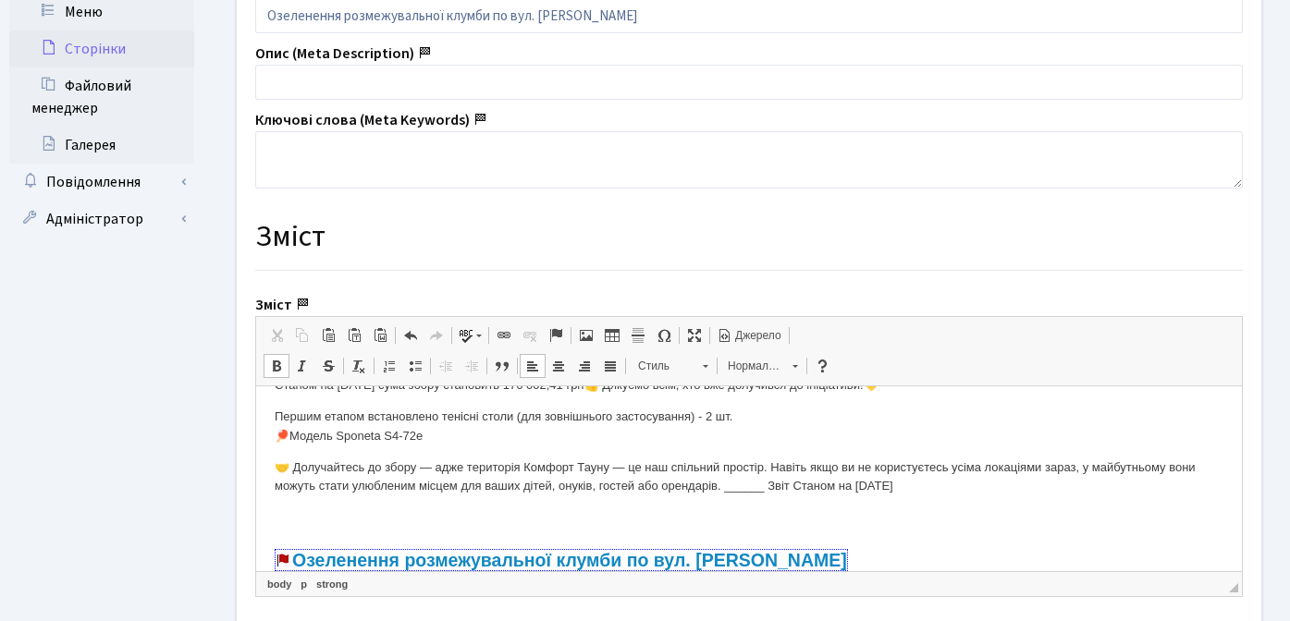
scroll to position [924, 0]
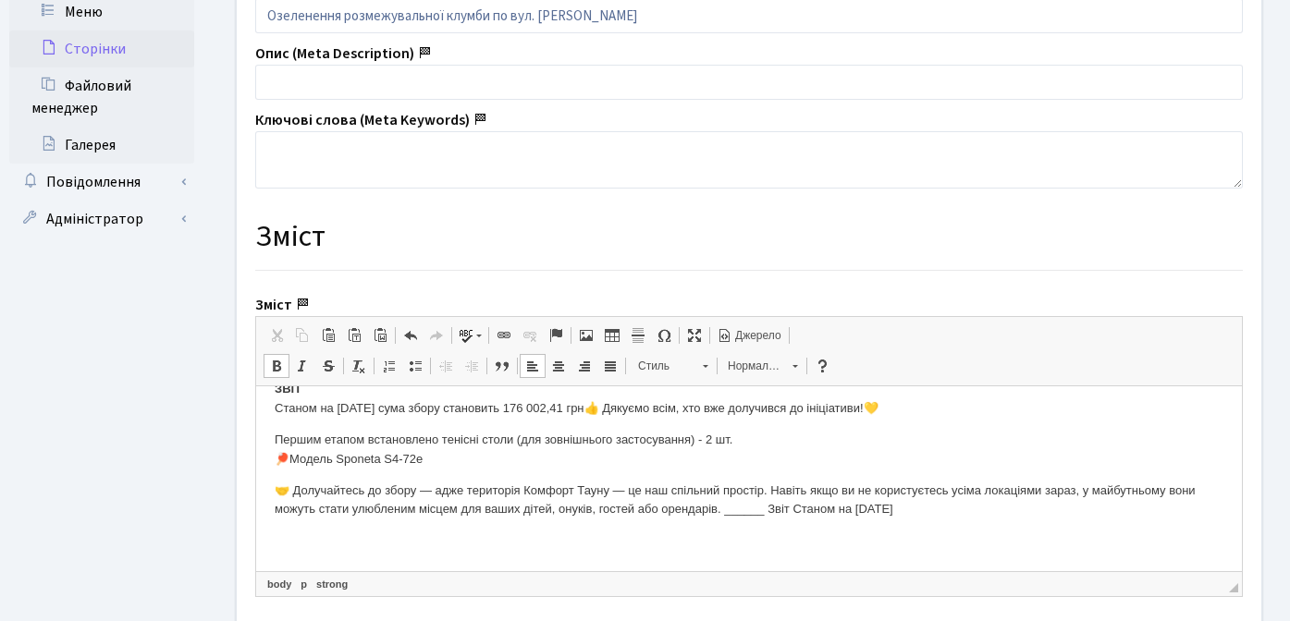
drag, startPoint x: 765, startPoint y: 512, endPoint x: 958, endPoint y: 509, distance: 192.3
click at [958, 509] on p "🤝 Долучайтесь до збору — адже територія Комфорт Тауну — це наш спільний простір…" at bounding box center [749, 520] width 948 height 77
click at [540, 466] on p "Першим етапом встановлено тенісні столи (для зовнішнього застосування) - 2 шт. …" at bounding box center [749, 450] width 948 height 39
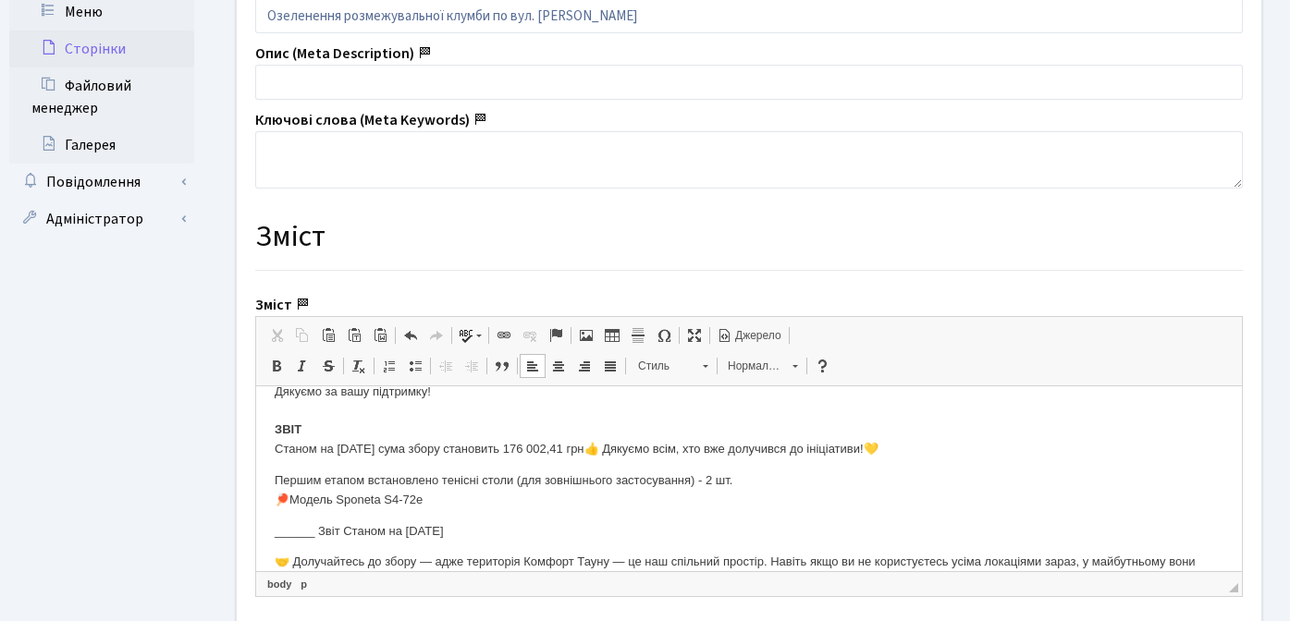
scroll to position [883, 0]
drag, startPoint x: 319, startPoint y: 533, endPoint x: 249, endPoint y: 532, distance: 70.3
click at [256, 532] on html "Оновлення дитячих та спортивних майданчиків в ЖК Комфорт Таун Озеленення розмеж…" at bounding box center [748, 496] width 985 height 1984
click at [449, 503] on p "Першим етапом встановлено тенісні столи (для зовнішнього застосування) - 2 шт. …" at bounding box center [749, 491] width 948 height 39
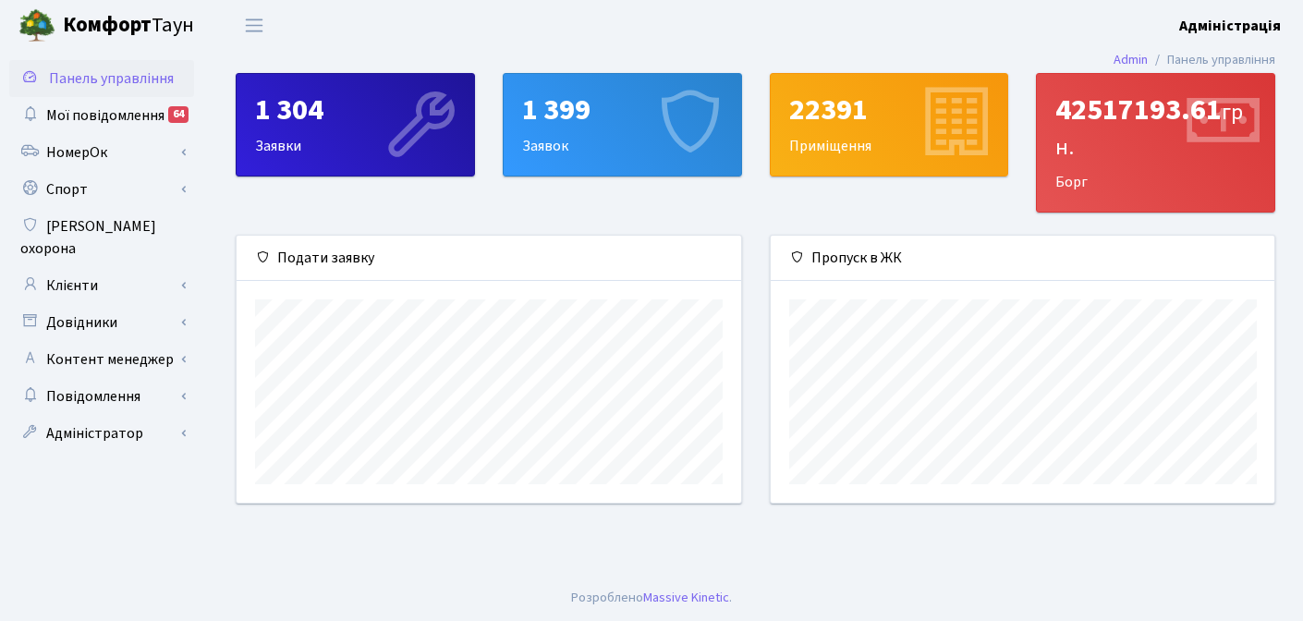
scroll to position [267, 504]
click at [126, 27] on b "Комфорт" at bounding box center [107, 25] width 89 height 30
click at [89, 341] on link "Контент менеджер" at bounding box center [101, 359] width 185 height 37
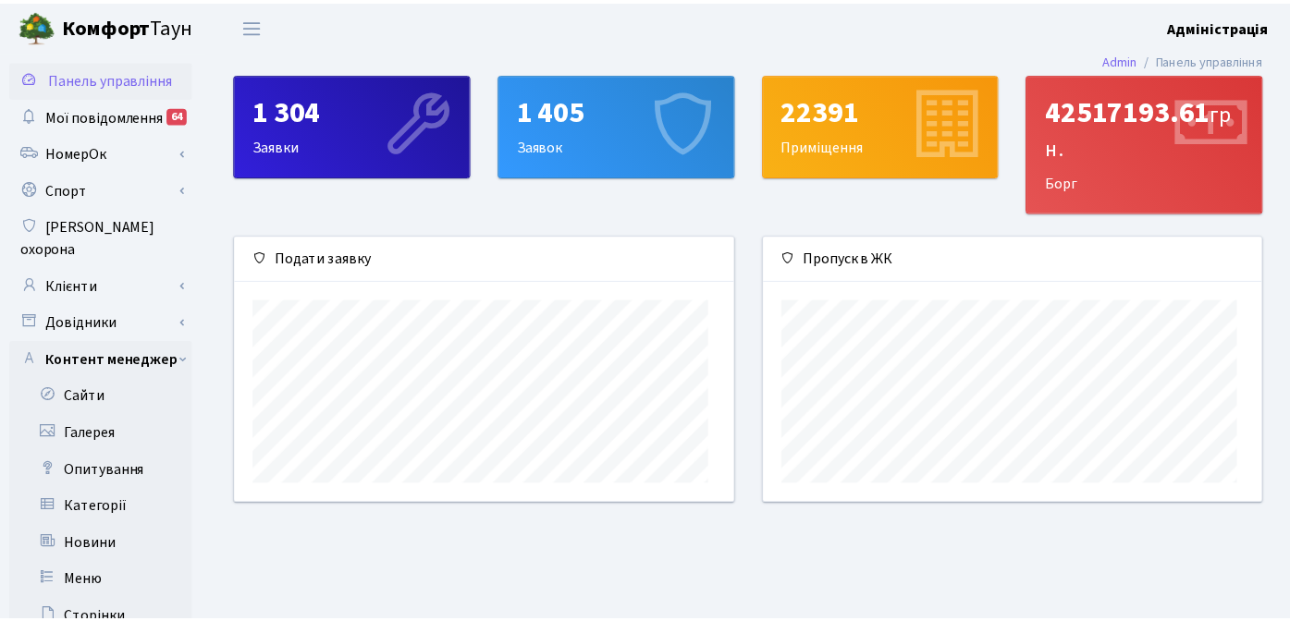
scroll to position [924149, 923919]
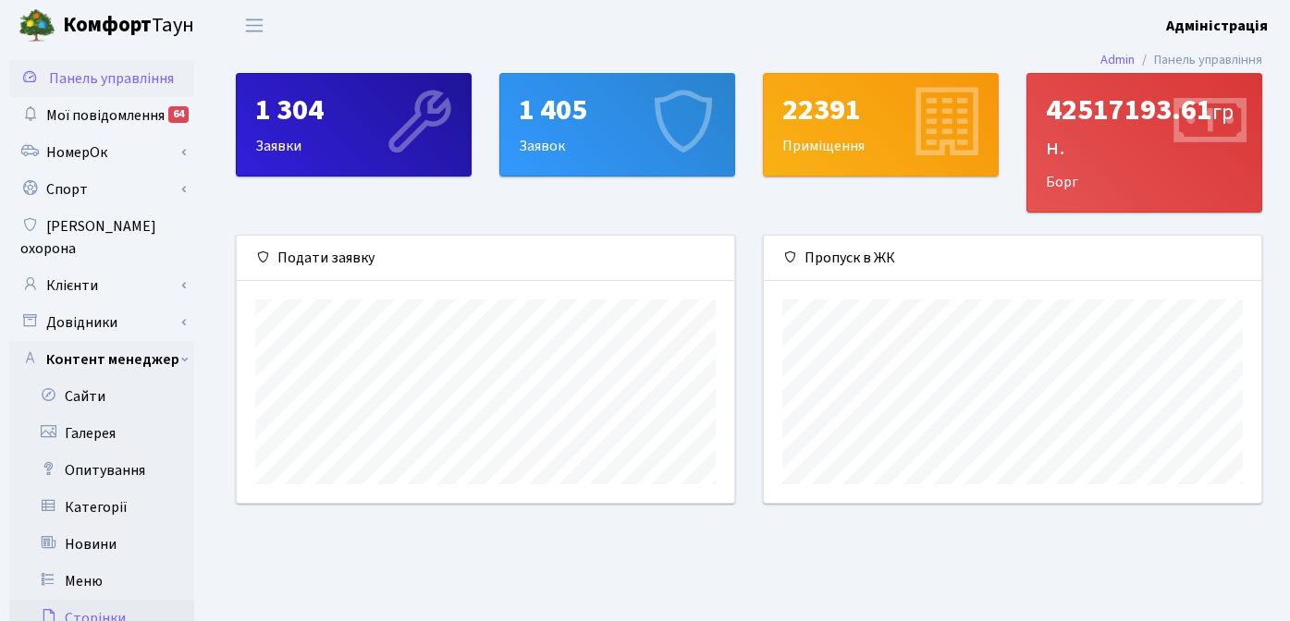
click at [92, 600] on link "Сторінки" at bounding box center [101, 618] width 185 height 37
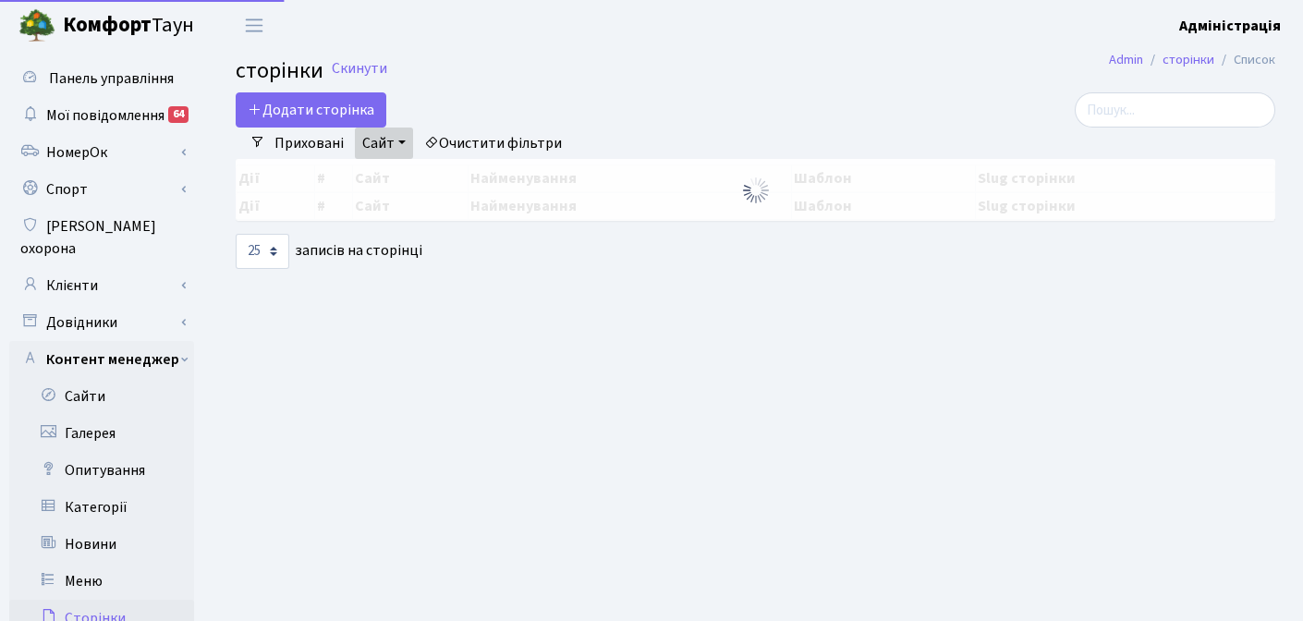
select select "25"
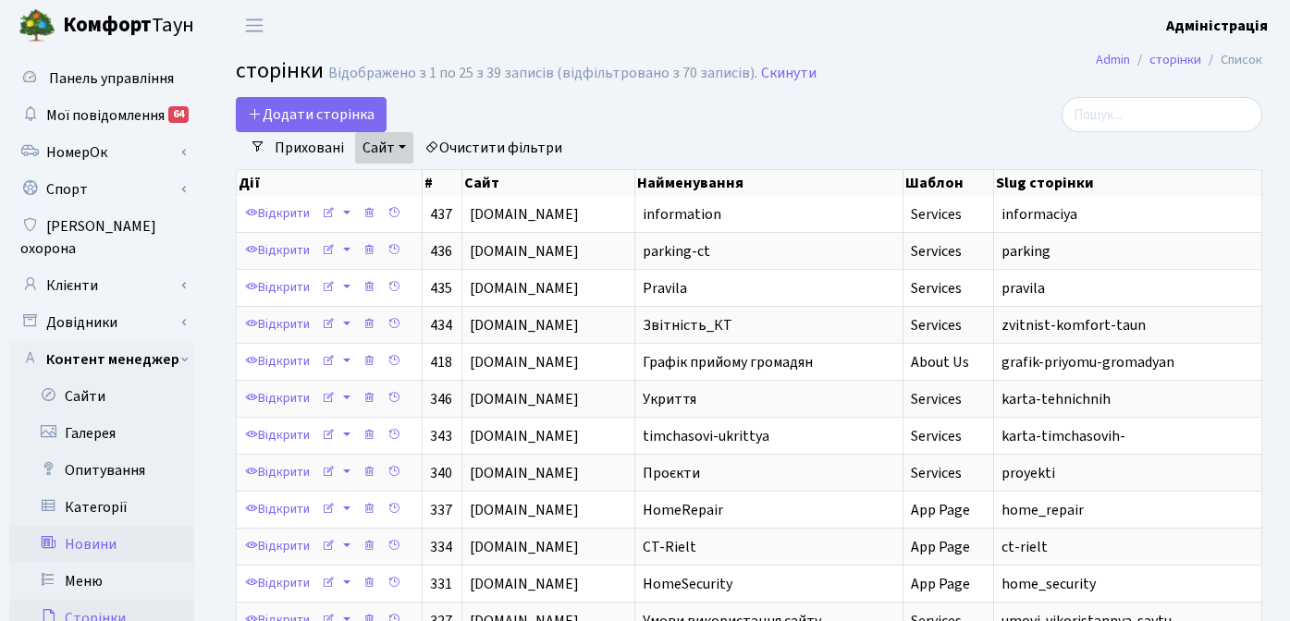
click at [97, 526] on link "Новини" at bounding box center [101, 544] width 185 height 37
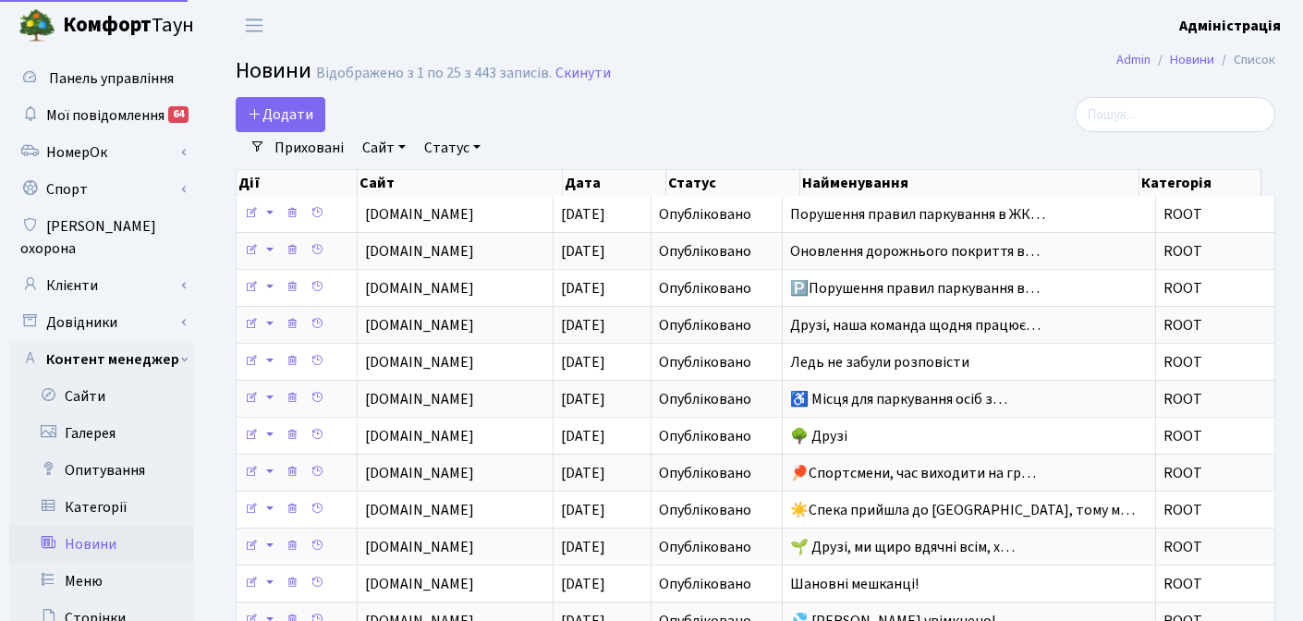
select select "25"
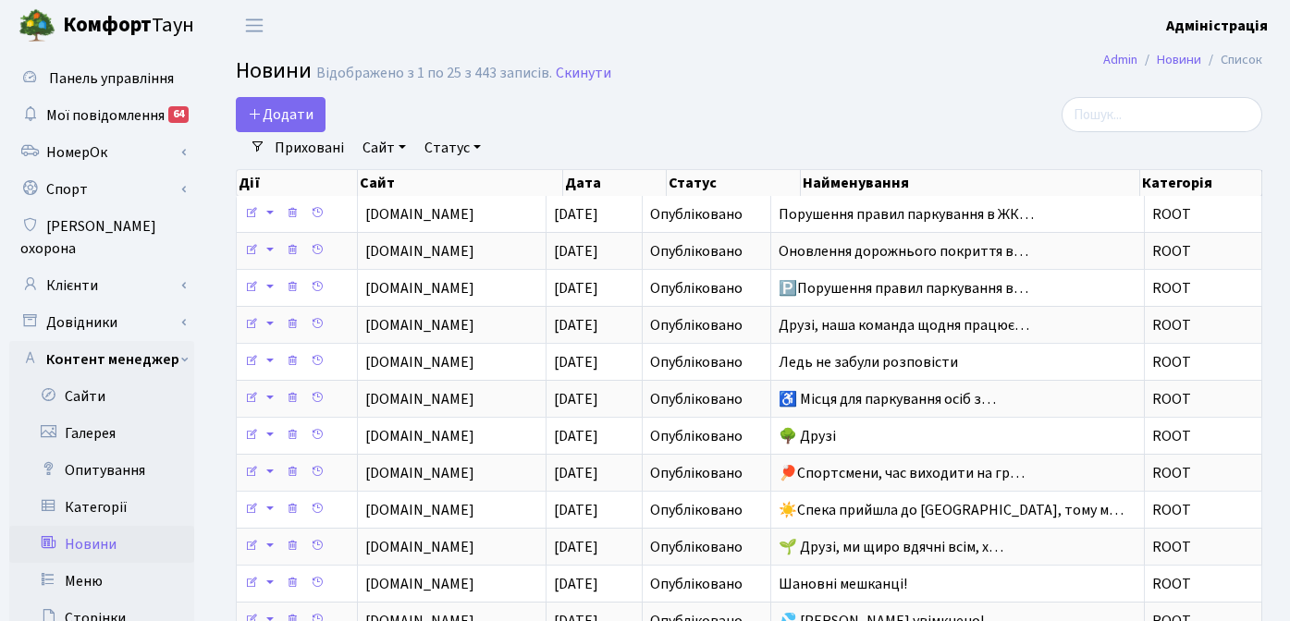
click at [377, 145] on link "Сайт" at bounding box center [384, 147] width 58 height 31
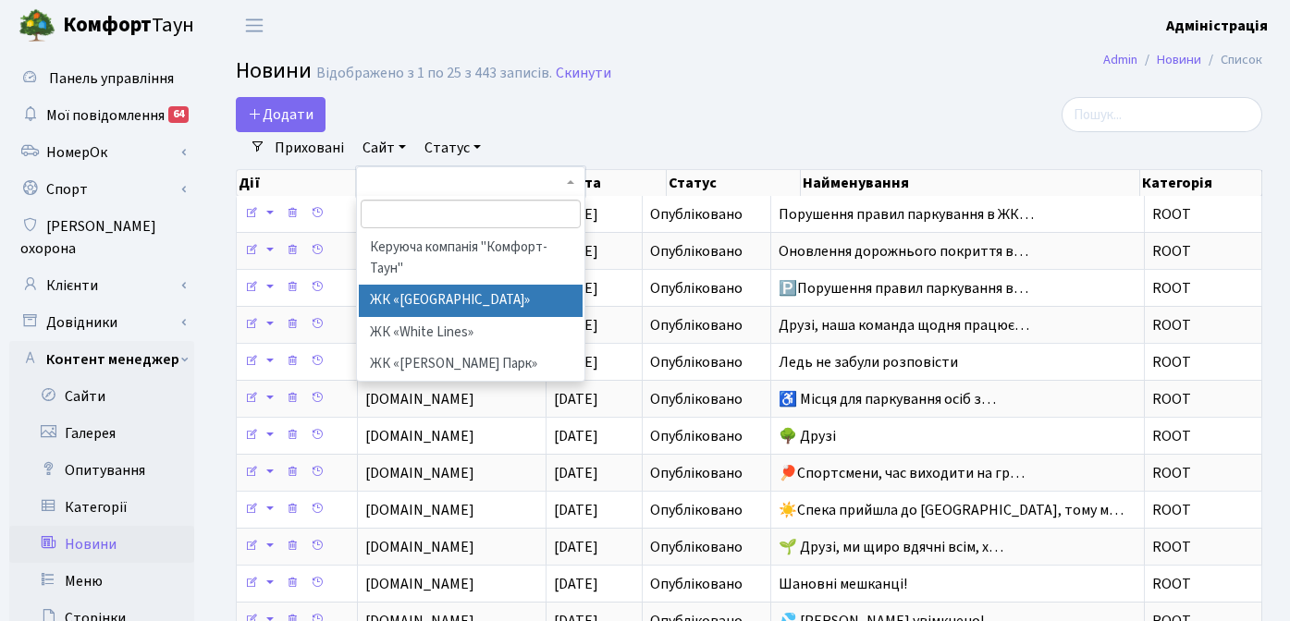
click at [434, 269] on li "Керуюча компанія "Комфорт-Таун"" at bounding box center [471, 258] width 224 height 53
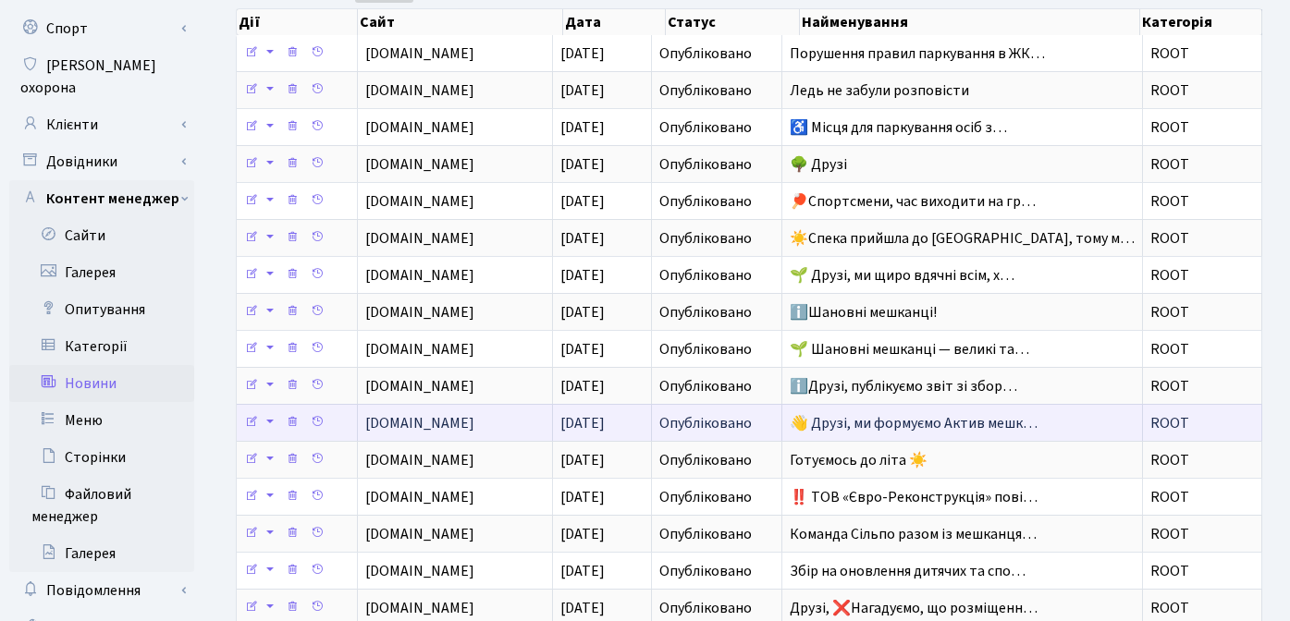
scroll to position [162, 0]
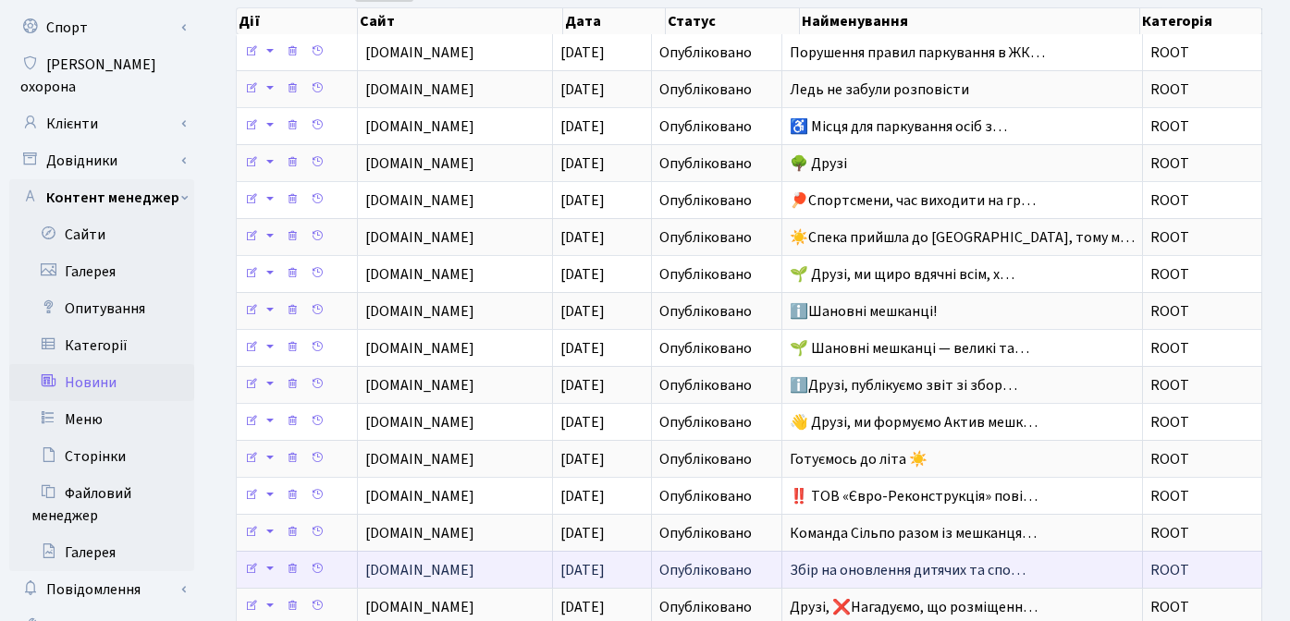
click at [929, 575] on span "Збір на оновлення дитячих та спо…" at bounding box center [907, 570] width 236 height 20
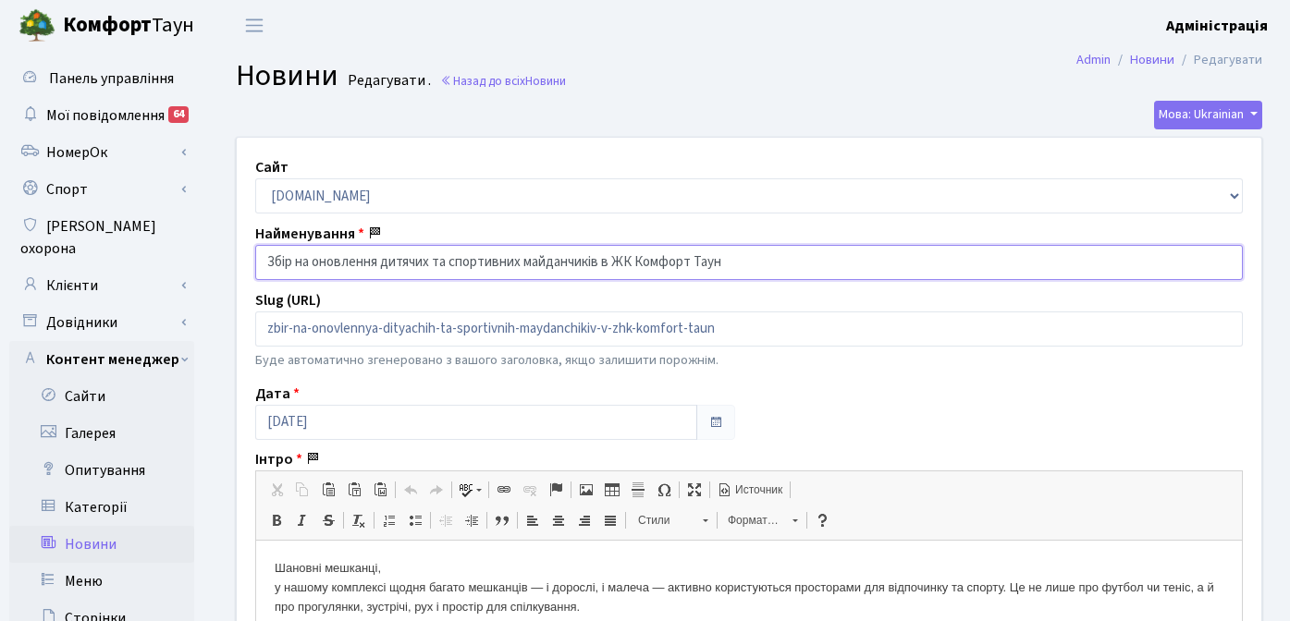
drag, startPoint x: 316, startPoint y: 264, endPoint x: 752, endPoint y: 261, distance: 436.3
click at [752, 261] on input "Збір на оновлення дитячих та спортивних майданчиків в ЖК Комфорт Таун" at bounding box center [748, 262] width 987 height 35
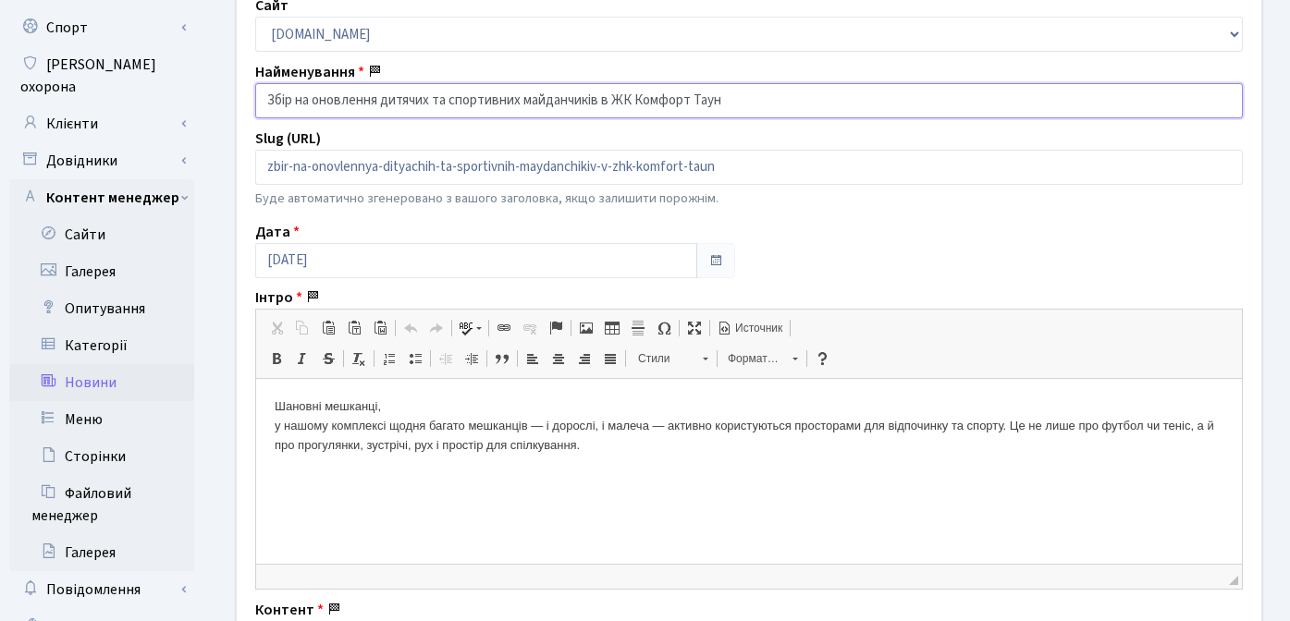
scroll to position [172, 0]
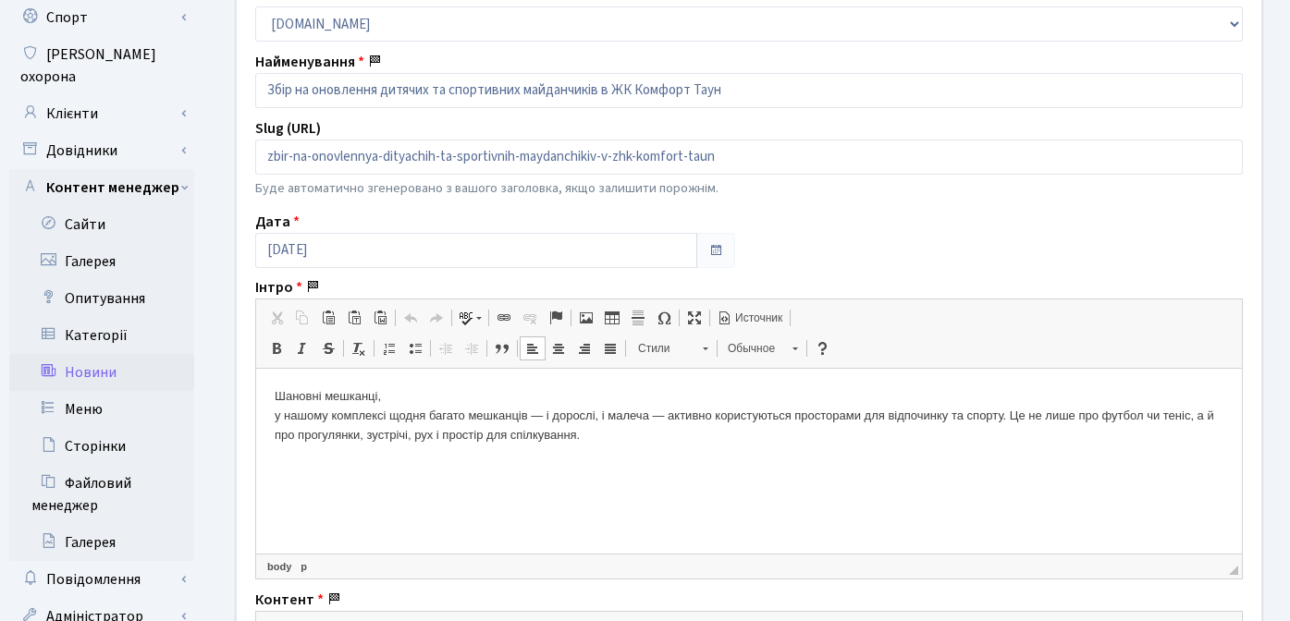
drag, startPoint x: 271, startPoint y: 394, endPoint x: 696, endPoint y: 532, distance: 447.3
click at [693, 463] on html "Шановні мешканці, у нашому комплексі щодня багато мешканців — і дорослі, і мале…" at bounding box center [748, 416] width 985 height 94
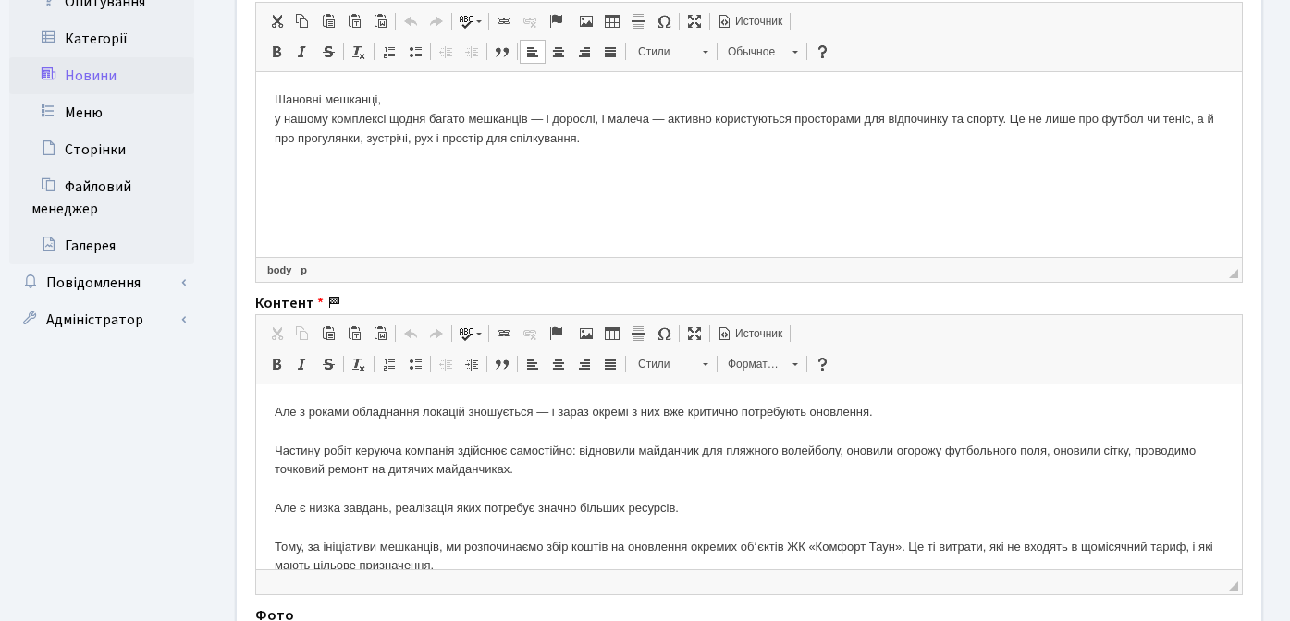
scroll to position [4, 0]
copy p "Шановні мешканці, у нашому комплексі щодня багато мешканців — і дорослі, і мале…"
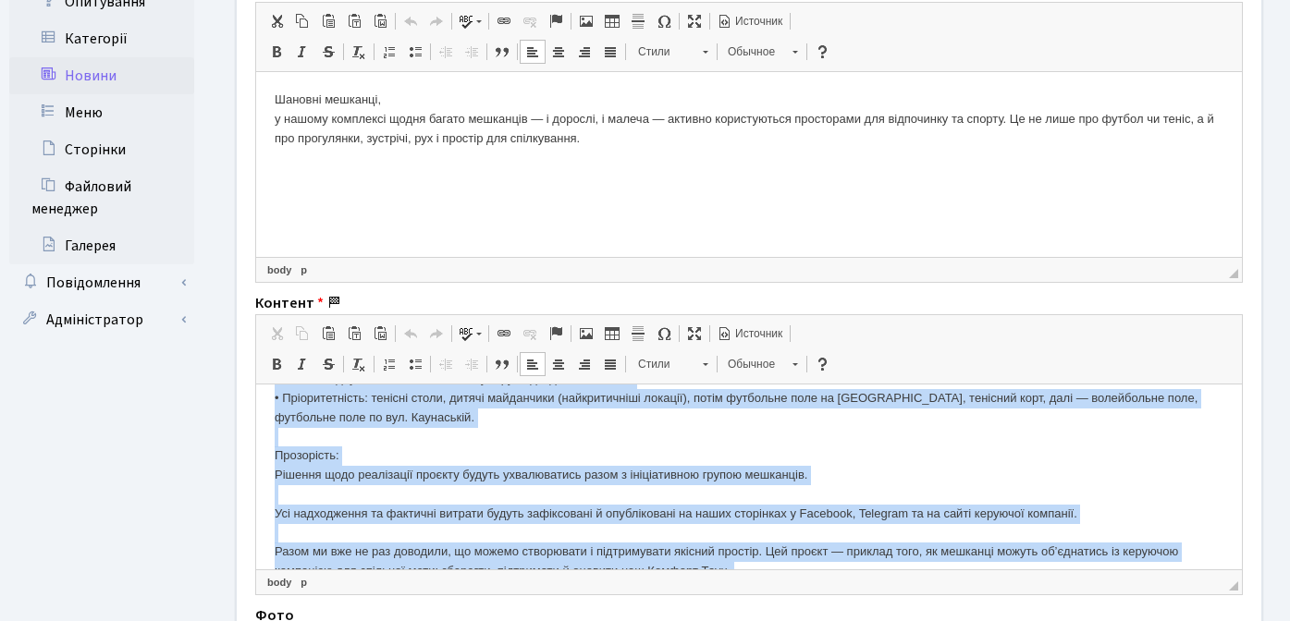
scroll to position [602, 0]
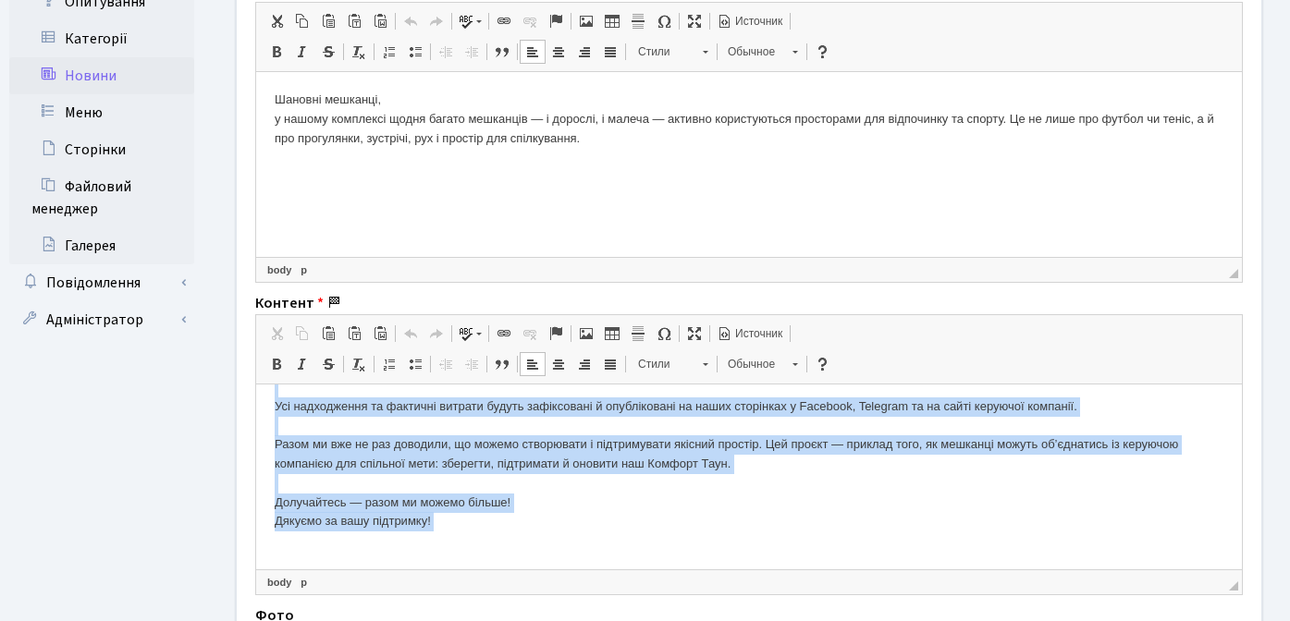
drag, startPoint x: 270, startPoint y: 410, endPoint x: 542, endPoint y: 569, distance: 314.9
click at [542, 569] on html "Але з роками обладнання локацій зношується — і зараз окремі з них вже критично …" at bounding box center [748, 175] width 985 height 787
copy p "Але з роками обладнання локацій зношується — і зараз окремі з них вже критично …"
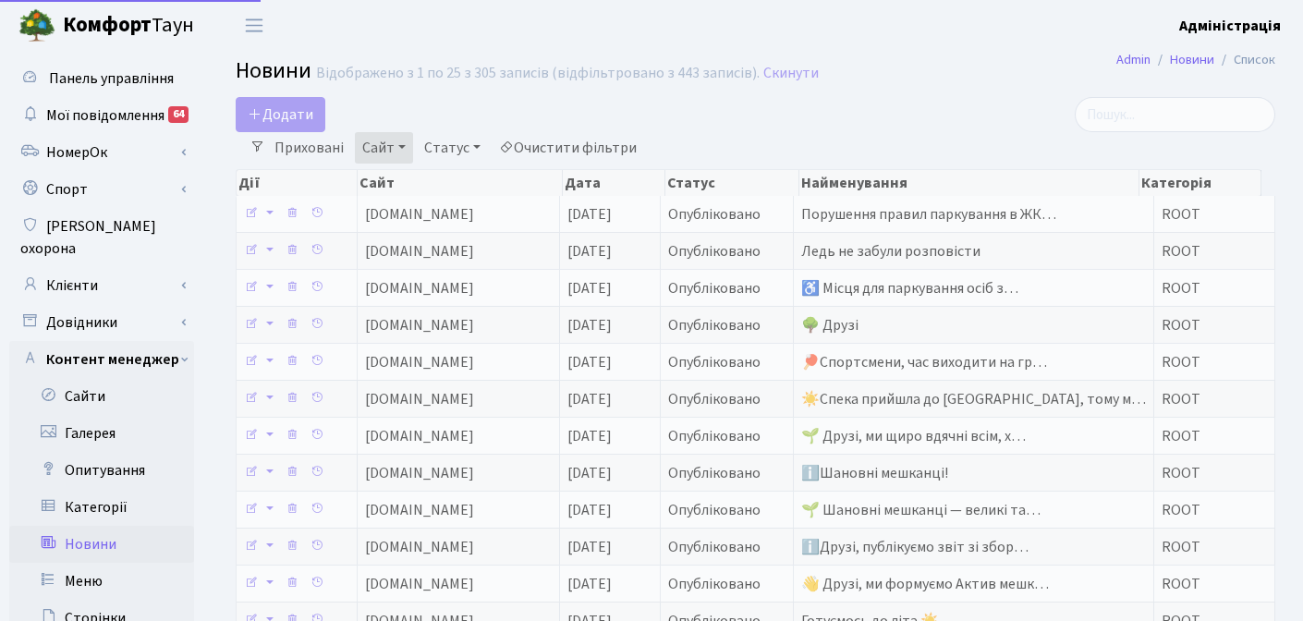
select select "25"
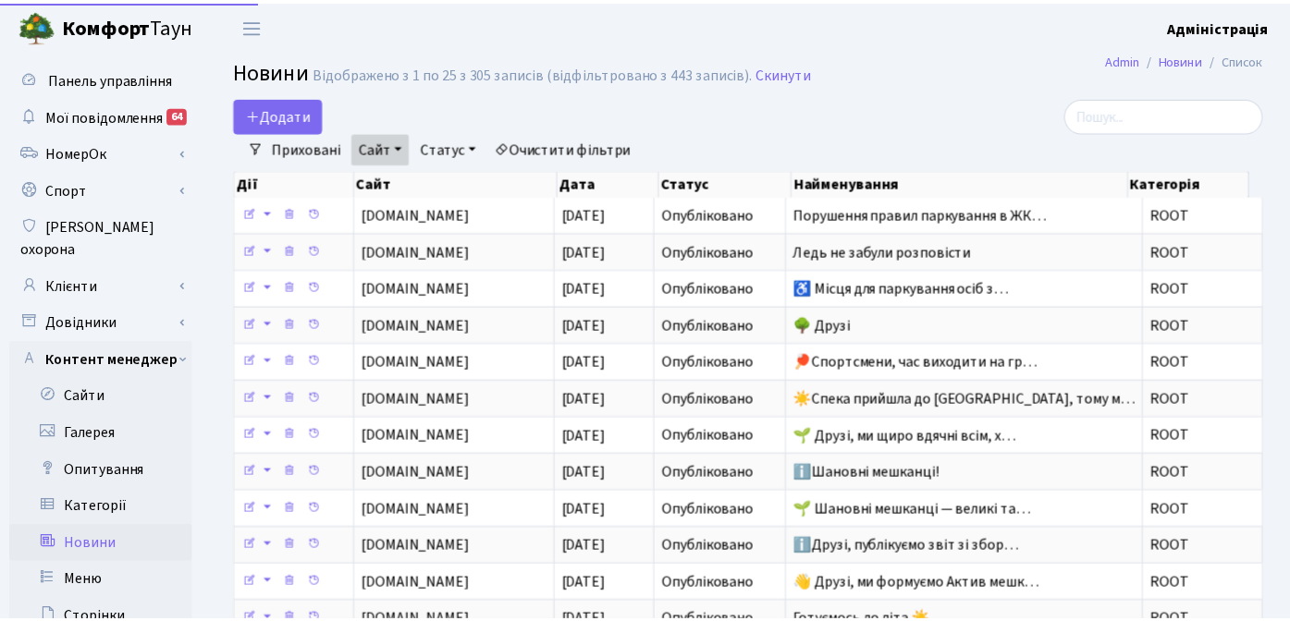
scroll to position [162, 0]
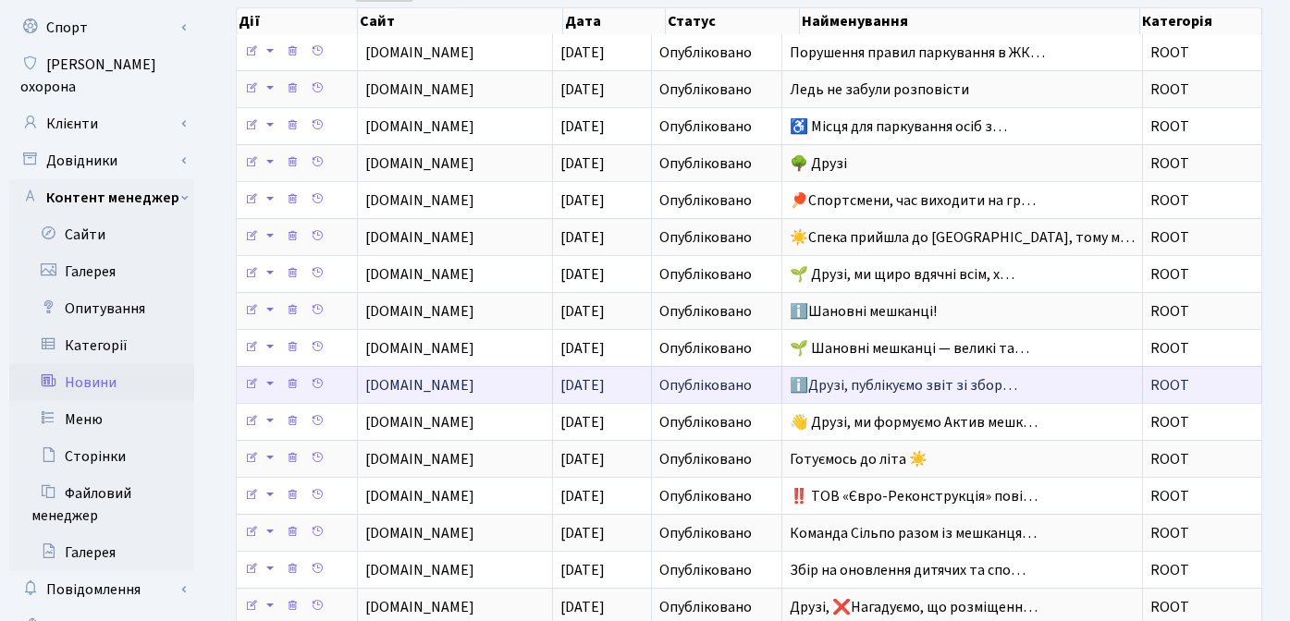
click at [890, 378] on span "ℹ️Друзі, публікуємо звіт зі збор…" at bounding box center [902, 385] width 227 height 20
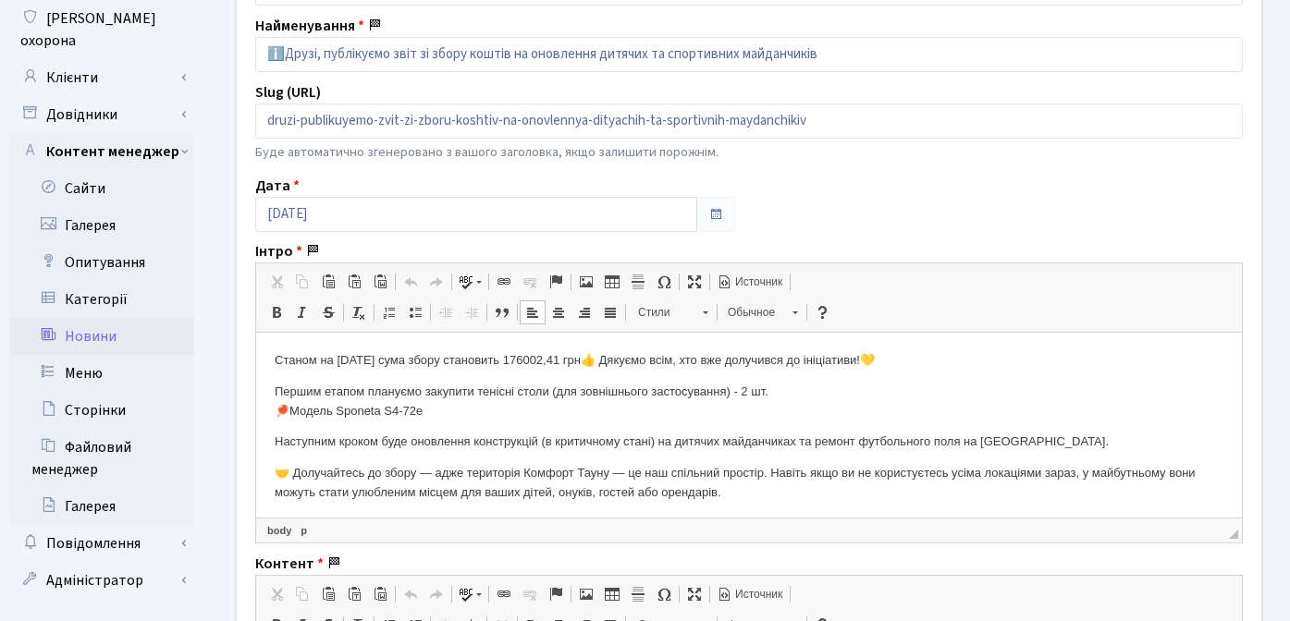
scroll to position [4, 0]
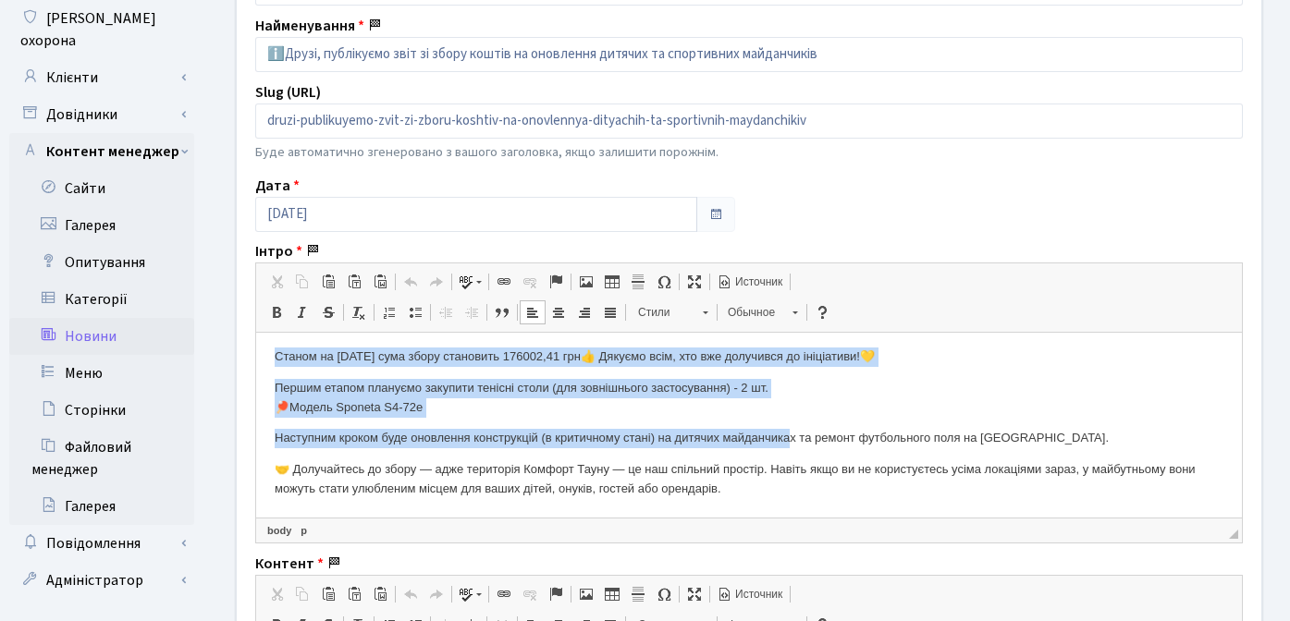
drag, startPoint x: 269, startPoint y: 361, endPoint x: 807, endPoint y: 435, distance: 543.2
click at [807, 435] on html "Станом на [DATE] сума збору становить 176002,41 грн👍 Дякуємо всім, хто вже долу…" at bounding box center [748, 423] width 985 height 189
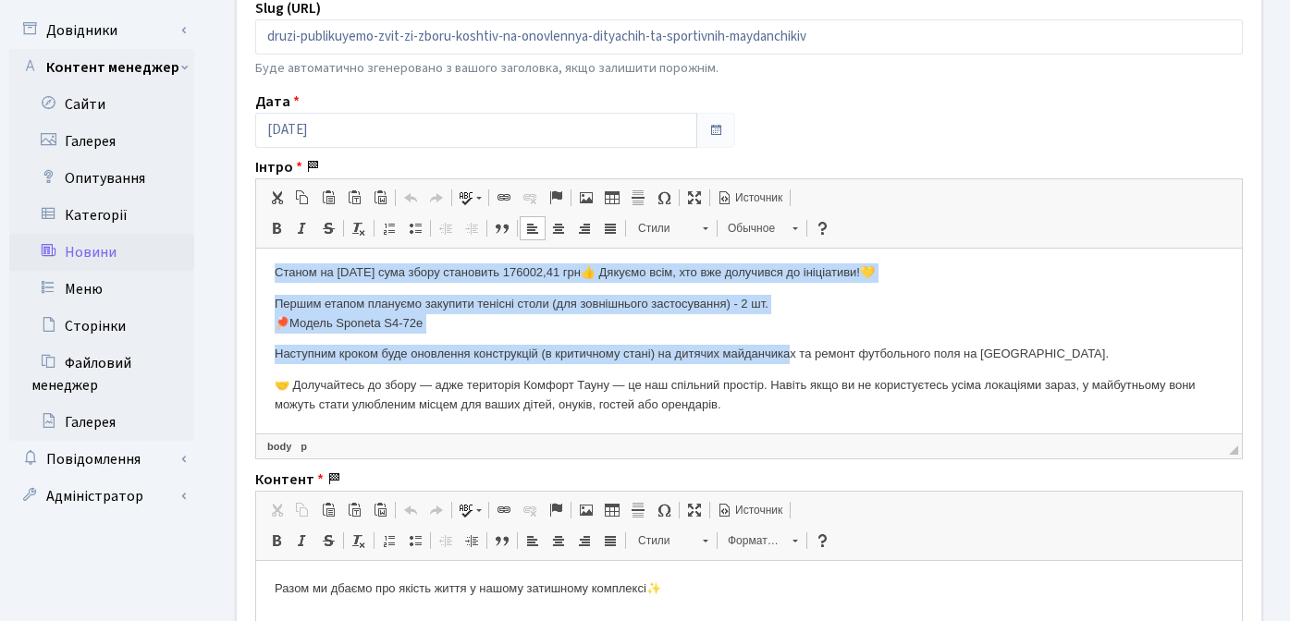
scroll to position [313, 0]
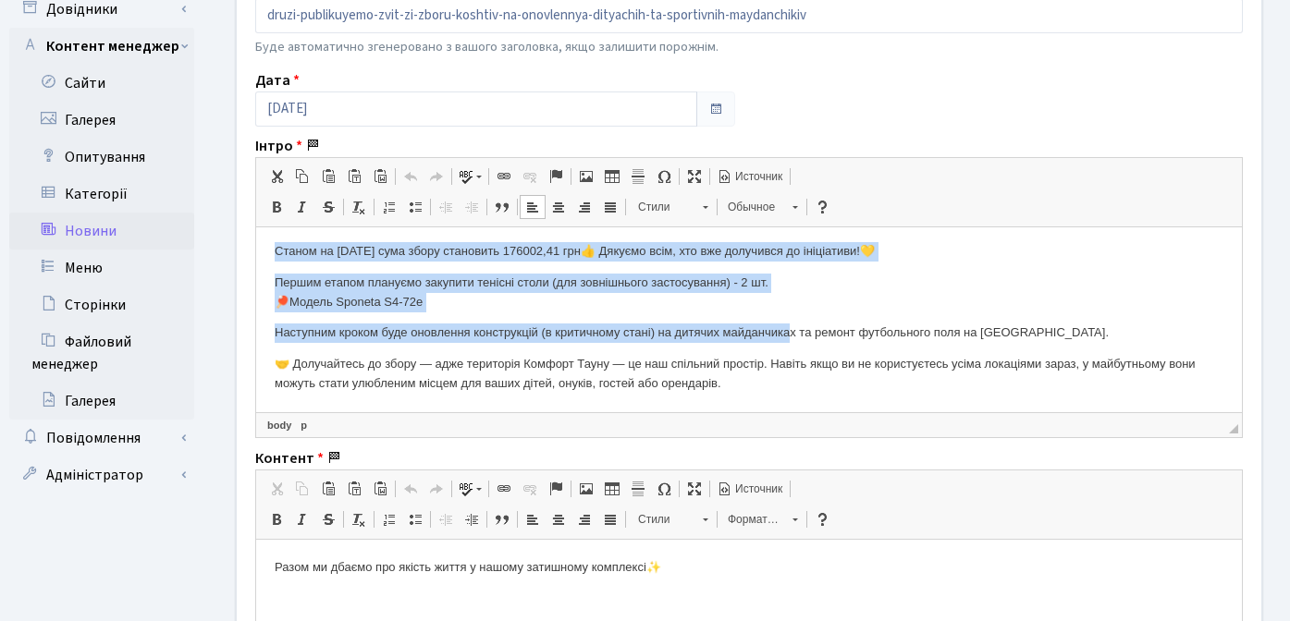
click at [771, 383] on p "🤝 Долучайтесь до збору — адже територія Комфорт Тауну — це наш спільний простір…" at bounding box center [749, 374] width 948 height 39
copy body "Станом на [DATE] сума збору становить 176002,41 грн👍 Дякуємо всім, хто вже долу…"
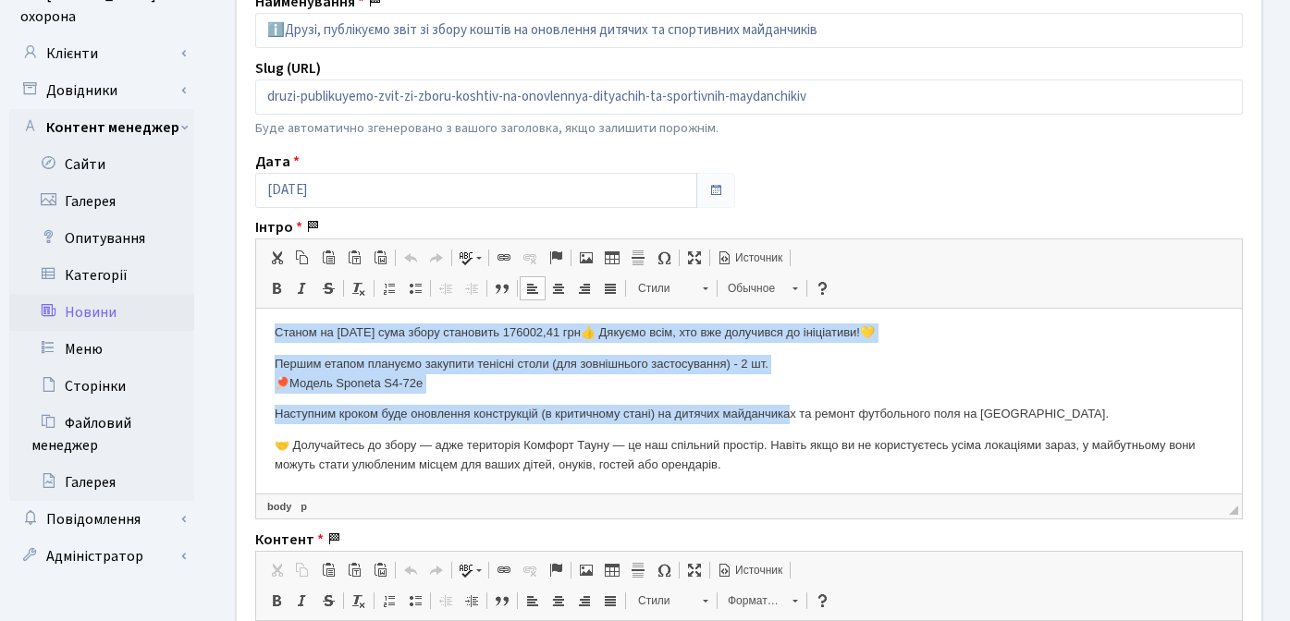
scroll to position [208, 0]
